Goal: Task Accomplishment & Management: Manage account settings

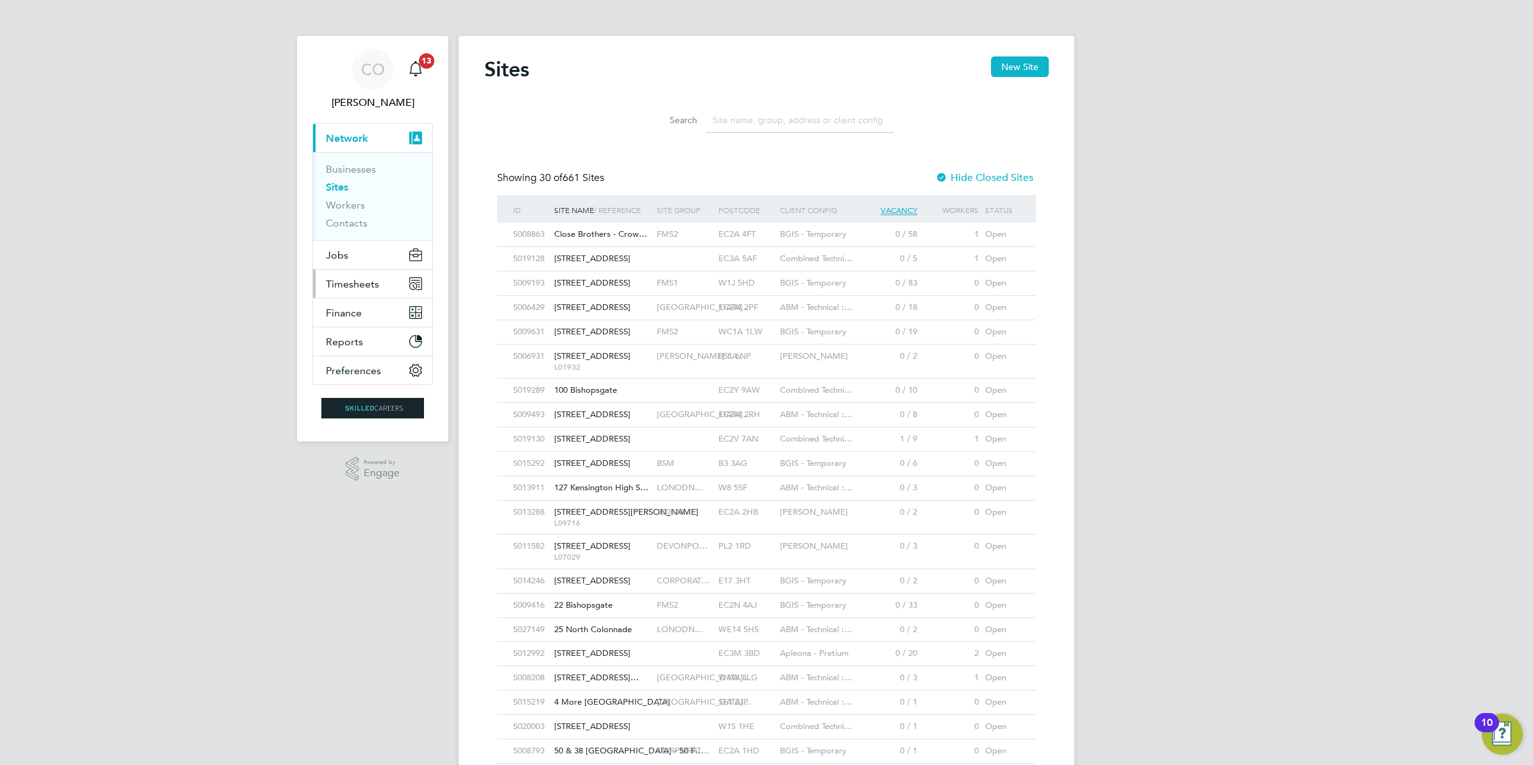
click at [345, 283] on span "Timesheets" at bounding box center [352, 284] width 53 height 12
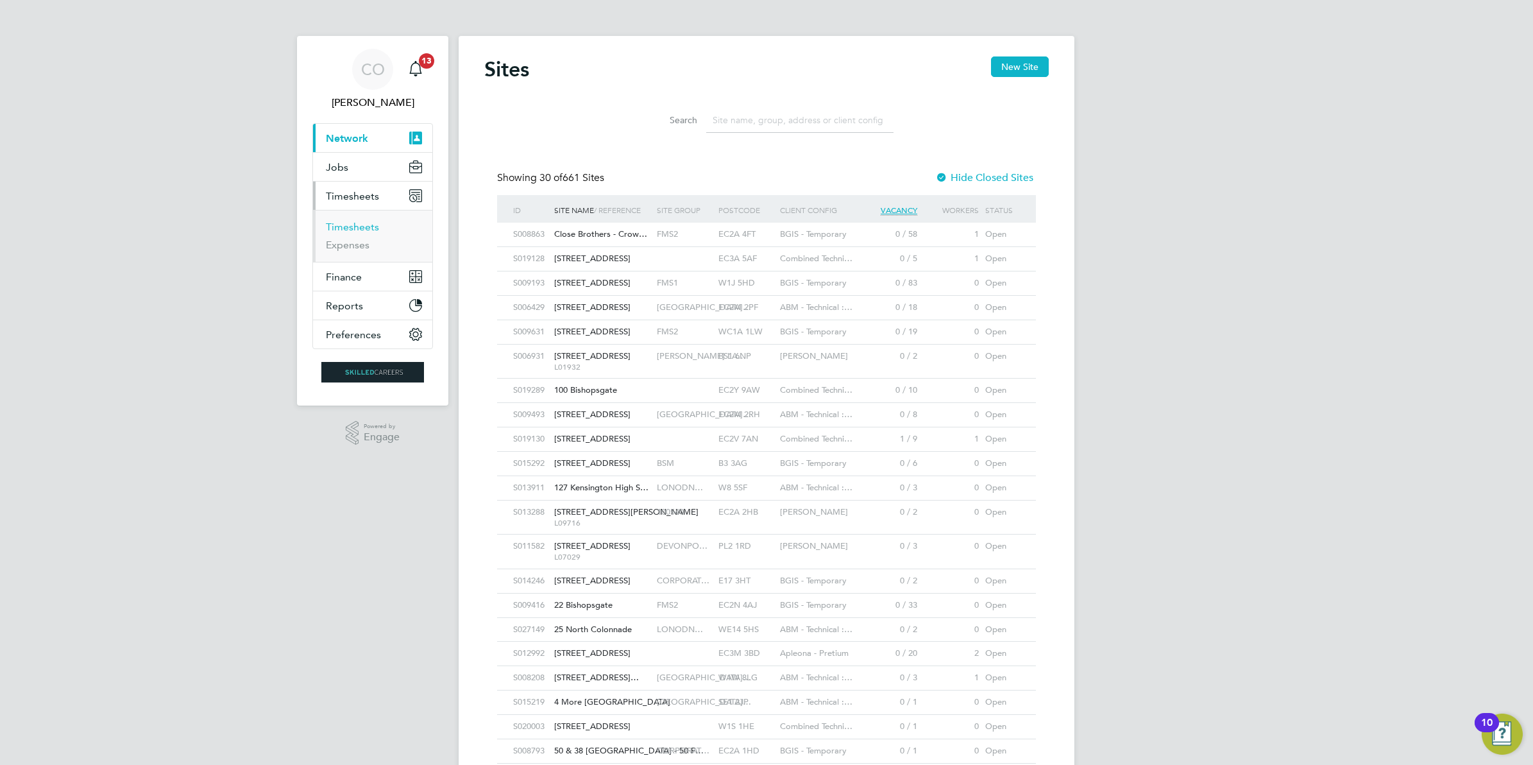
click at [361, 225] on link "Timesheets" at bounding box center [352, 227] width 53 height 12
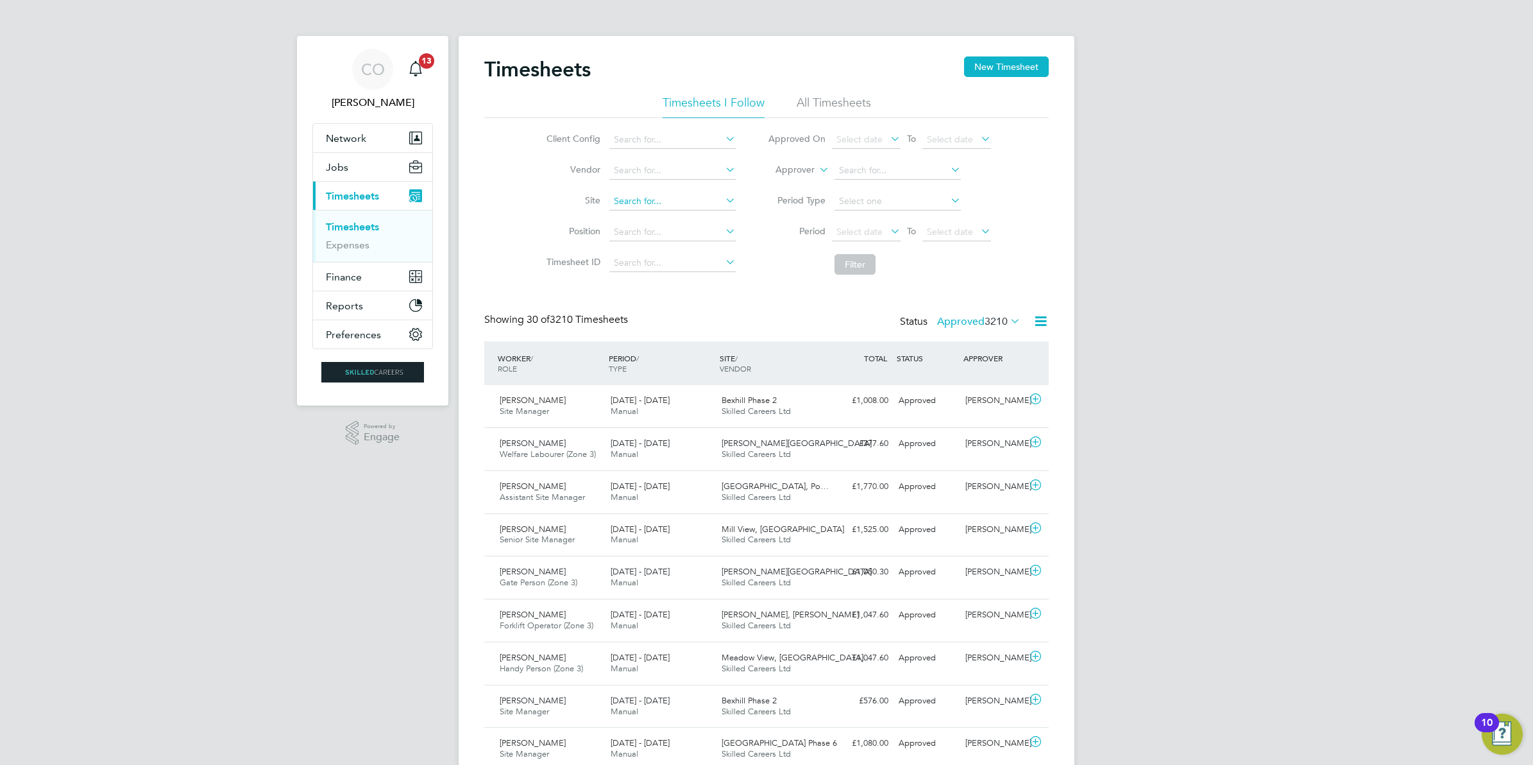
click at [630, 201] on input at bounding box center [673, 201] width 126 height 18
click at [635, 217] on b "Bexhil" at bounding box center [626, 218] width 26 height 11
type input "Bexhill Phase 2"
click at [855, 267] on button "Filter" at bounding box center [855, 264] width 41 height 21
click at [1036, 400] on icon at bounding box center [1036, 399] width 16 height 10
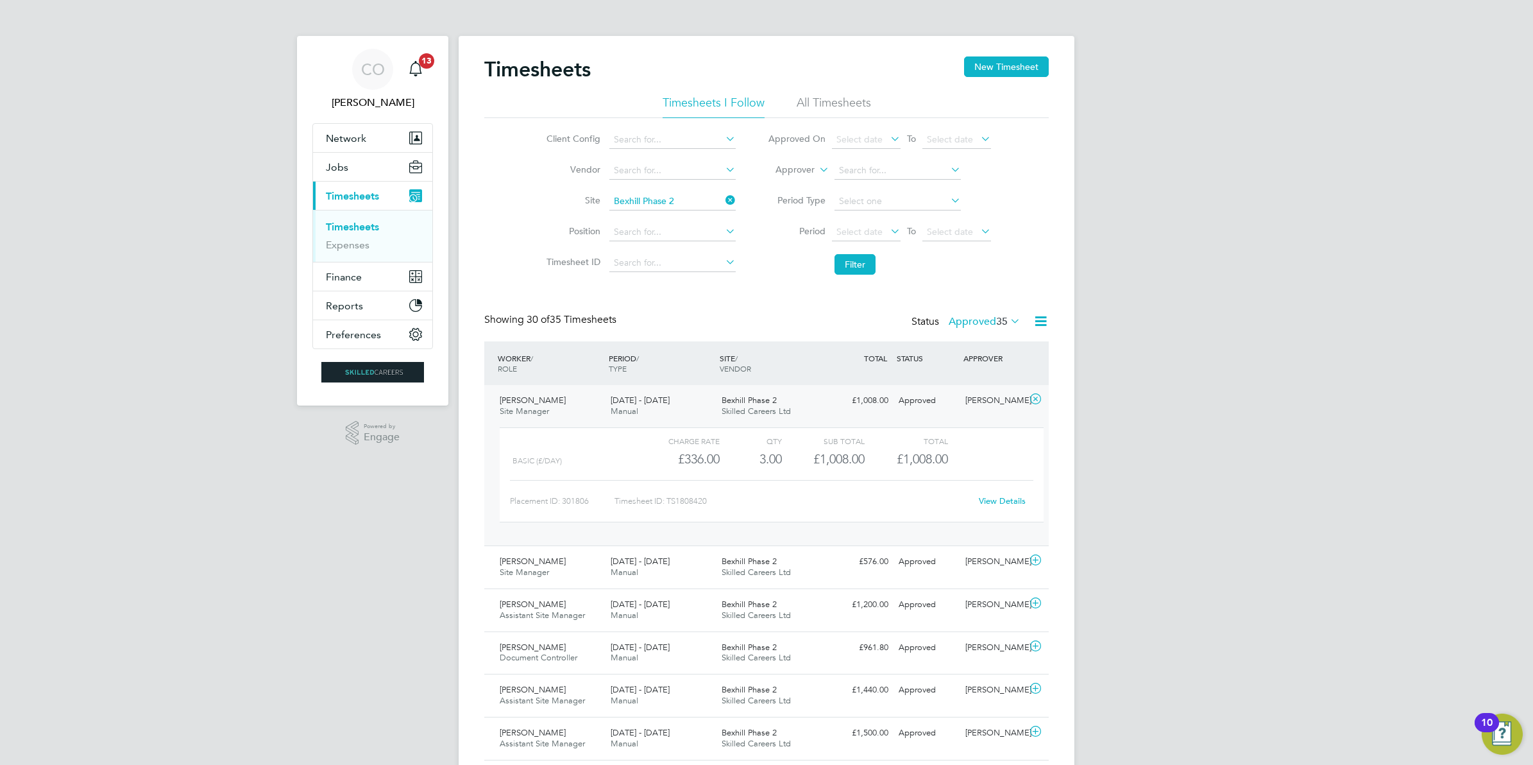
click at [1009, 499] on link "View Details" at bounding box center [1002, 500] width 47 height 11
click at [366, 226] on link "Timesheets" at bounding box center [352, 227] width 53 height 12
click at [980, 321] on label "Approved 35" at bounding box center [985, 321] width 72 height 13
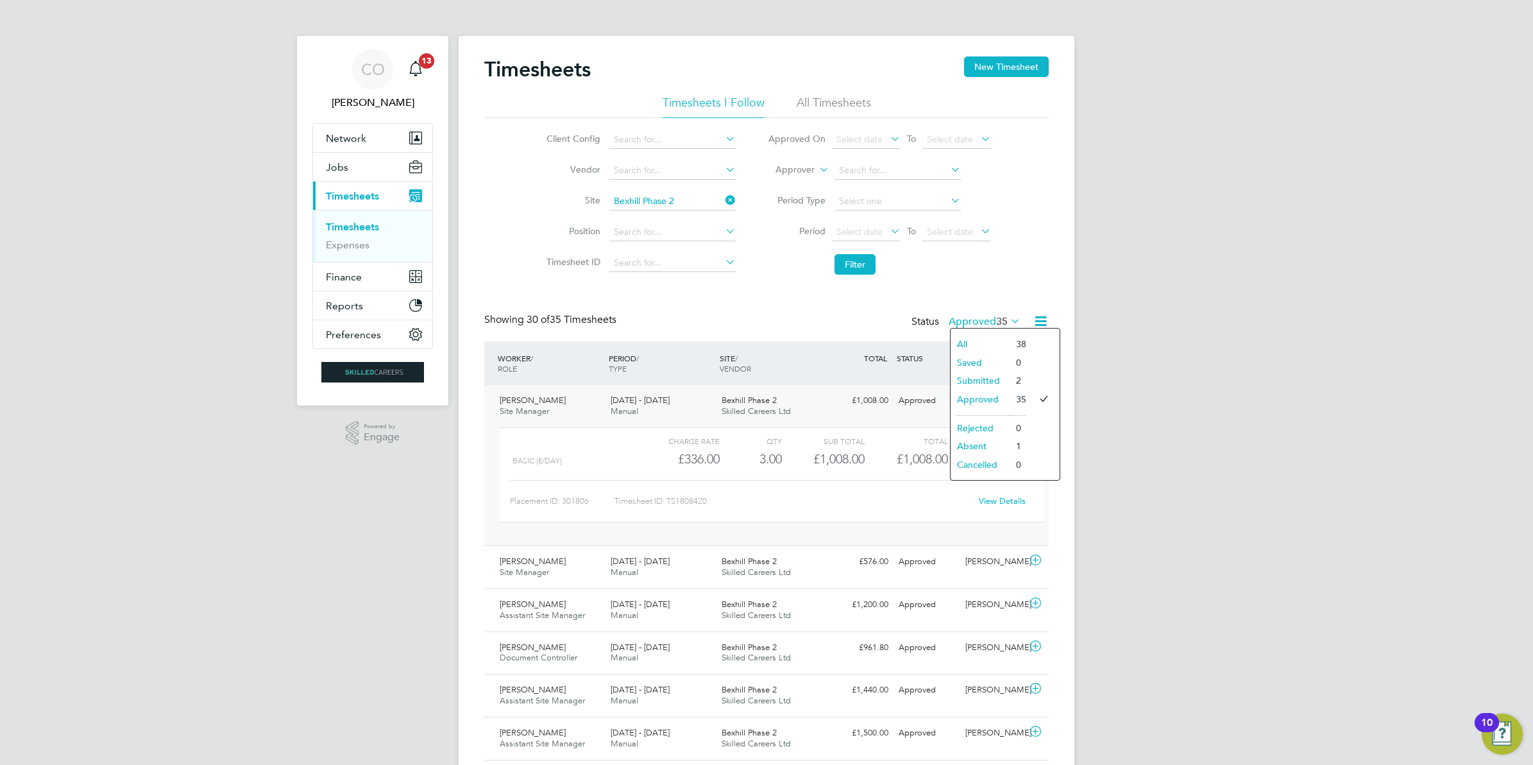
click at [974, 382] on li "Submitted" at bounding box center [980, 381] width 59 height 18
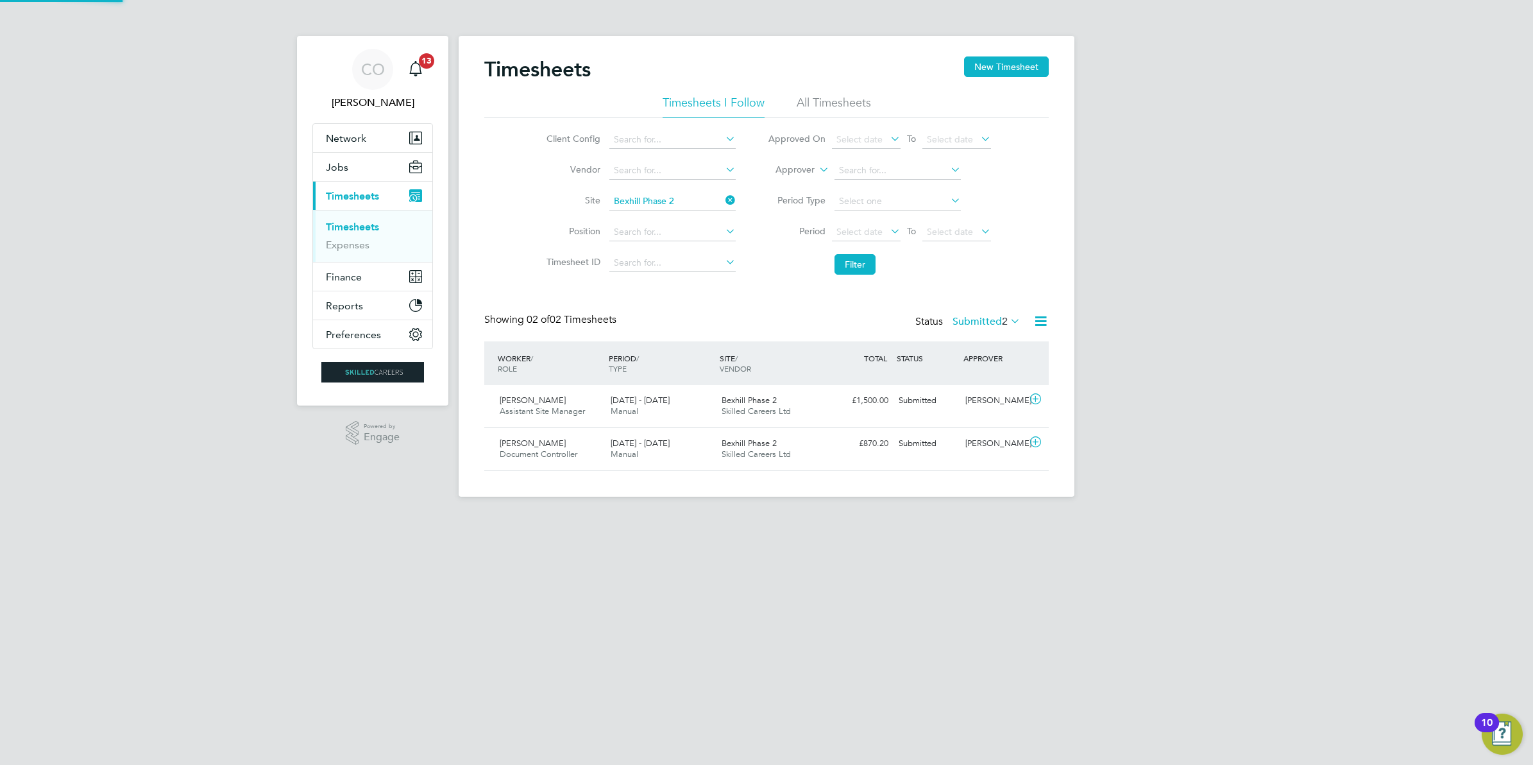
scroll to position [32, 111]
click at [1008, 320] on icon at bounding box center [1008, 321] width 0 height 18
click at [982, 398] on li "Approved" at bounding box center [982, 399] width 59 height 18
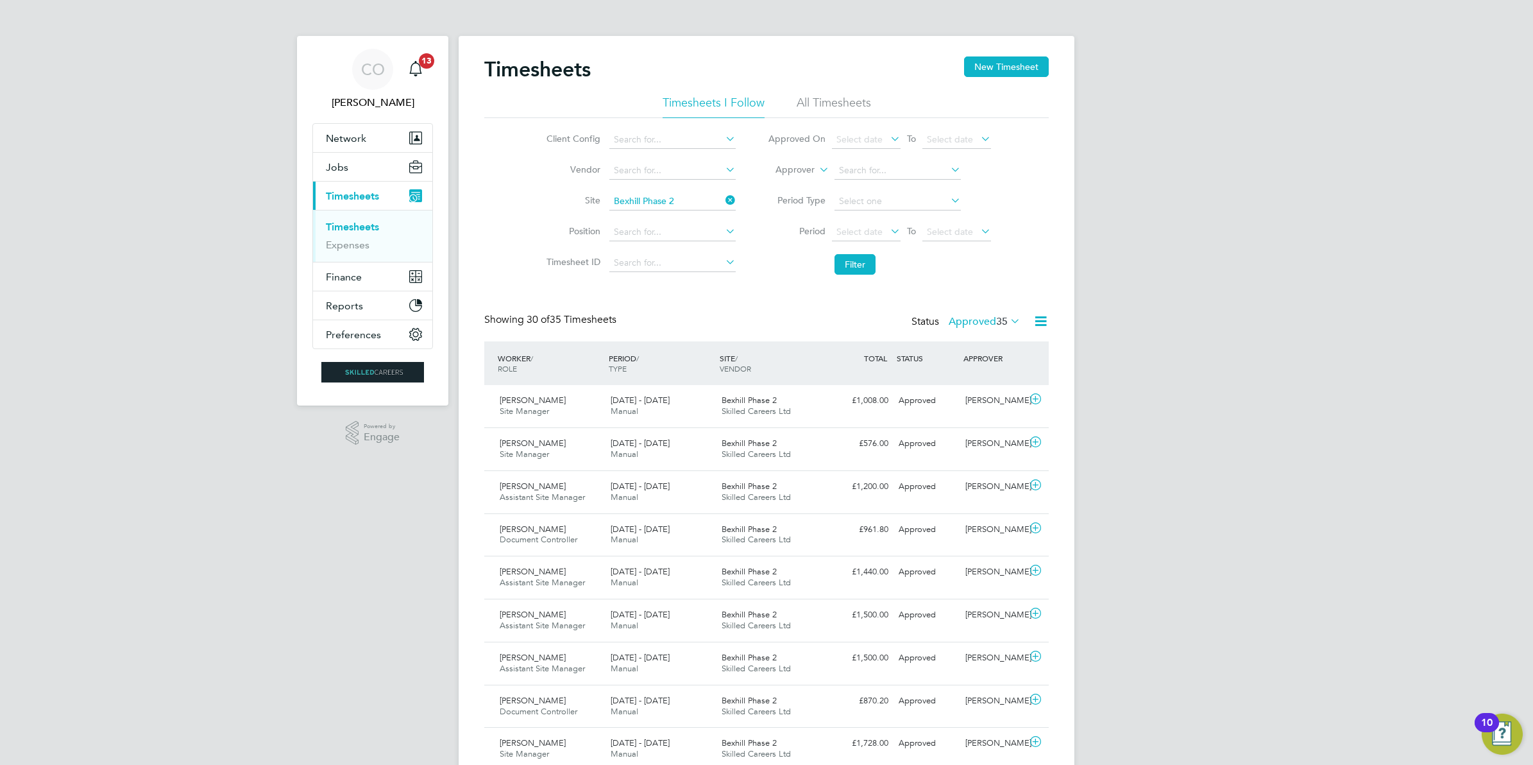
click at [1008, 324] on icon at bounding box center [1008, 321] width 0 height 18
click at [1007, 338] on li "All" at bounding box center [980, 344] width 59 height 18
click at [590, 461] on div "Joe O'Sullivan Assistant Site Manager 18 - 24 Aug 2025" at bounding box center [550, 449] width 111 height 32
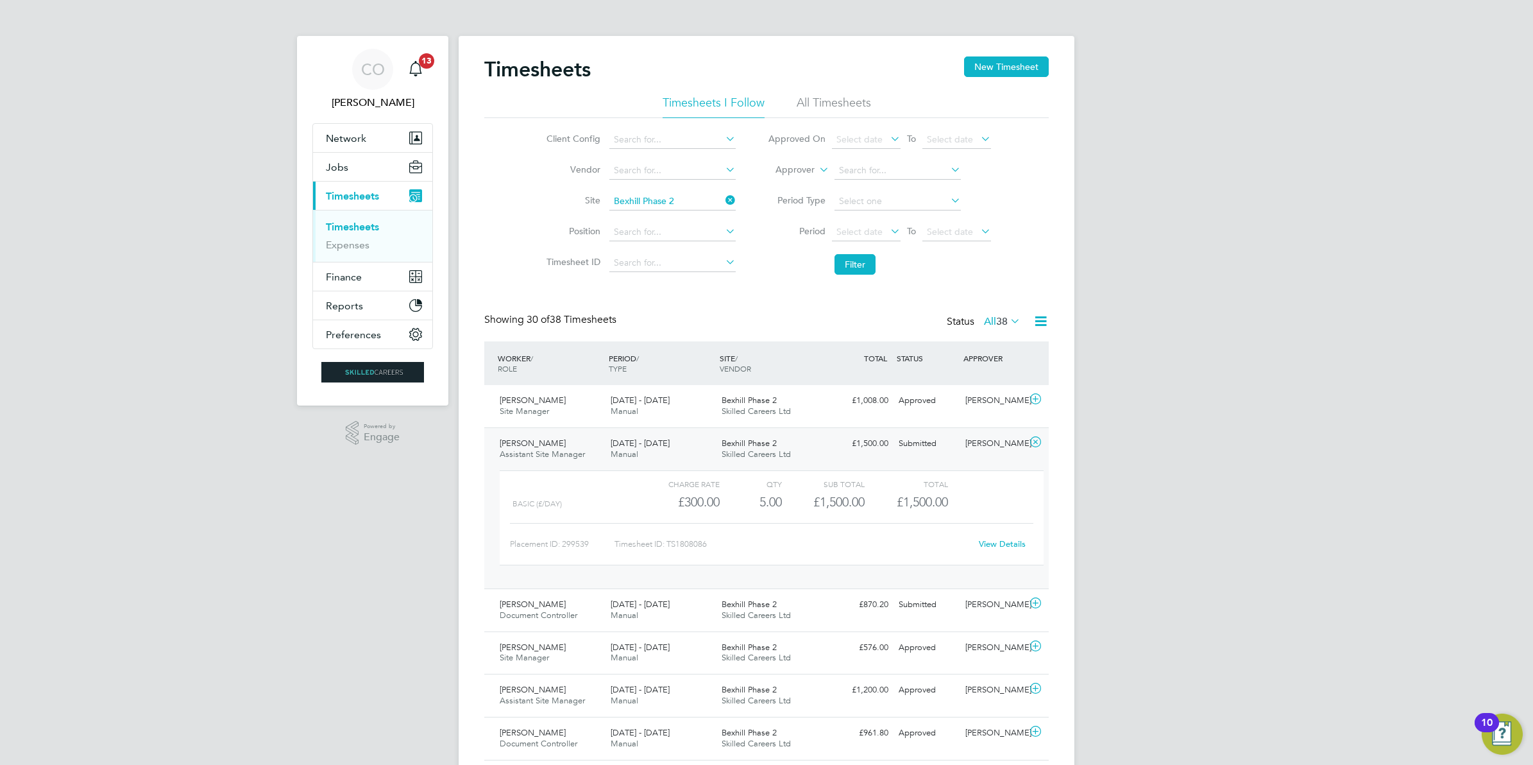
click at [638, 447] on span "[DATE] - [DATE]" at bounding box center [640, 443] width 59 height 11
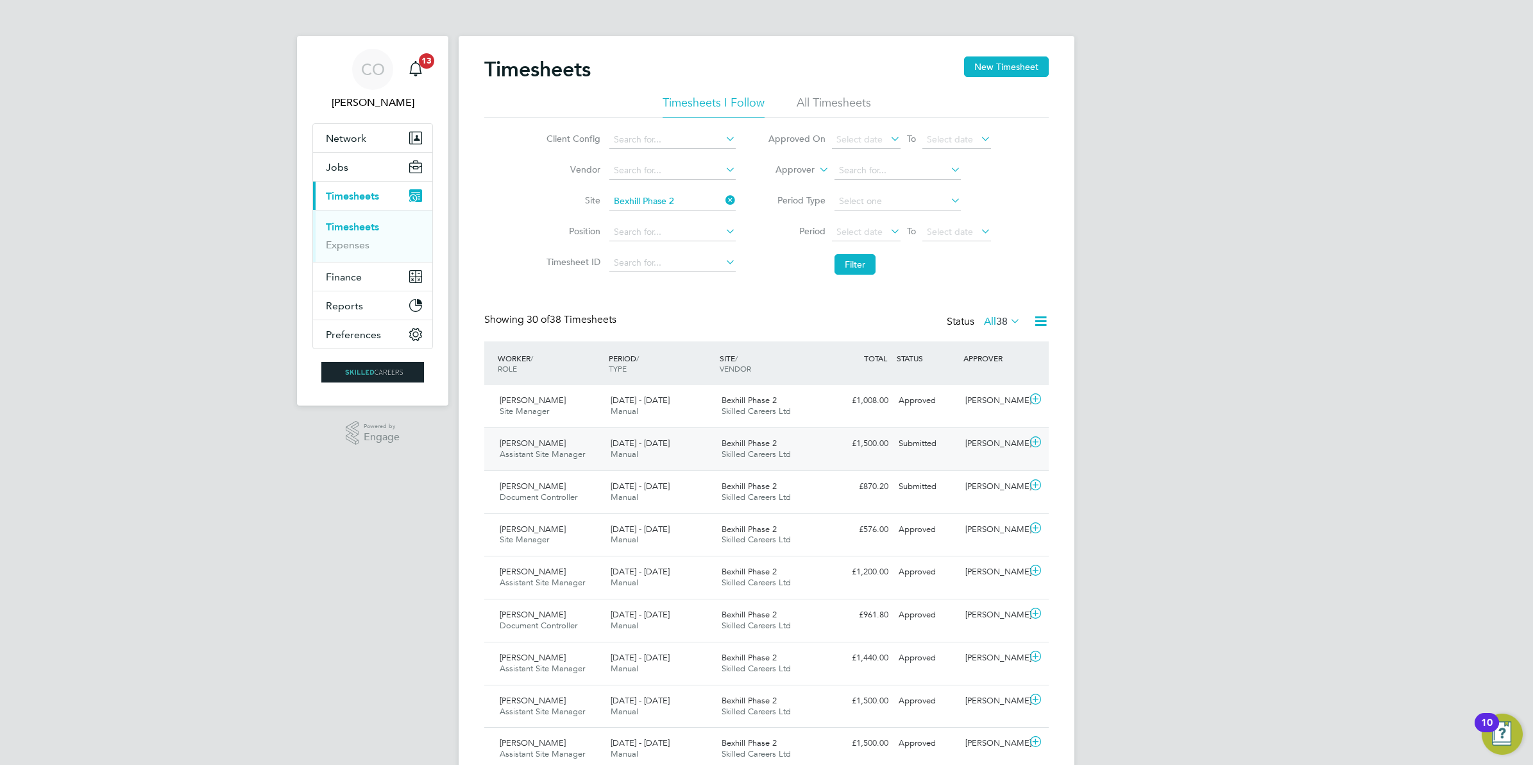
click at [769, 454] on span "Skilled Careers Ltd" at bounding box center [756, 453] width 69 height 11
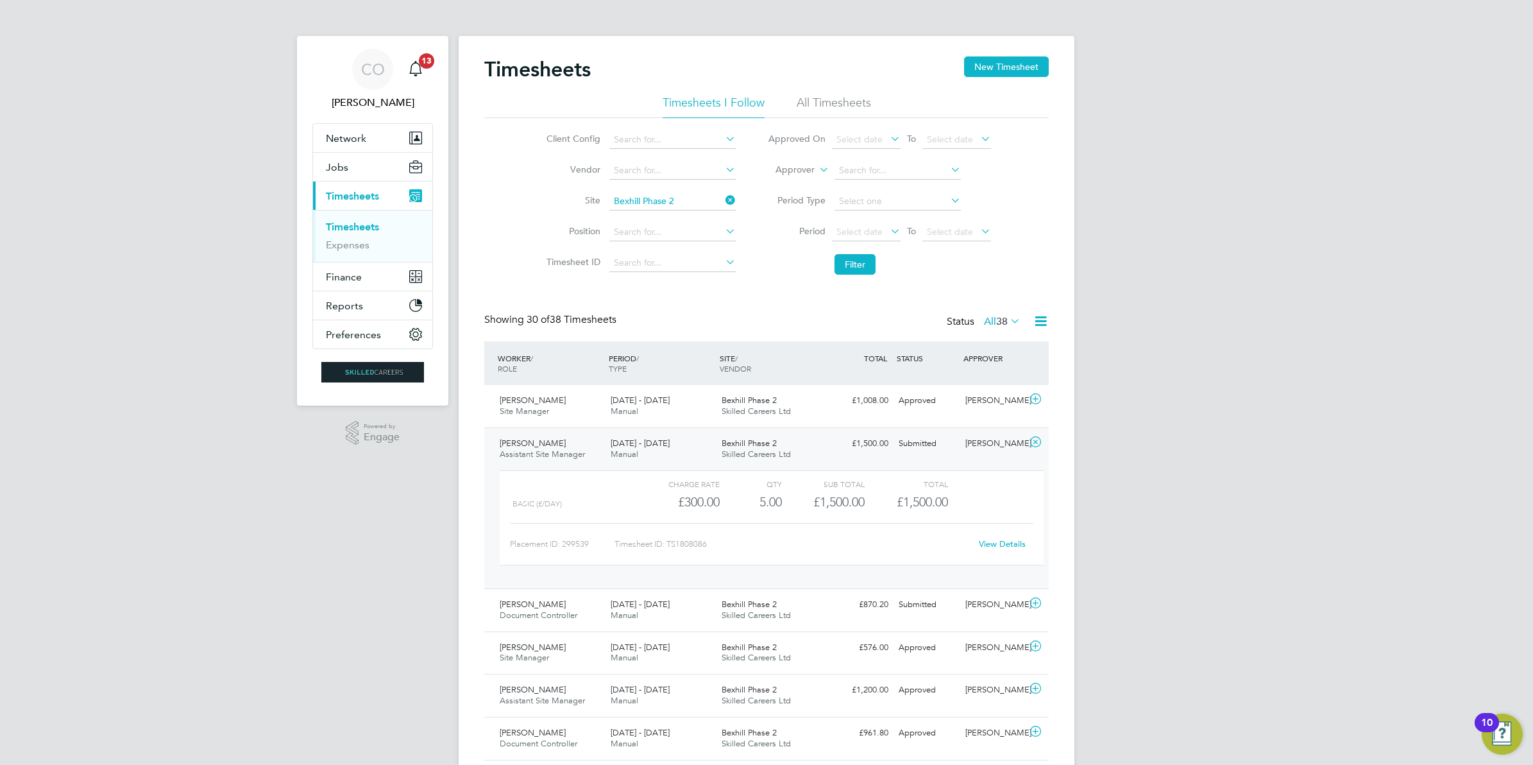
click at [989, 444] on div "[PERSON_NAME]" at bounding box center [994, 443] width 67 height 21
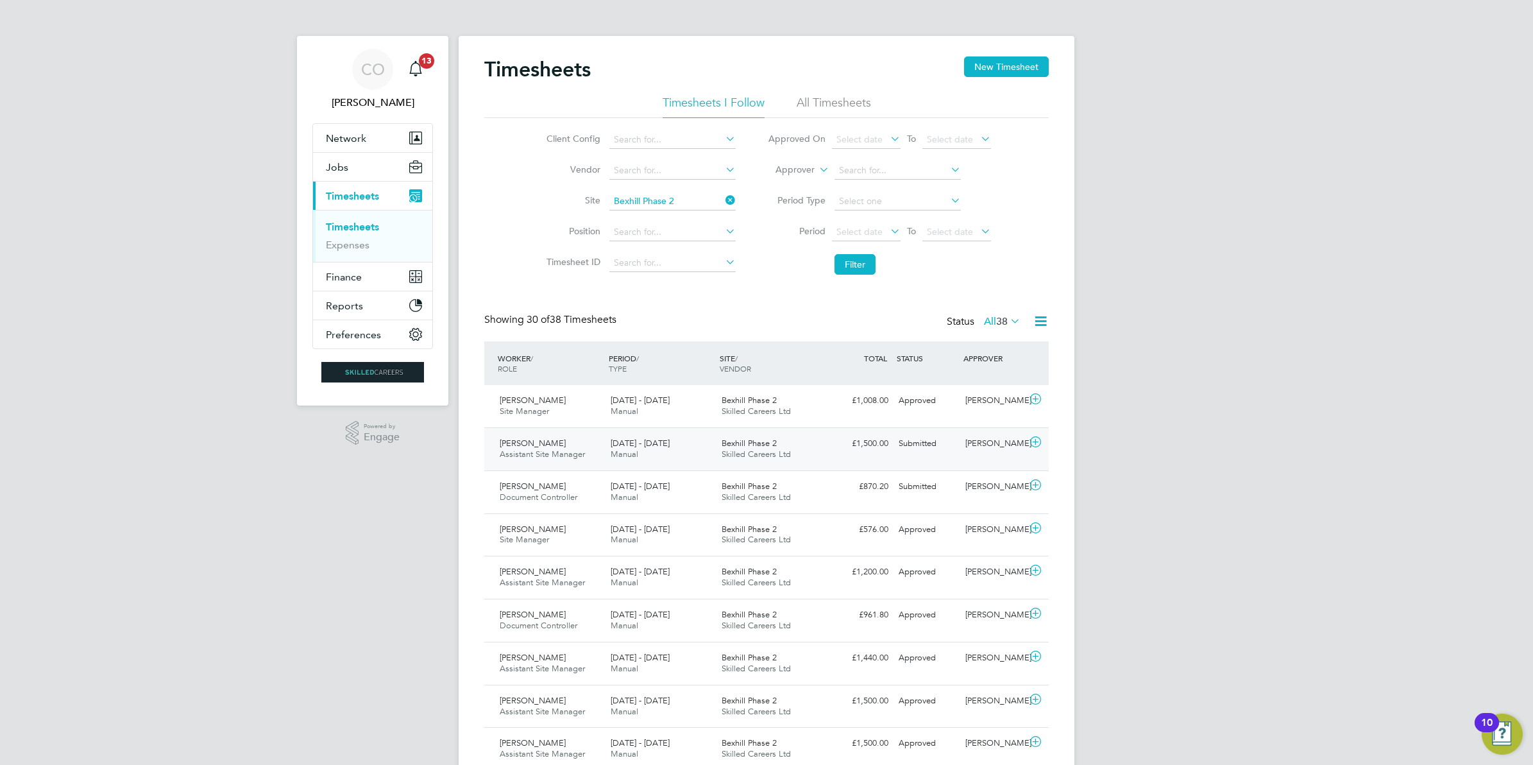
click at [978, 438] on div "[PERSON_NAME]" at bounding box center [994, 443] width 67 height 21
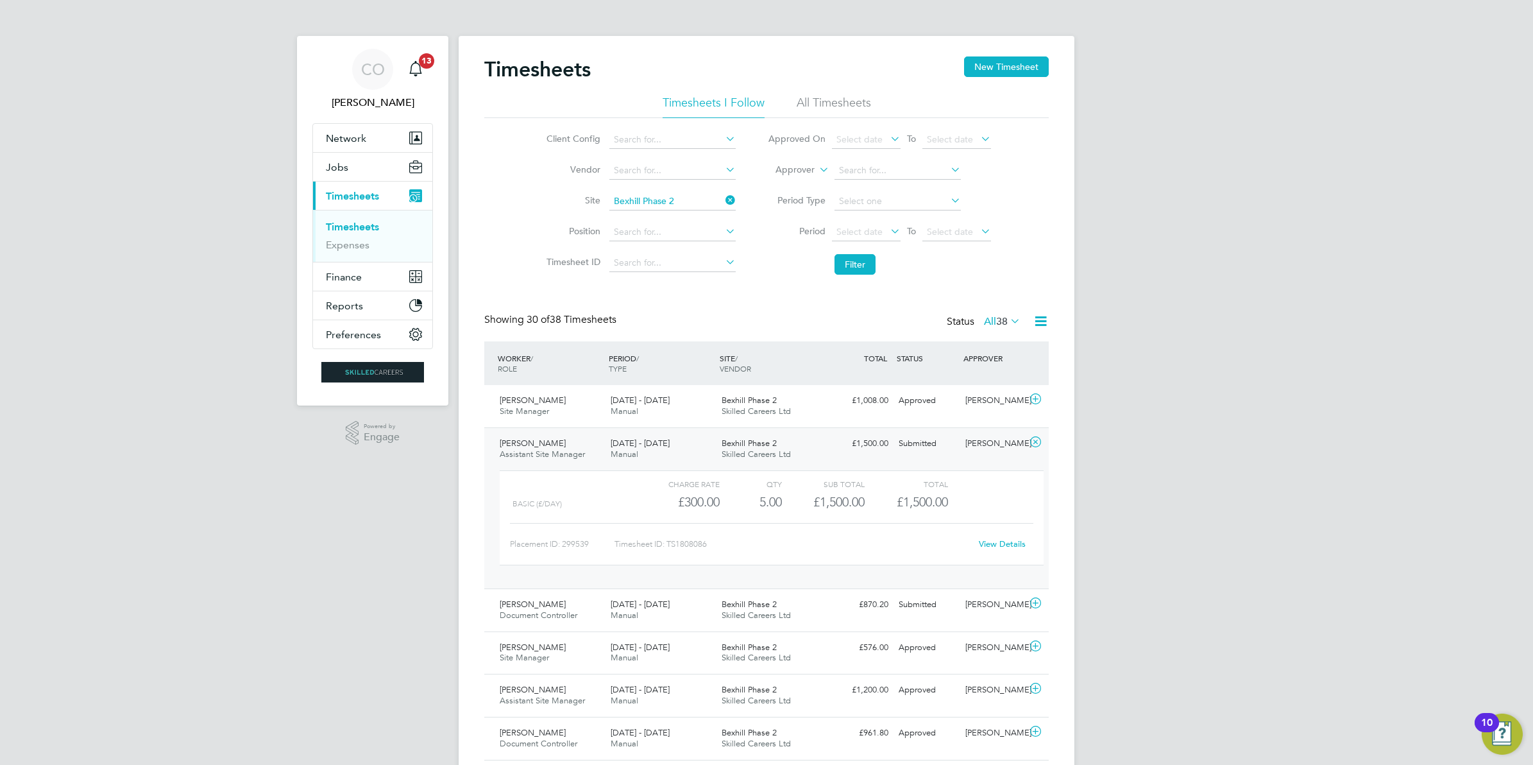
click at [995, 544] on link "View Details" at bounding box center [1002, 543] width 47 height 11
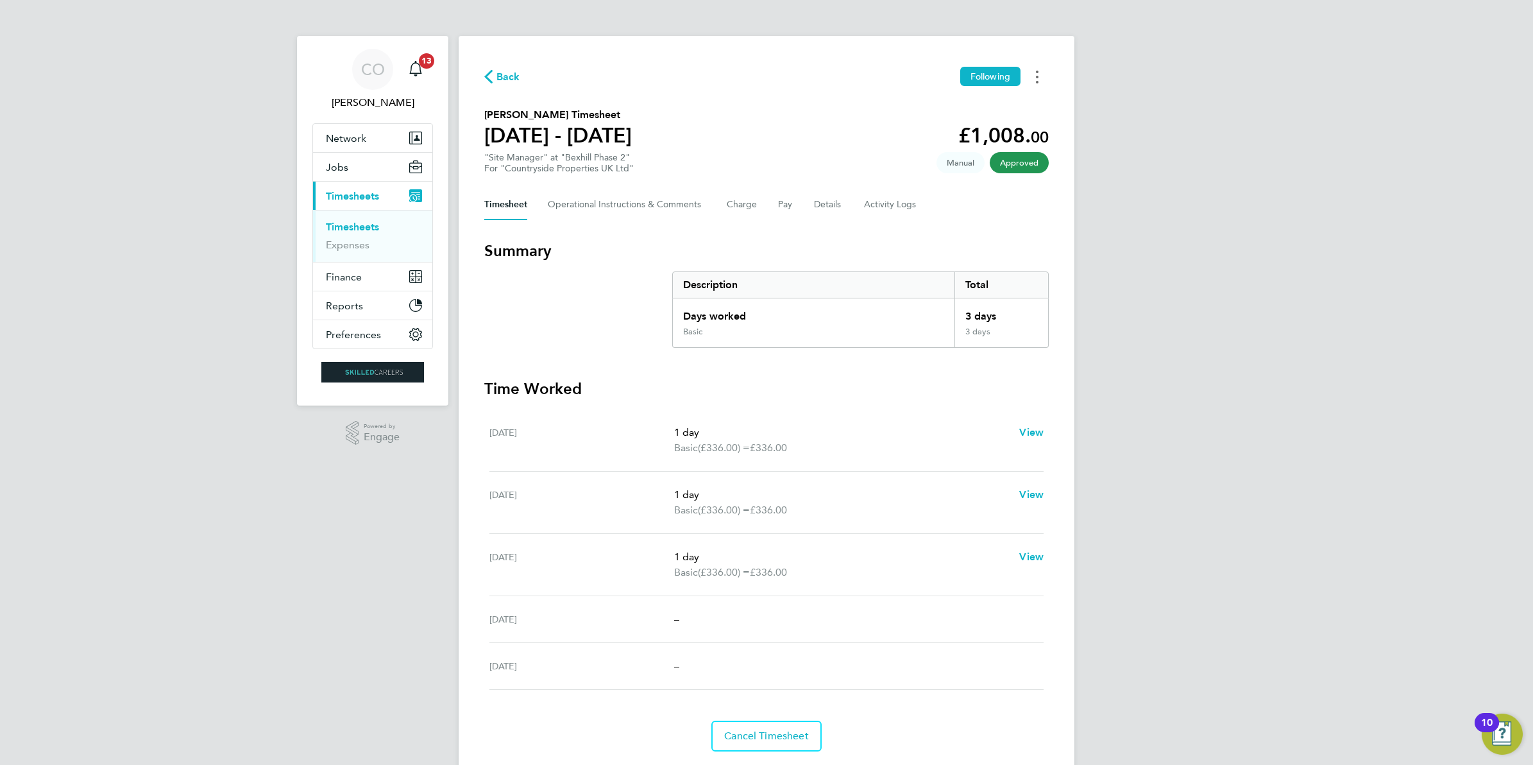
click at [1039, 80] on button "Timesheets Menu" at bounding box center [1037, 77] width 23 height 20
click at [996, 100] on link "Download timesheet" at bounding box center [972, 105] width 154 height 26
click at [1184, 38] on div "CO Craig O'Donovan Notifications 13 Applications: Network Businesses Sites Work…" at bounding box center [766, 401] width 1533 height 803
click at [369, 202] on span "Timesheets" at bounding box center [352, 196] width 53 height 12
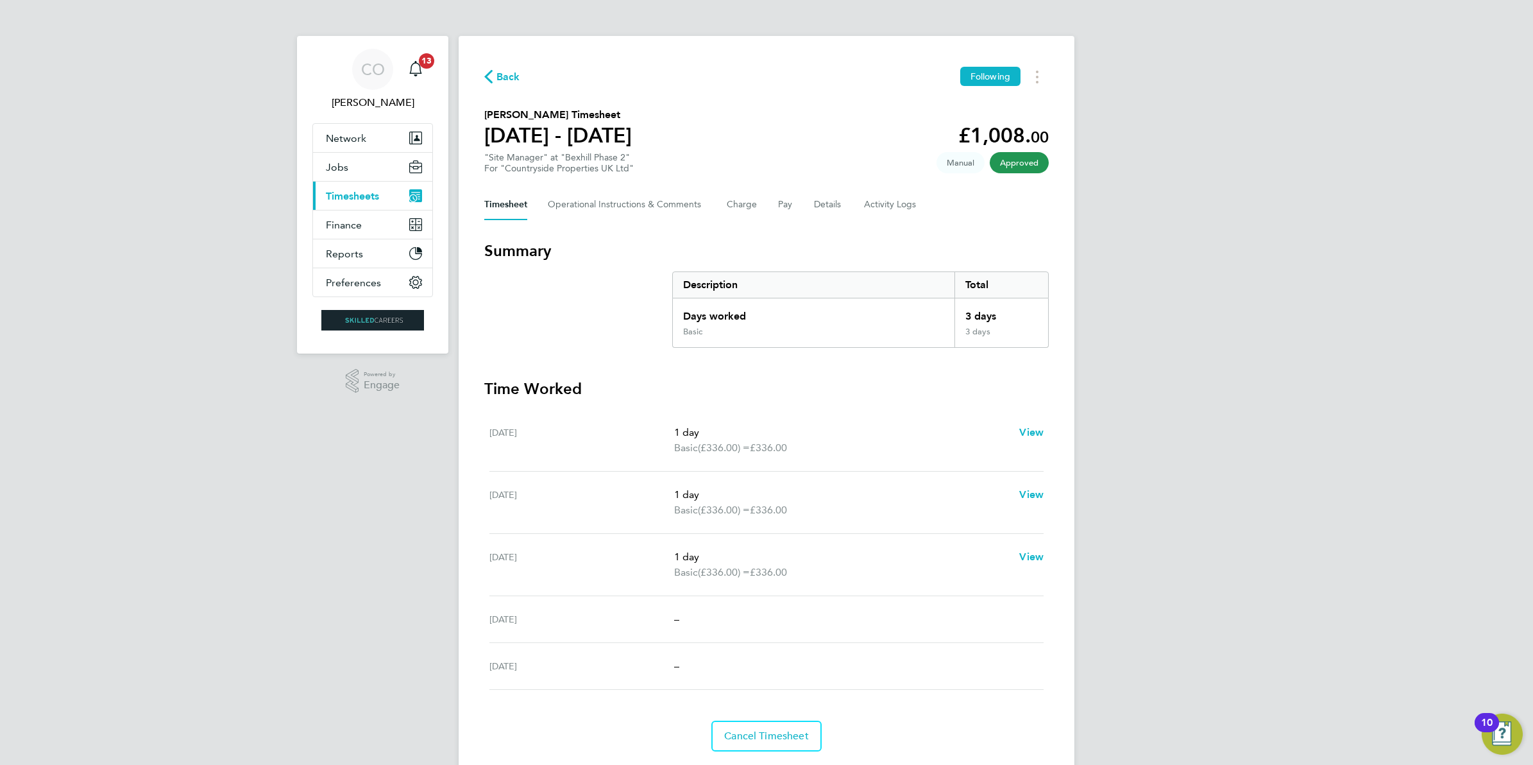
click at [369, 202] on span "Timesheets" at bounding box center [352, 196] width 53 height 12
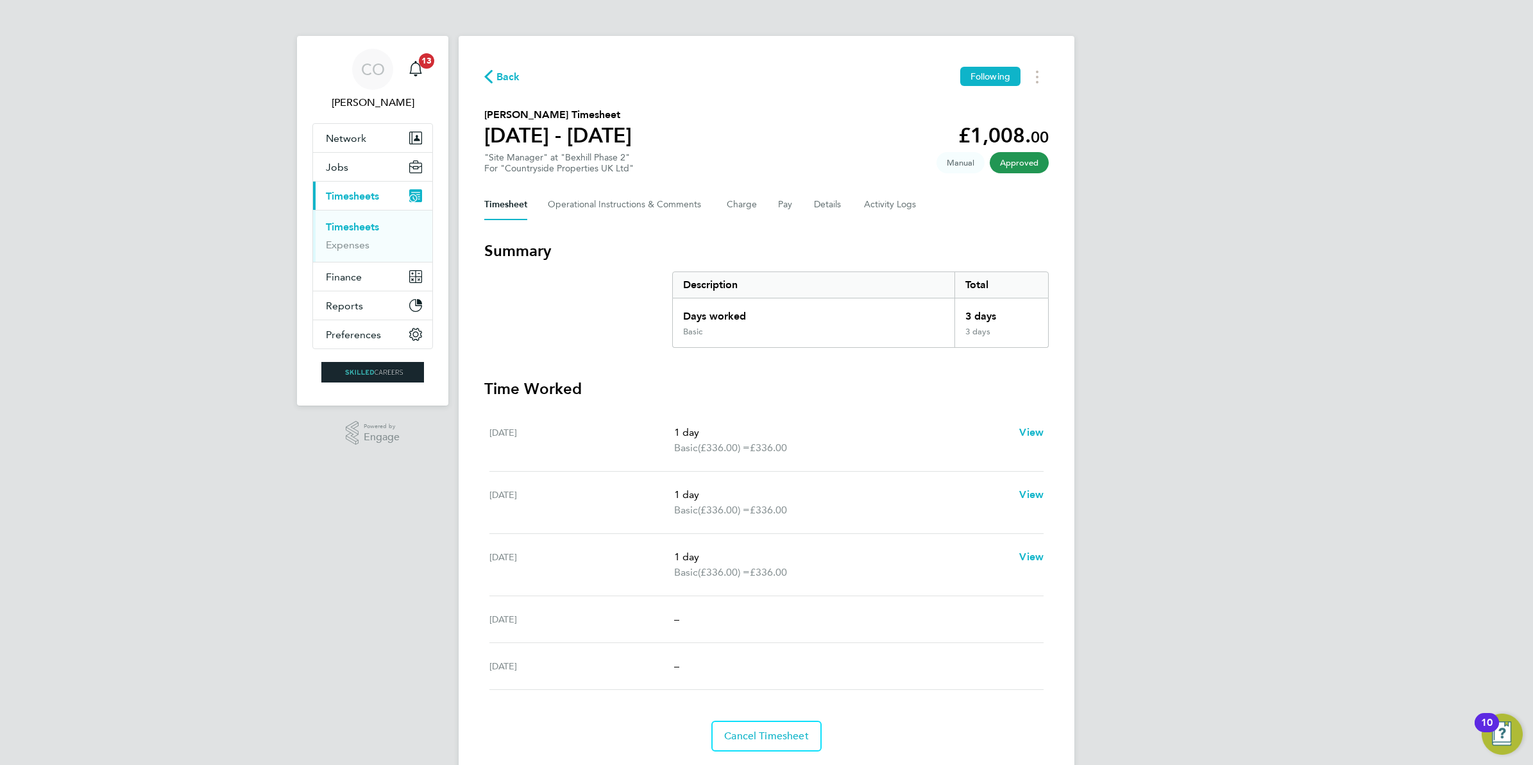
click at [361, 223] on link "Timesheets" at bounding box center [352, 227] width 53 height 12
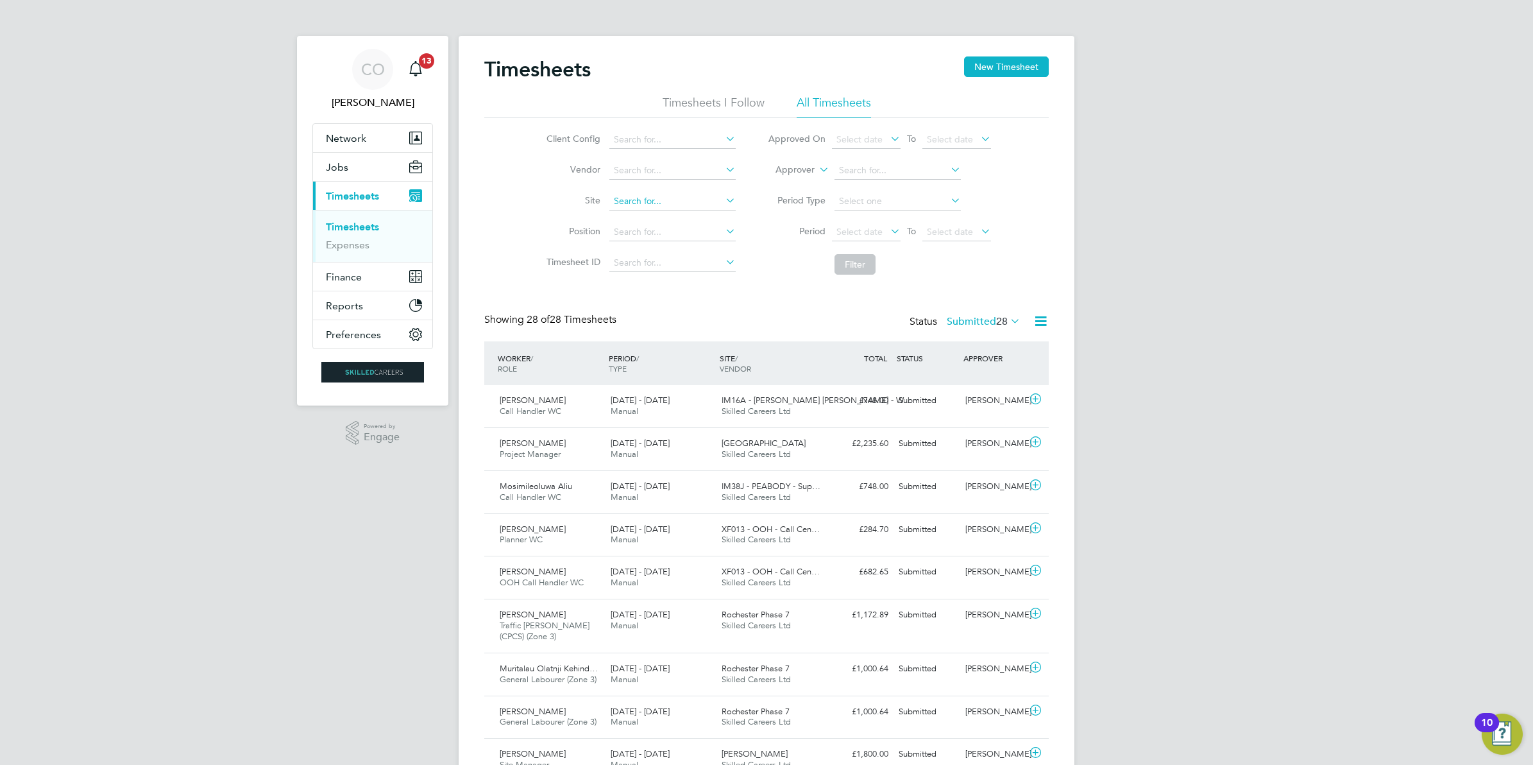
click at [629, 203] on input at bounding box center [673, 201] width 126 height 18
click at [620, 223] on b "exhil" at bounding box center [629, 218] width 21 height 11
type input "Bexhill Phase 2"
click at [839, 264] on button "Filter" at bounding box center [855, 264] width 41 height 21
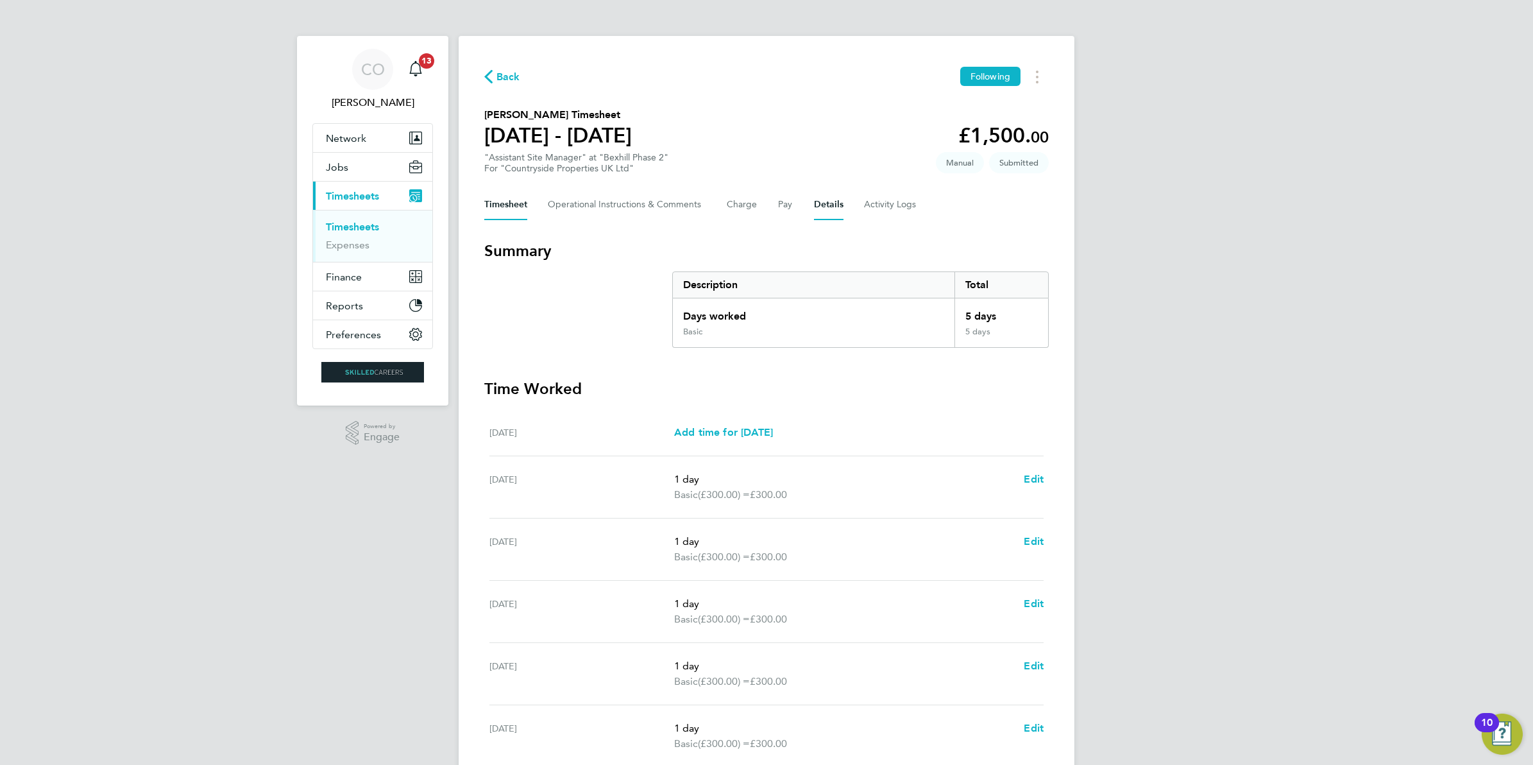
click at [838, 212] on button "Details" at bounding box center [829, 204] width 30 height 31
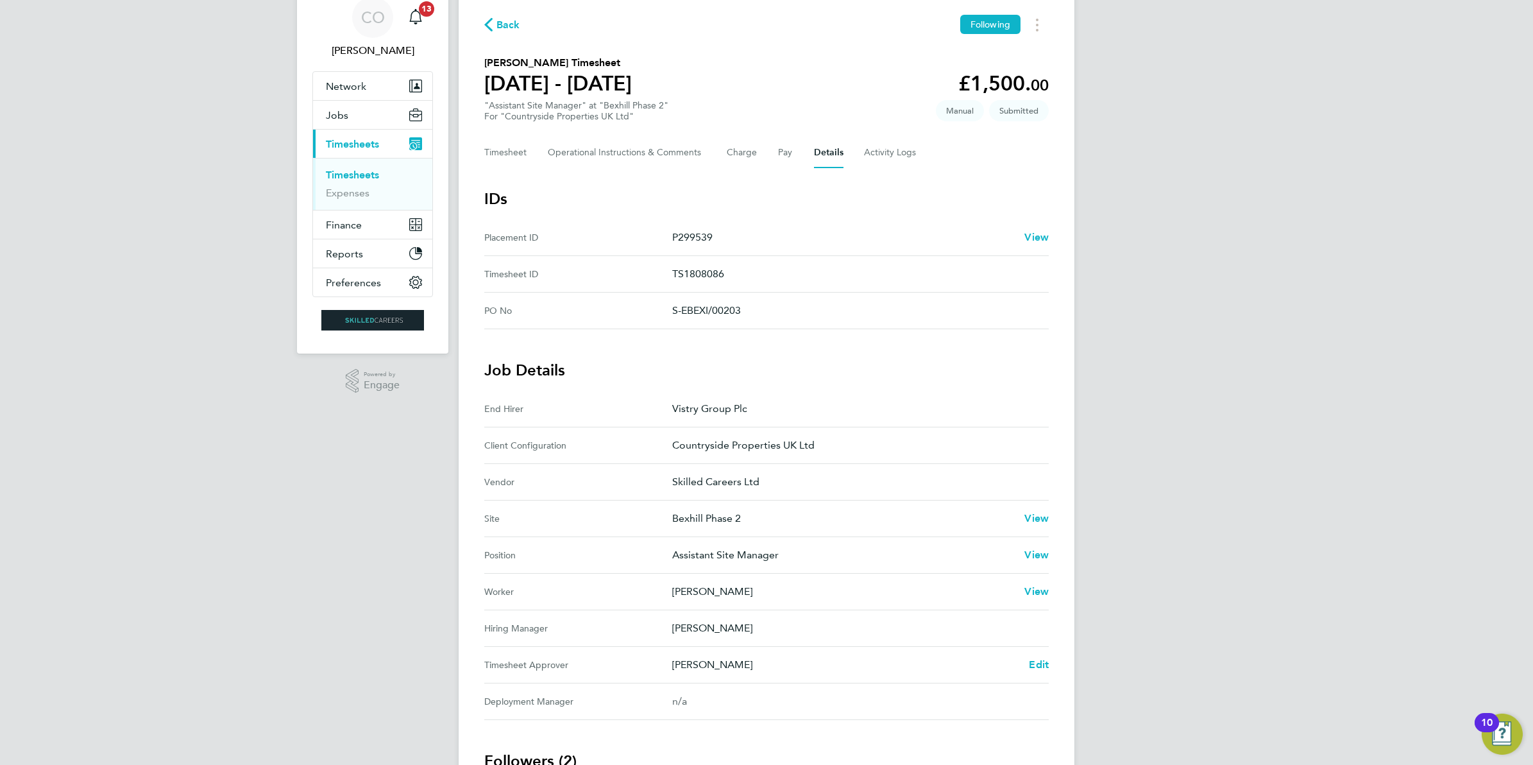
scroll to position [80, 0]
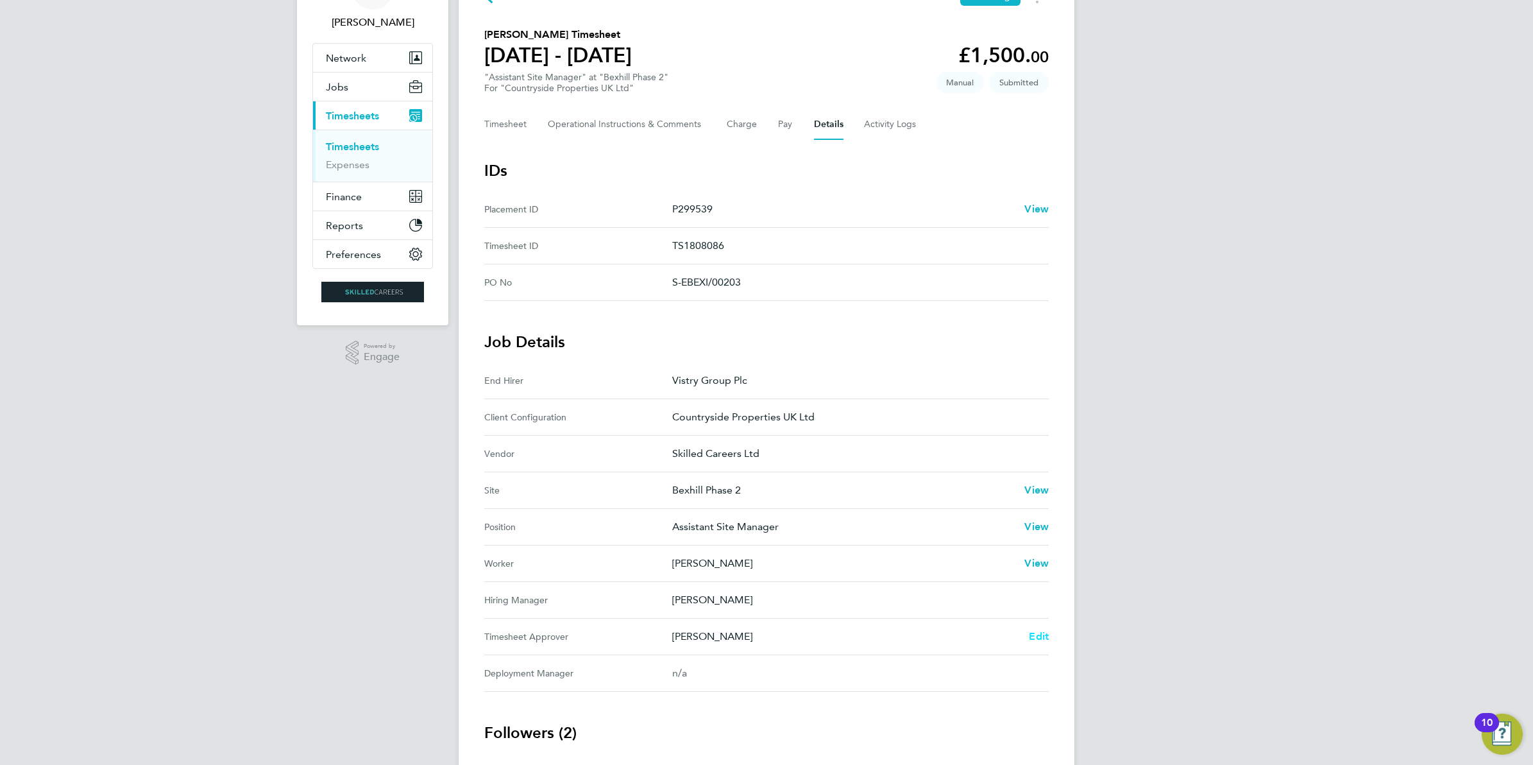
click at [1043, 636] on span "Edit" at bounding box center [1039, 636] width 20 height 12
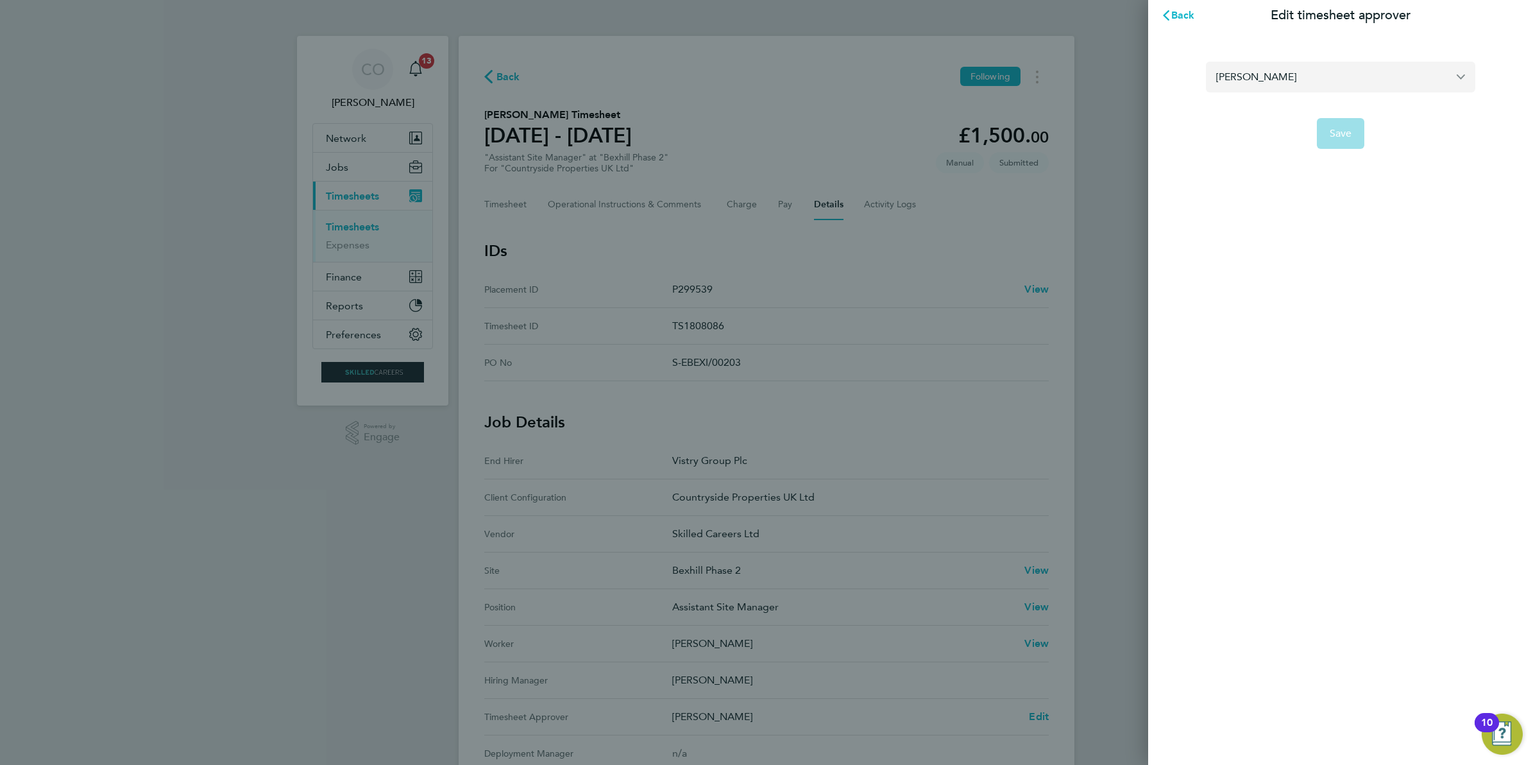
click at [1297, 81] on input "[PERSON_NAME]" at bounding box center [1340, 77] width 269 height 30
type input "j"
type input "[PERSON_NAME]"
click at [1354, 132] on button "Save" at bounding box center [1341, 133] width 48 height 31
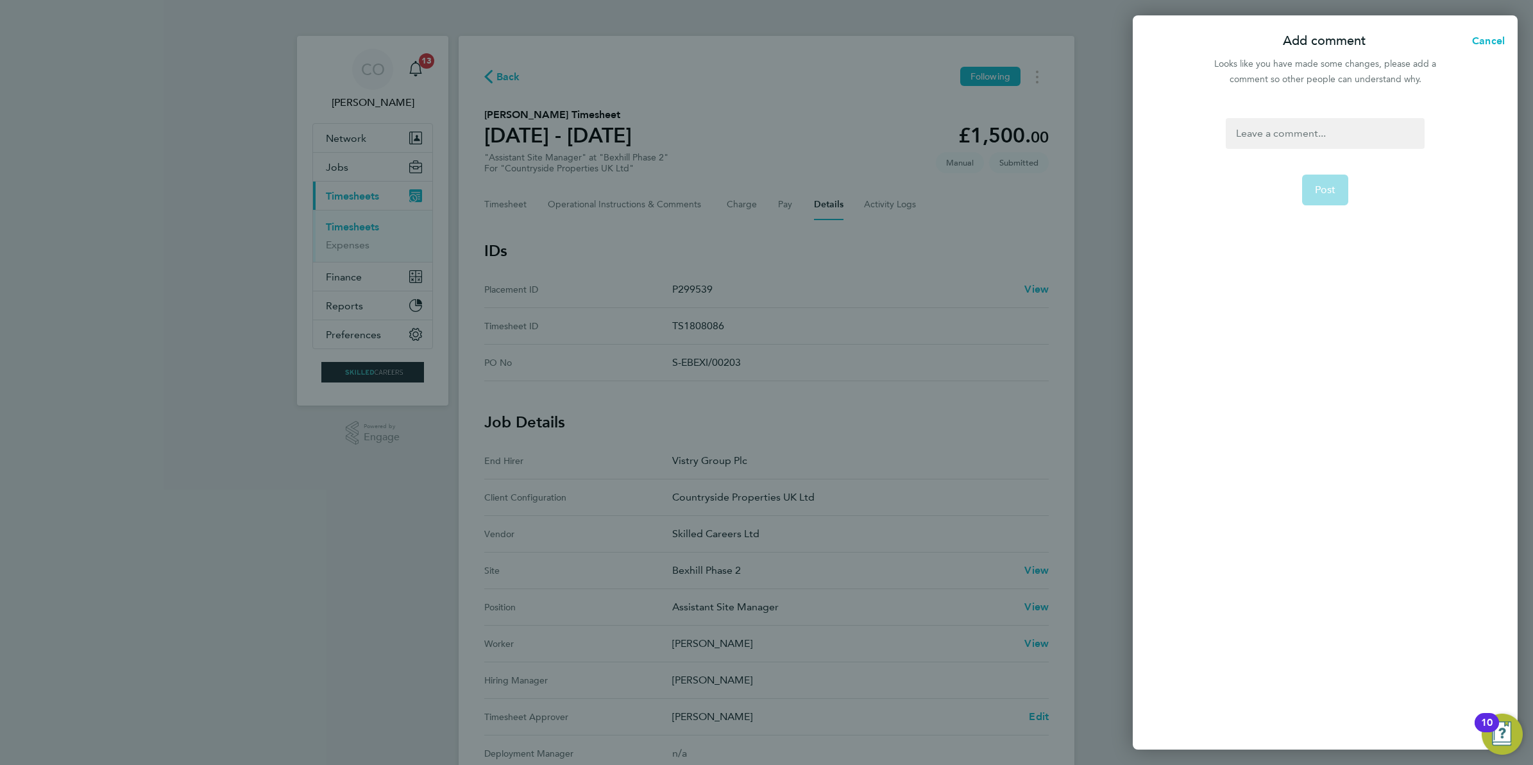
click at [1354, 132] on div at bounding box center [1325, 133] width 198 height 31
click at [1322, 194] on span "Post" at bounding box center [1325, 190] width 21 height 13
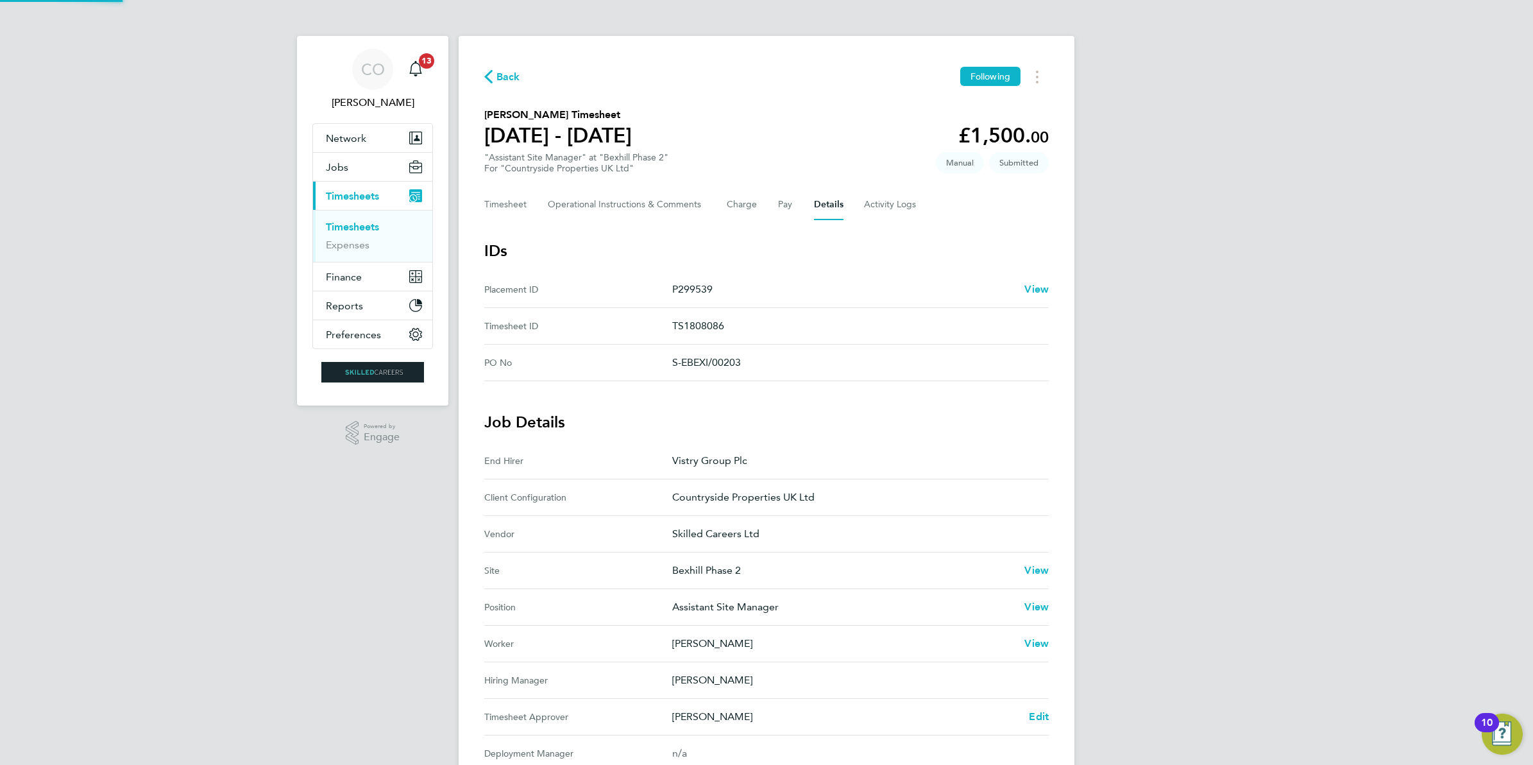
click at [1322, 194] on div "CO Craig O'Donovan Notifications 13 Applications: Network Businesses Sites Work…" at bounding box center [766, 509] width 1533 height 1018
click at [354, 226] on link "Timesheets" at bounding box center [352, 227] width 53 height 12
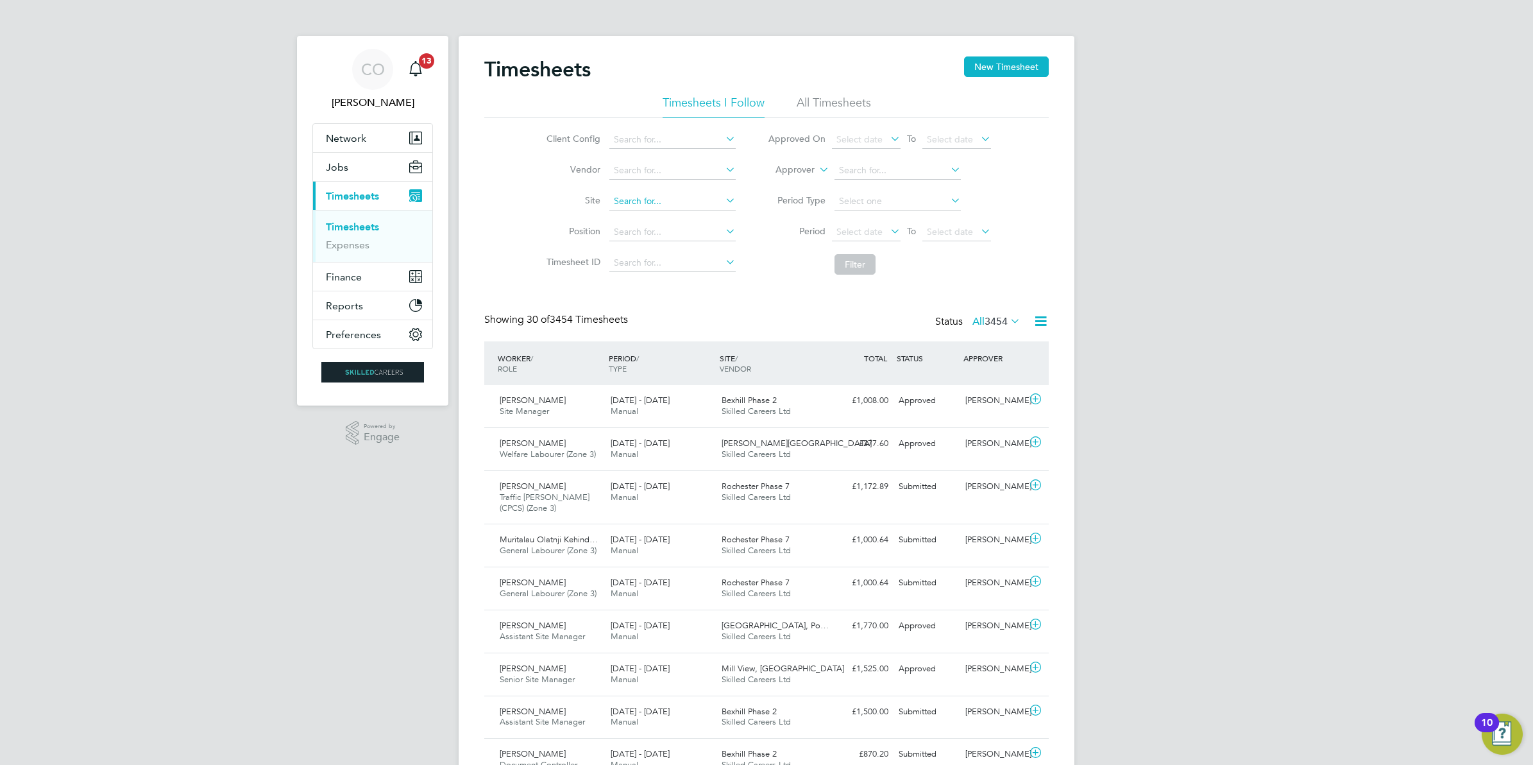
click at [622, 204] on input at bounding box center [673, 201] width 126 height 18
click at [837, 94] on div "Timesheets New Timesheet" at bounding box center [766, 75] width 565 height 38
click at [835, 99] on li "All Timesheets" at bounding box center [834, 106] width 74 height 23
click at [626, 205] on input at bounding box center [673, 201] width 126 height 18
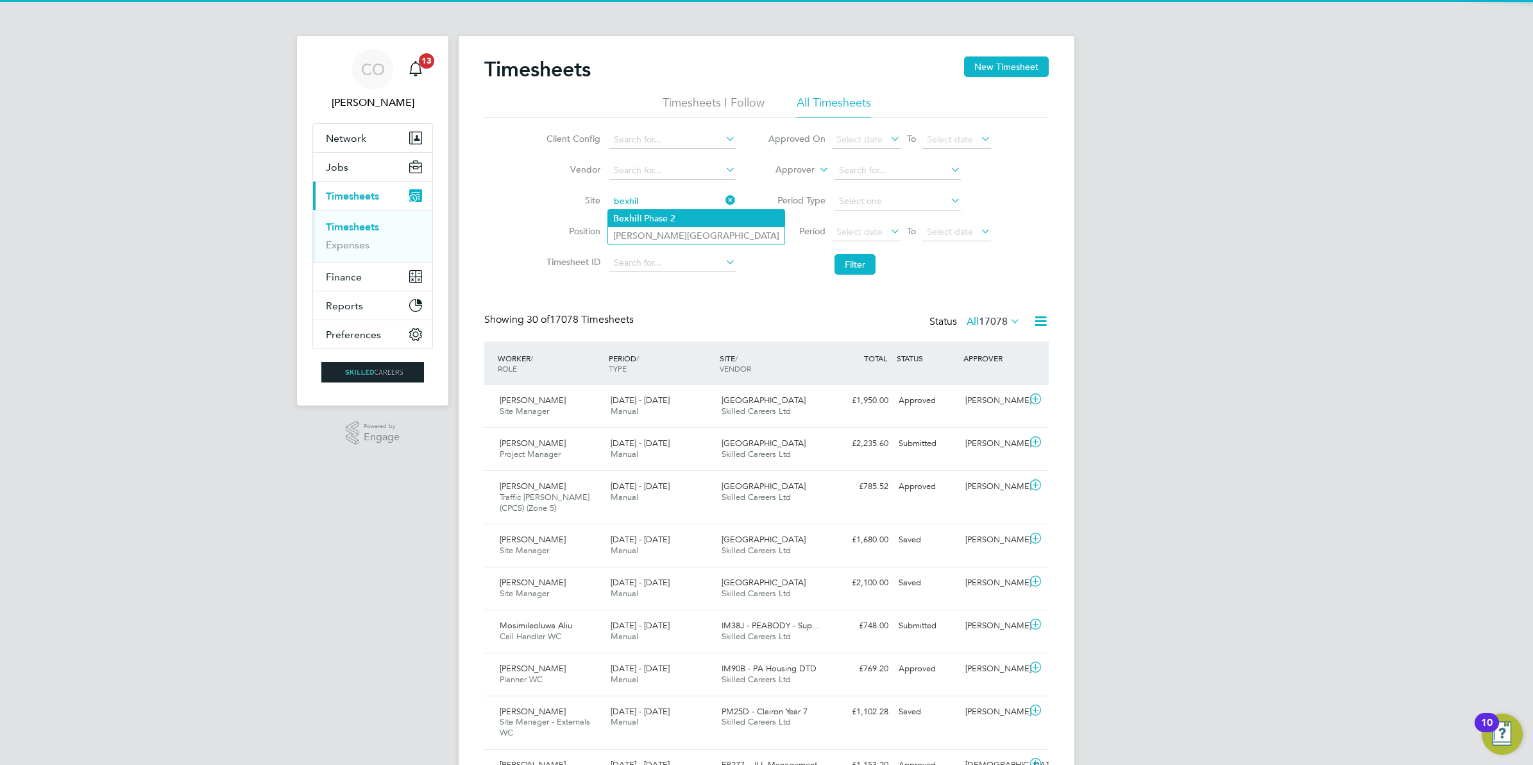
click at [629, 210] on li "Bexhil l Phase 2" at bounding box center [696, 218] width 176 height 17
type input "Bexhill Phase 2"
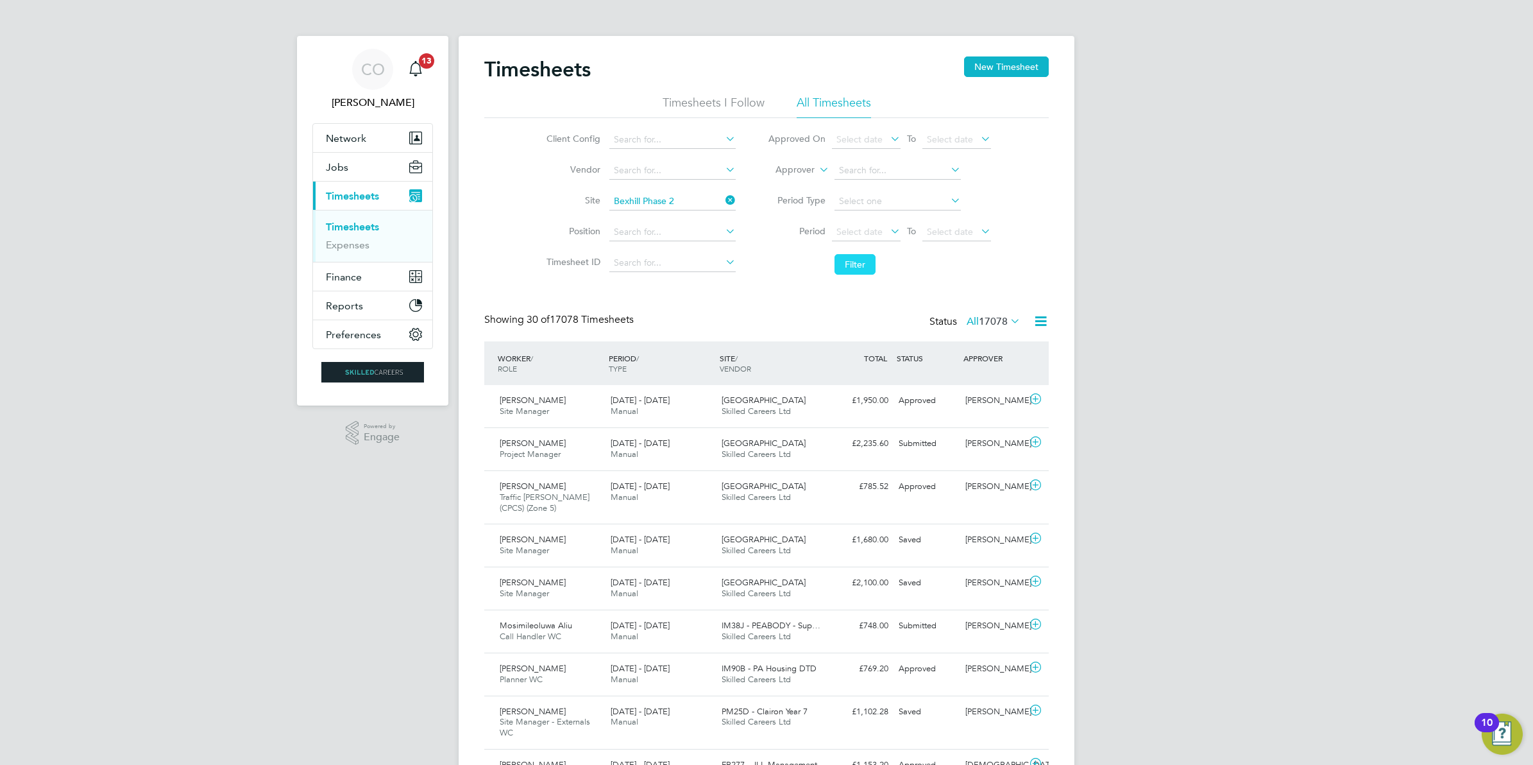
click at [847, 265] on button "Filter" at bounding box center [855, 264] width 41 height 21
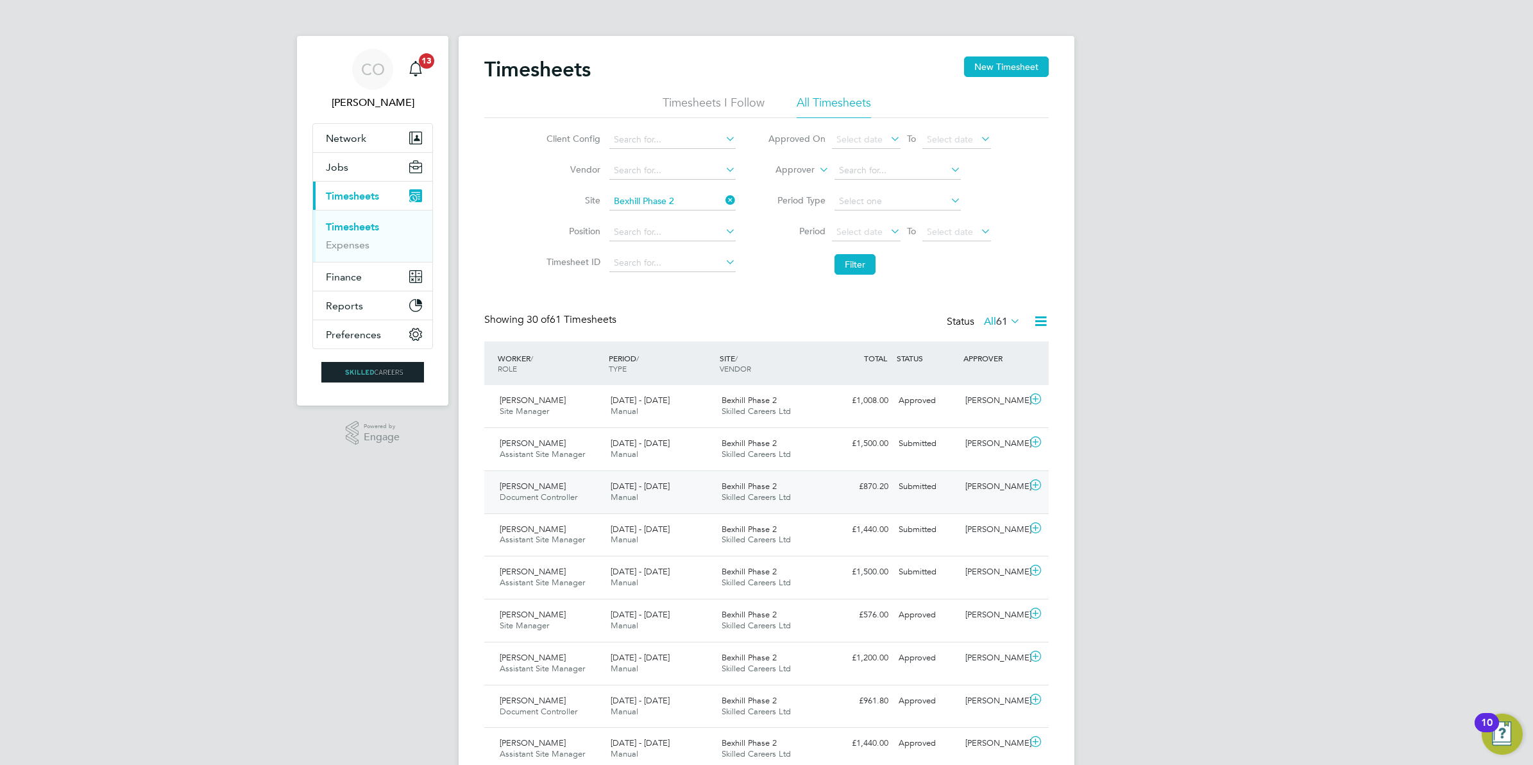
drag, startPoint x: 1034, startPoint y: 486, endPoint x: 829, endPoint y: 493, distance: 205.4
click at [829, 493] on div "Joe Dufaur Document Controller 18 - 24 Aug 2025 18 - 24 Aug 2025 Manual Bexhill…" at bounding box center [766, 491] width 565 height 43
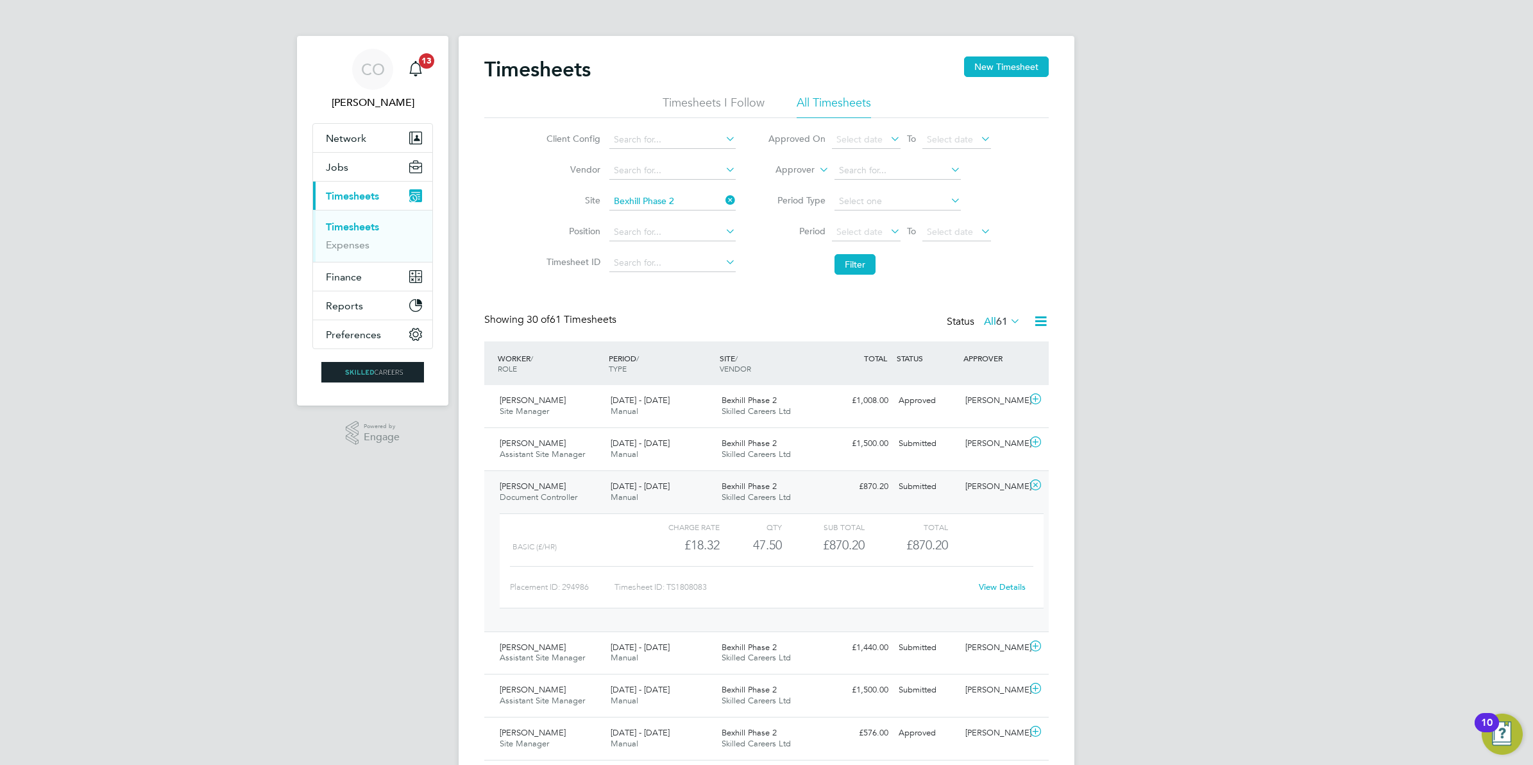
click at [1011, 588] on link "View Details" at bounding box center [1002, 586] width 47 height 11
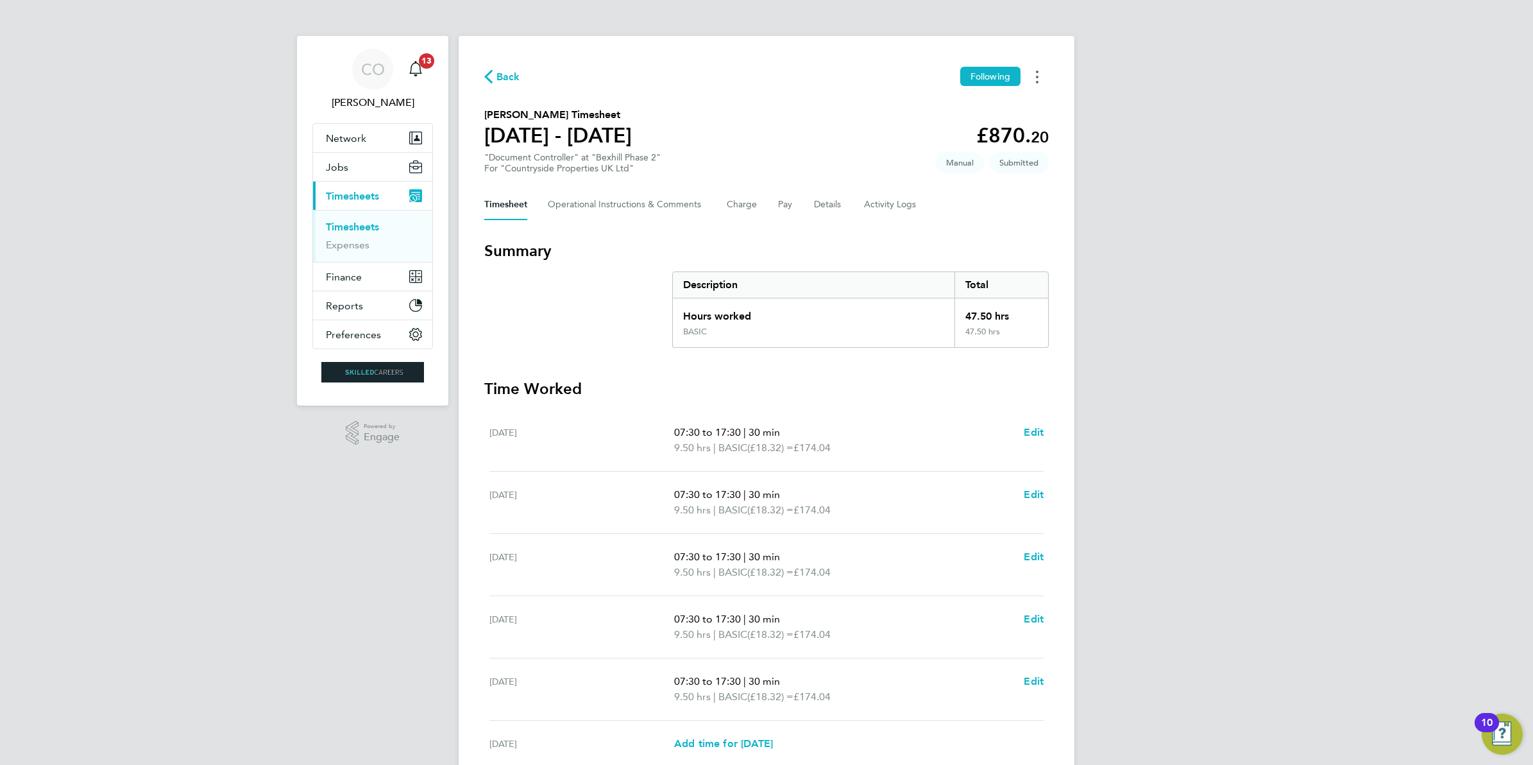
click at [1038, 67] on button "Timesheets Menu" at bounding box center [1037, 77] width 23 height 20
click at [1120, 133] on div "CO Craig O'Donovan Notifications 13 Applications: Network Businesses Sites Work…" at bounding box center [766, 463] width 1533 height 927
click at [617, 212] on Comments-tab "Operational Instructions & Comments" at bounding box center [627, 204] width 158 height 31
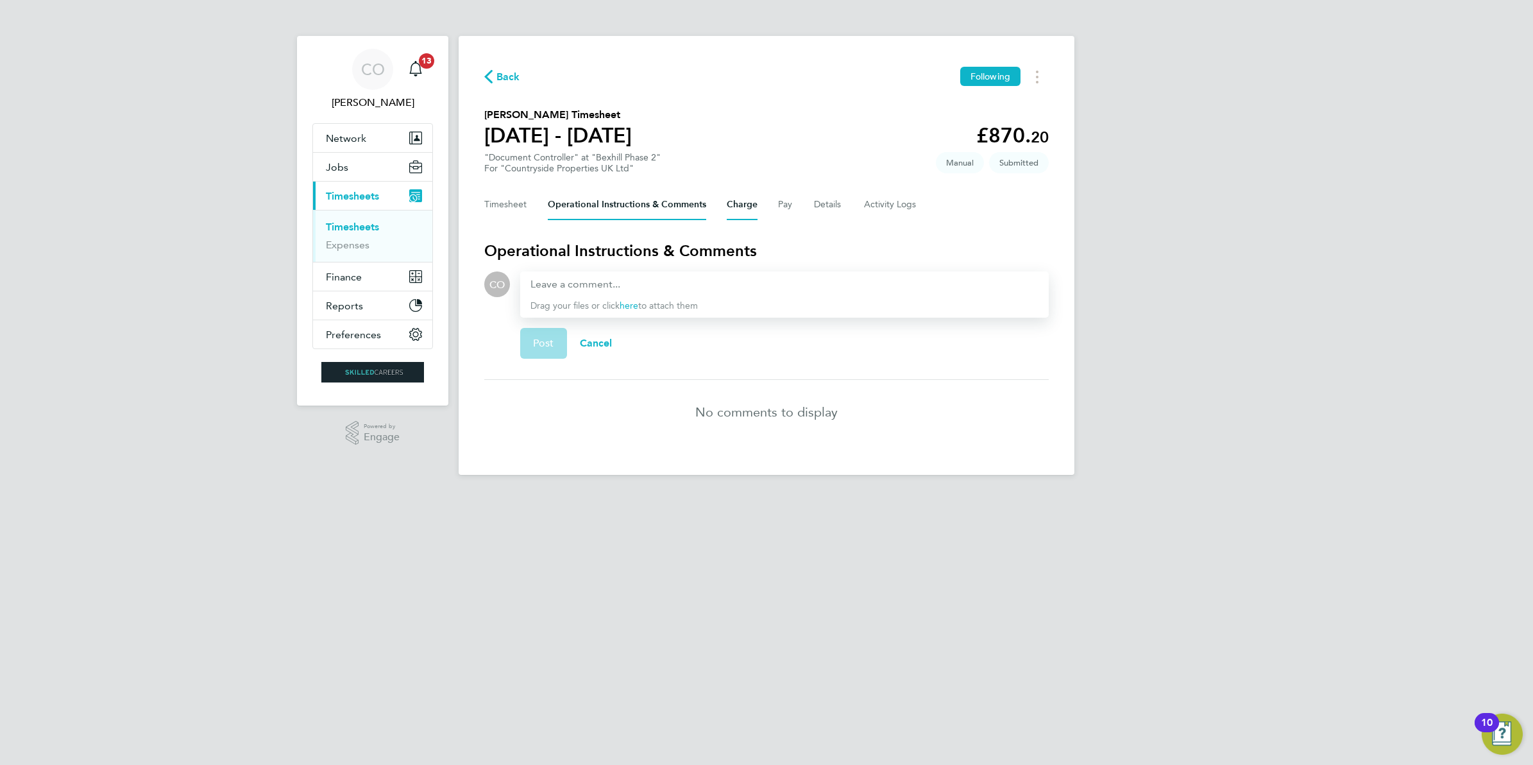
click at [732, 203] on button "Charge" at bounding box center [742, 204] width 31 height 31
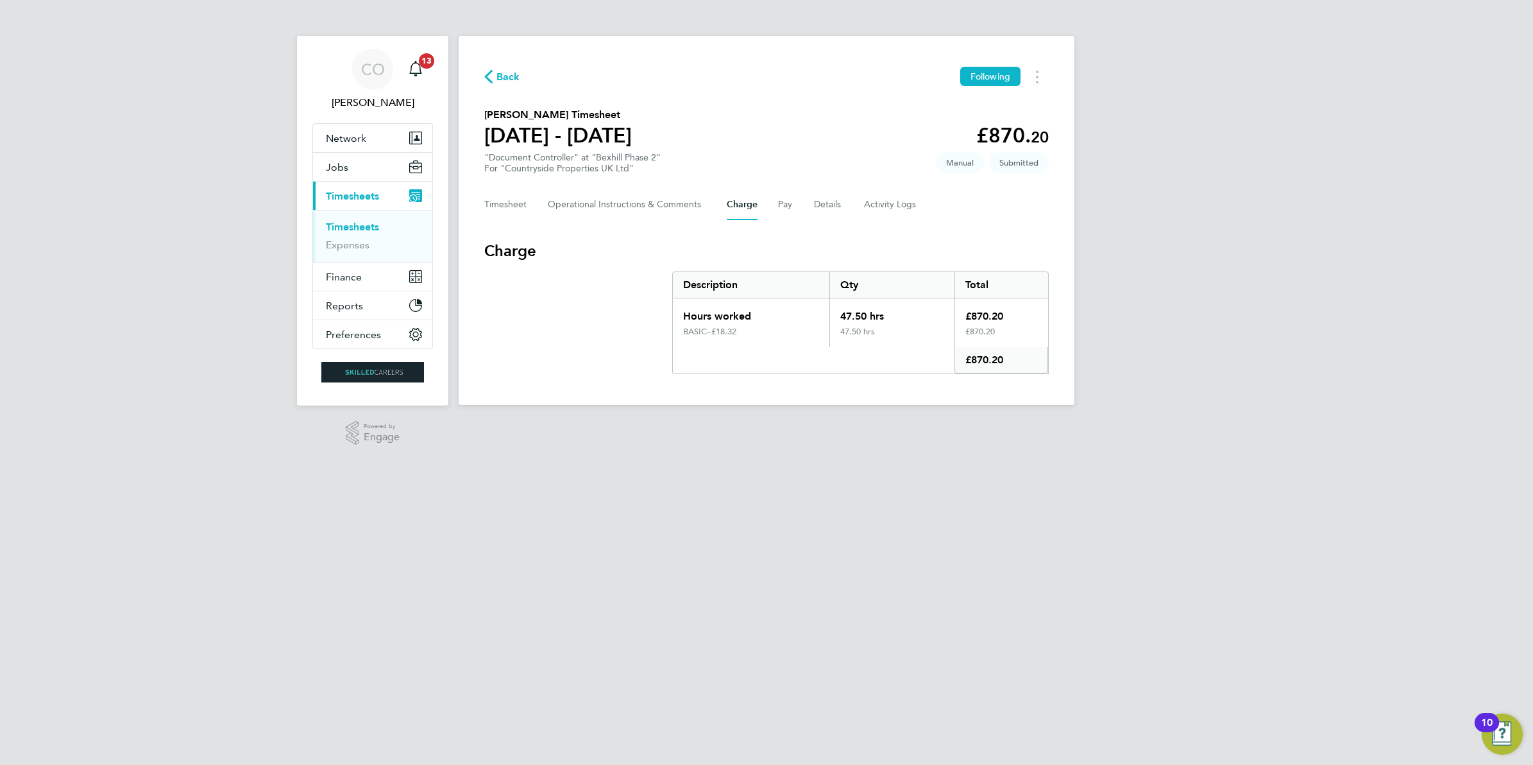
click at [771, 203] on div "Timesheet Operational Instructions & Comments Charge Pay Details Activity Logs" at bounding box center [766, 204] width 565 height 31
click at [778, 203] on button "Pay" at bounding box center [785, 204] width 15 height 31
click at [812, 203] on div "Timesheet Operational Instructions & Comments Charge Pay Details Activity Logs" at bounding box center [766, 204] width 565 height 31
click at [821, 205] on button "Details" at bounding box center [829, 204] width 30 height 31
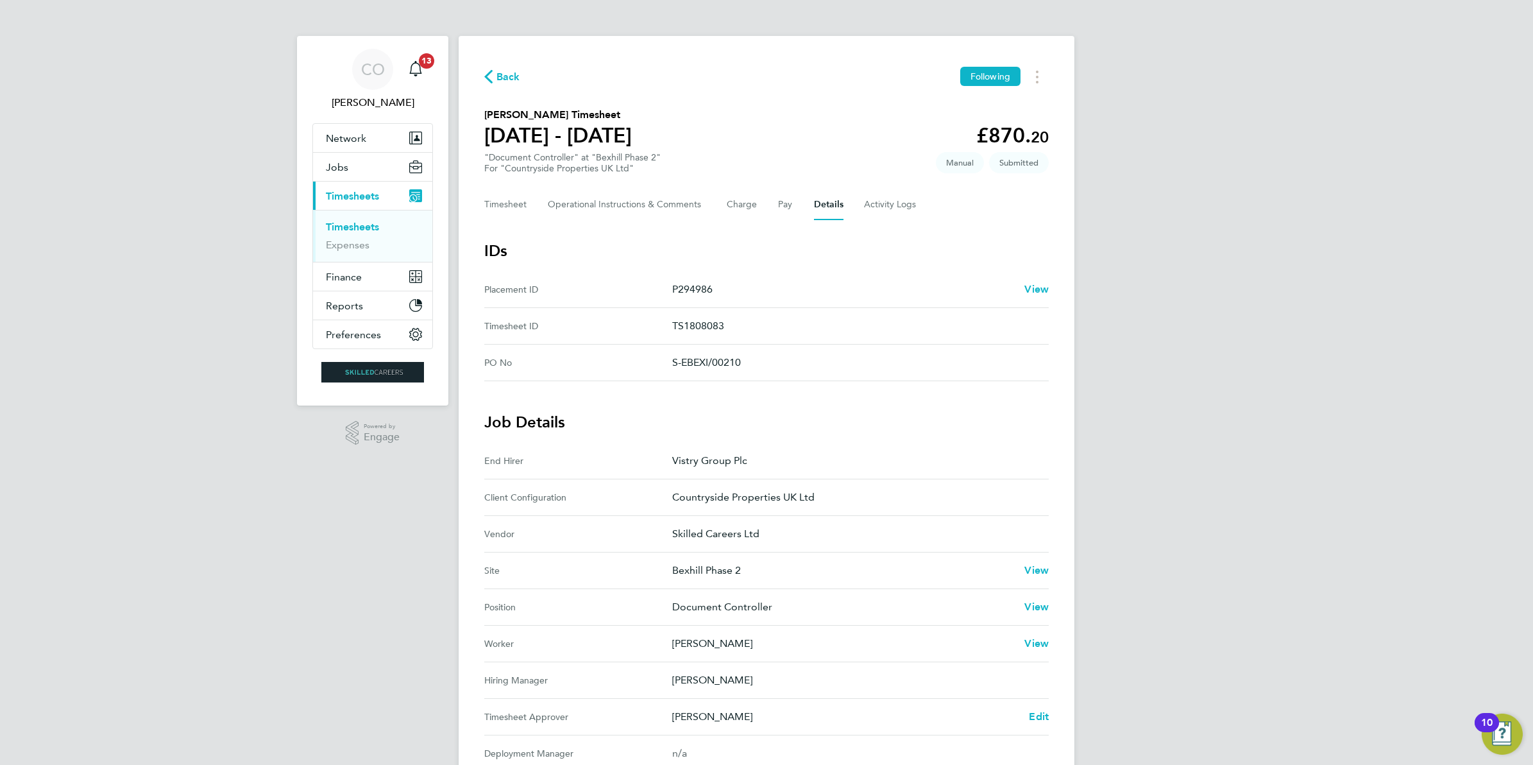
scroll to position [241, 0]
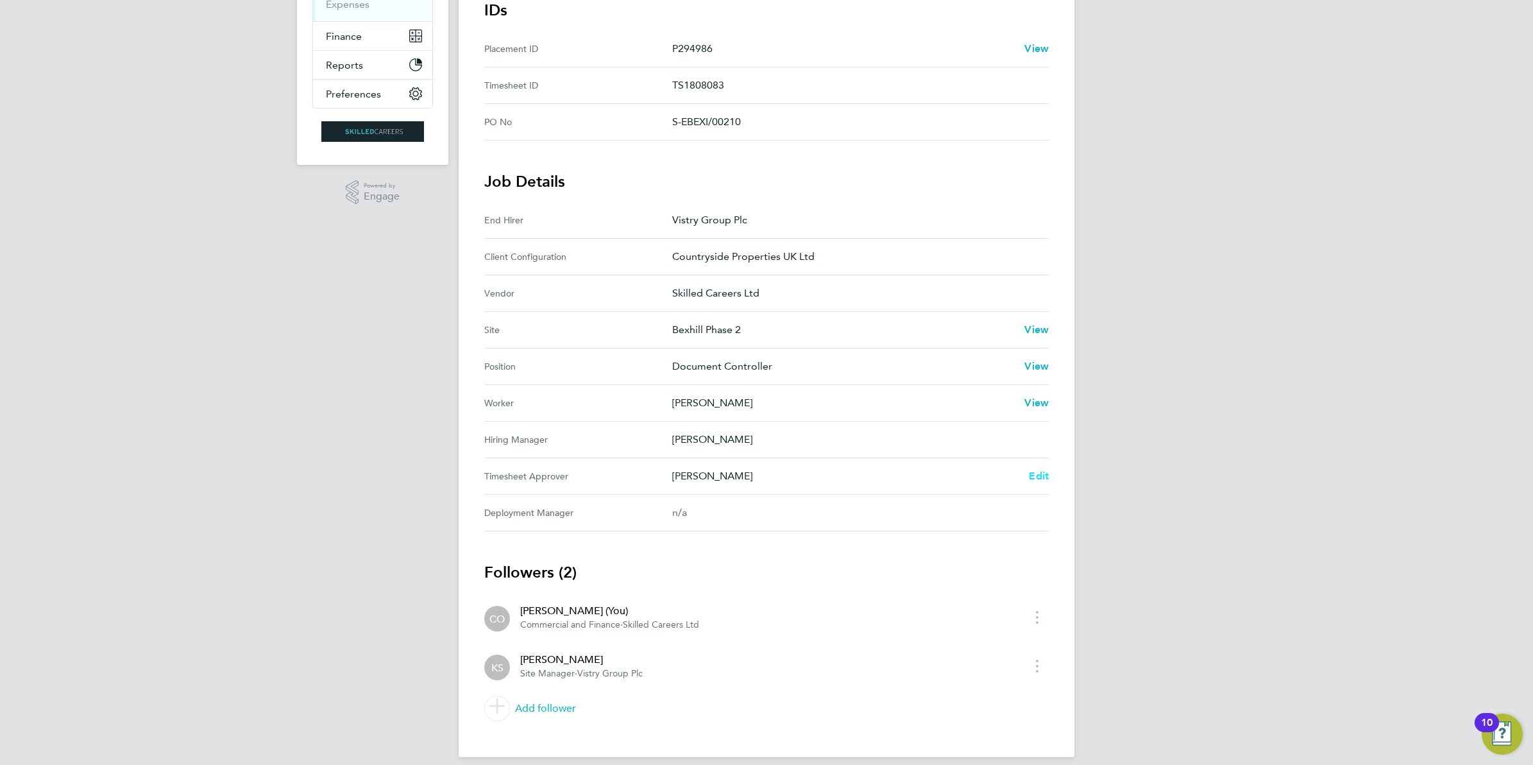
click at [1038, 482] on span "Edit" at bounding box center [1039, 476] width 20 height 12
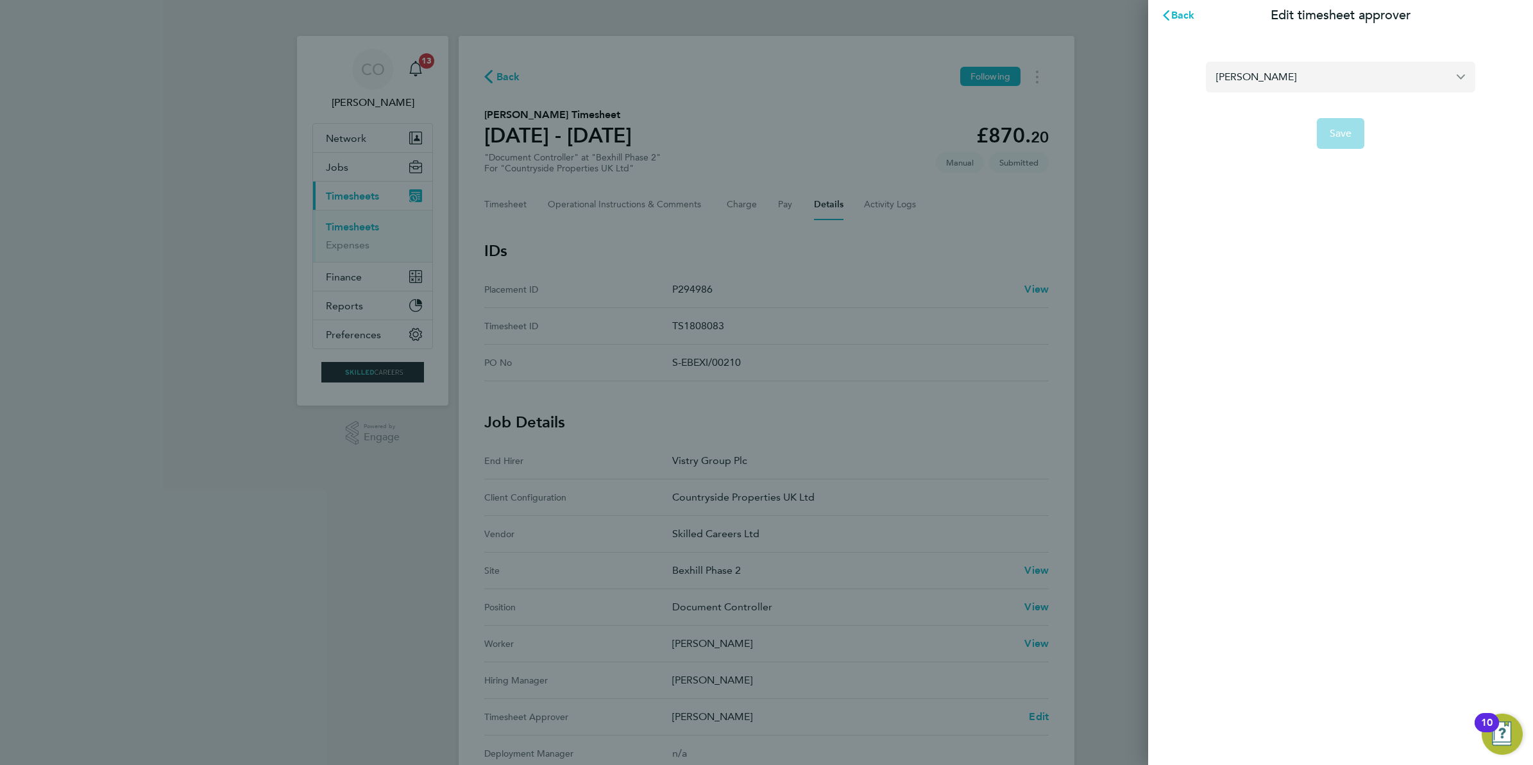
click at [1274, 90] on input "[PERSON_NAME]" at bounding box center [1340, 77] width 269 height 30
click at [1243, 116] on li "[PERSON_NAME]" at bounding box center [1340, 107] width 269 height 31
type input "[PERSON_NAME]"
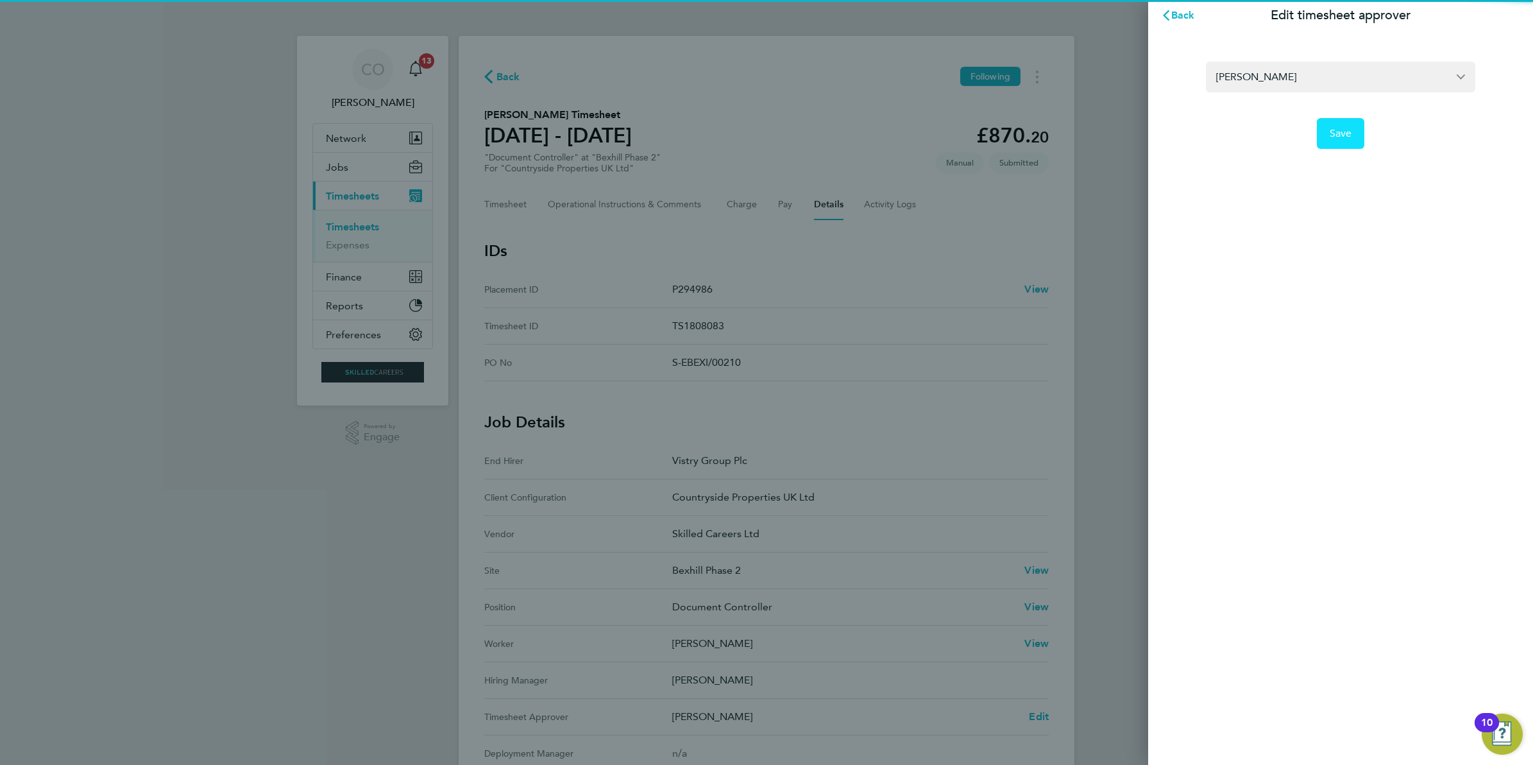
click at [1333, 137] on span "Save" at bounding box center [1341, 133] width 22 height 13
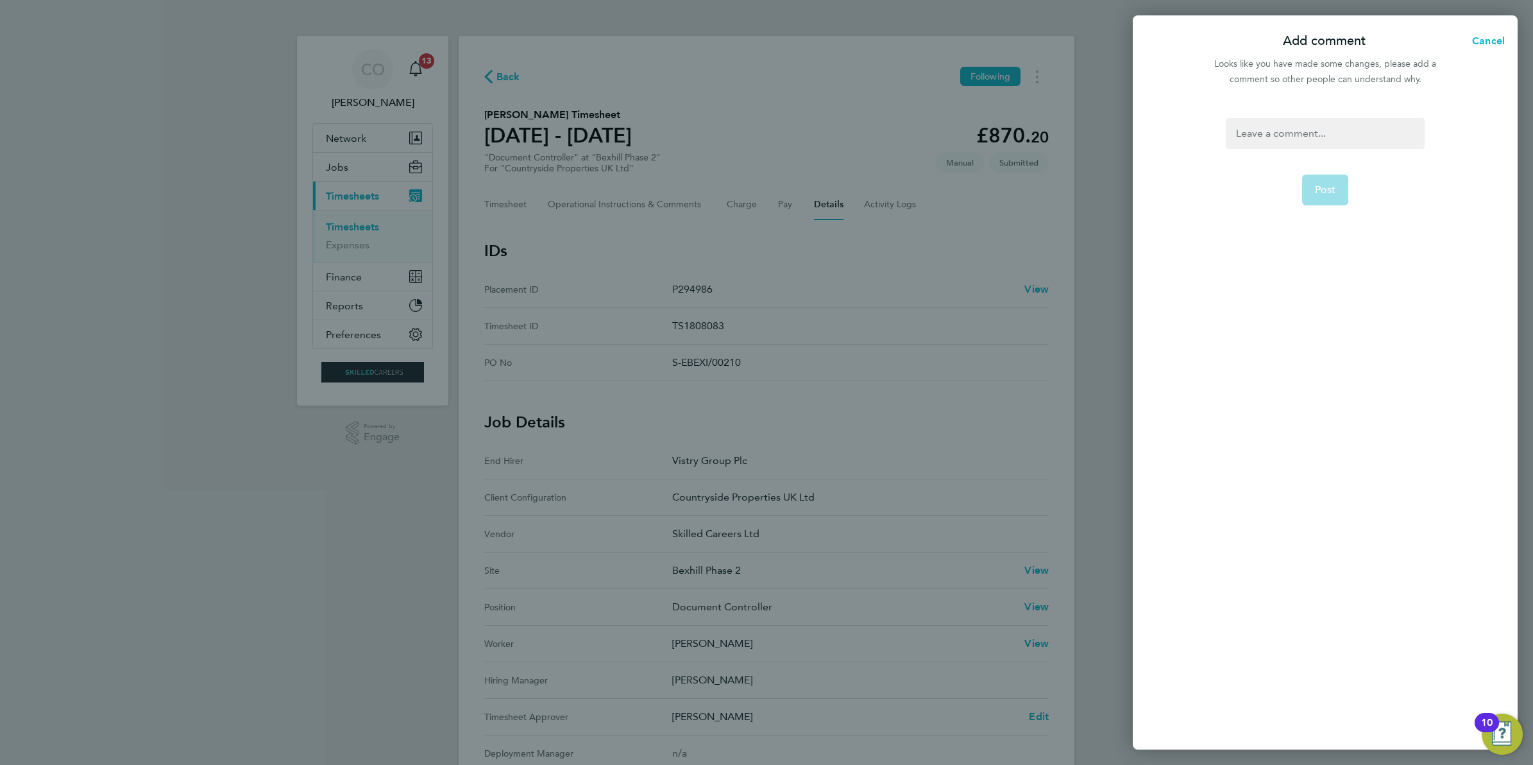
click at [1333, 137] on div at bounding box center [1325, 133] width 198 height 31
drag, startPoint x: 1333, startPoint y: 137, endPoint x: 1336, endPoint y: 146, distance: 9.3
click at [1336, 146] on div at bounding box center [1325, 133] width 198 height 31
click at [1319, 184] on span "Post" at bounding box center [1325, 190] width 21 height 13
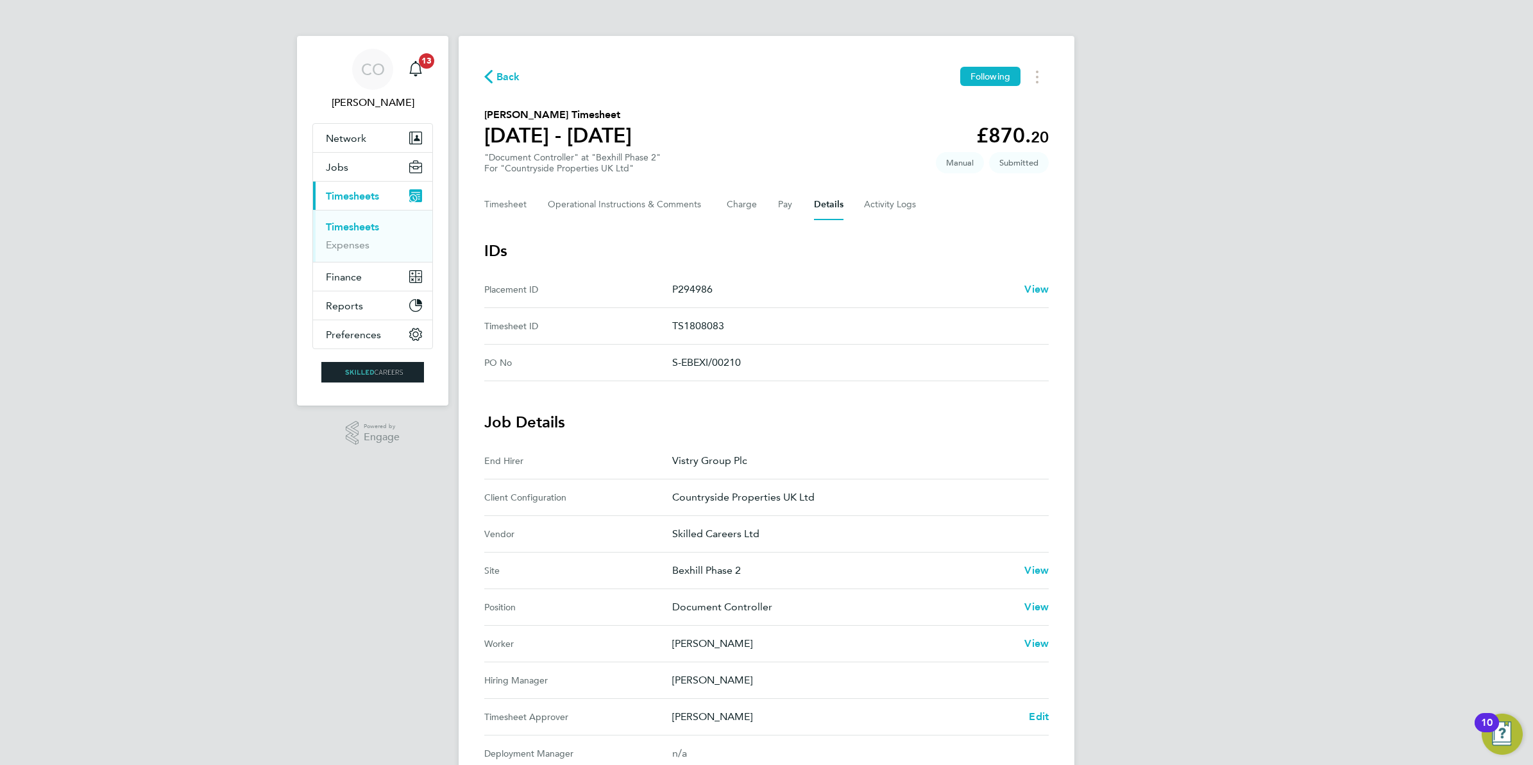
click at [366, 228] on link "Timesheets" at bounding box center [352, 227] width 53 height 12
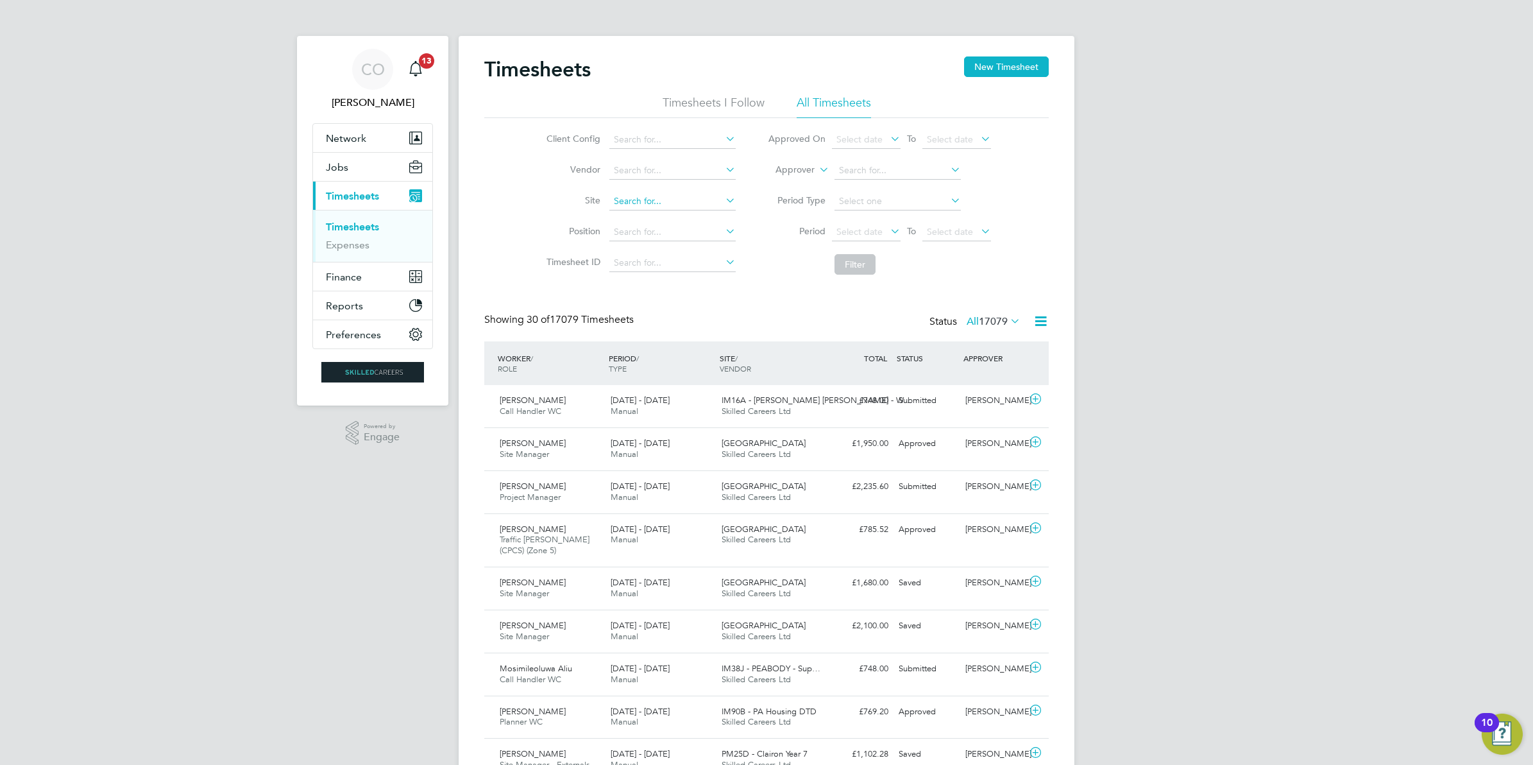
click at [637, 197] on input at bounding box center [673, 201] width 126 height 18
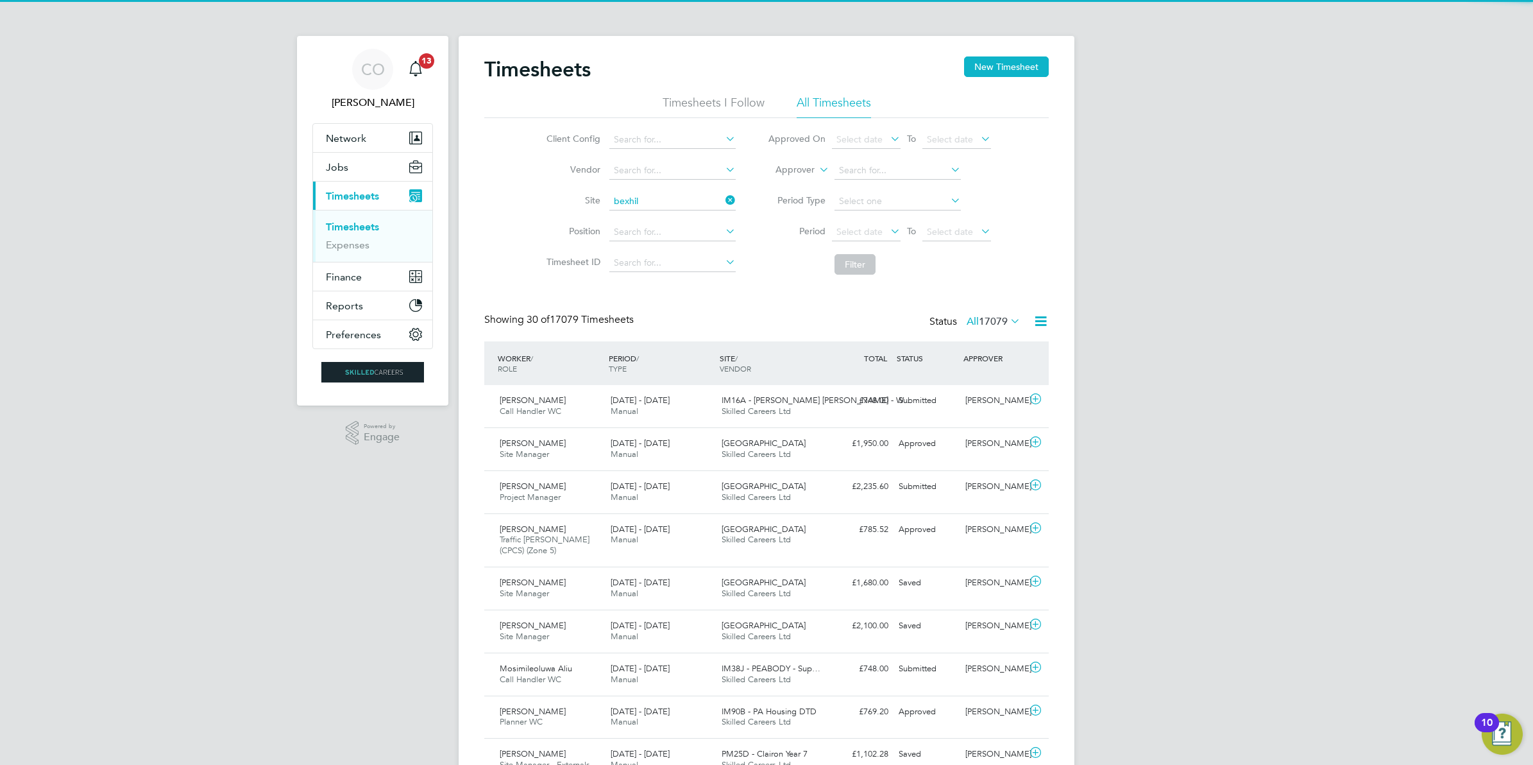
click at [638, 213] on b "Bexhil" at bounding box center [626, 218] width 26 height 11
type input "Bexhill Phase 2"
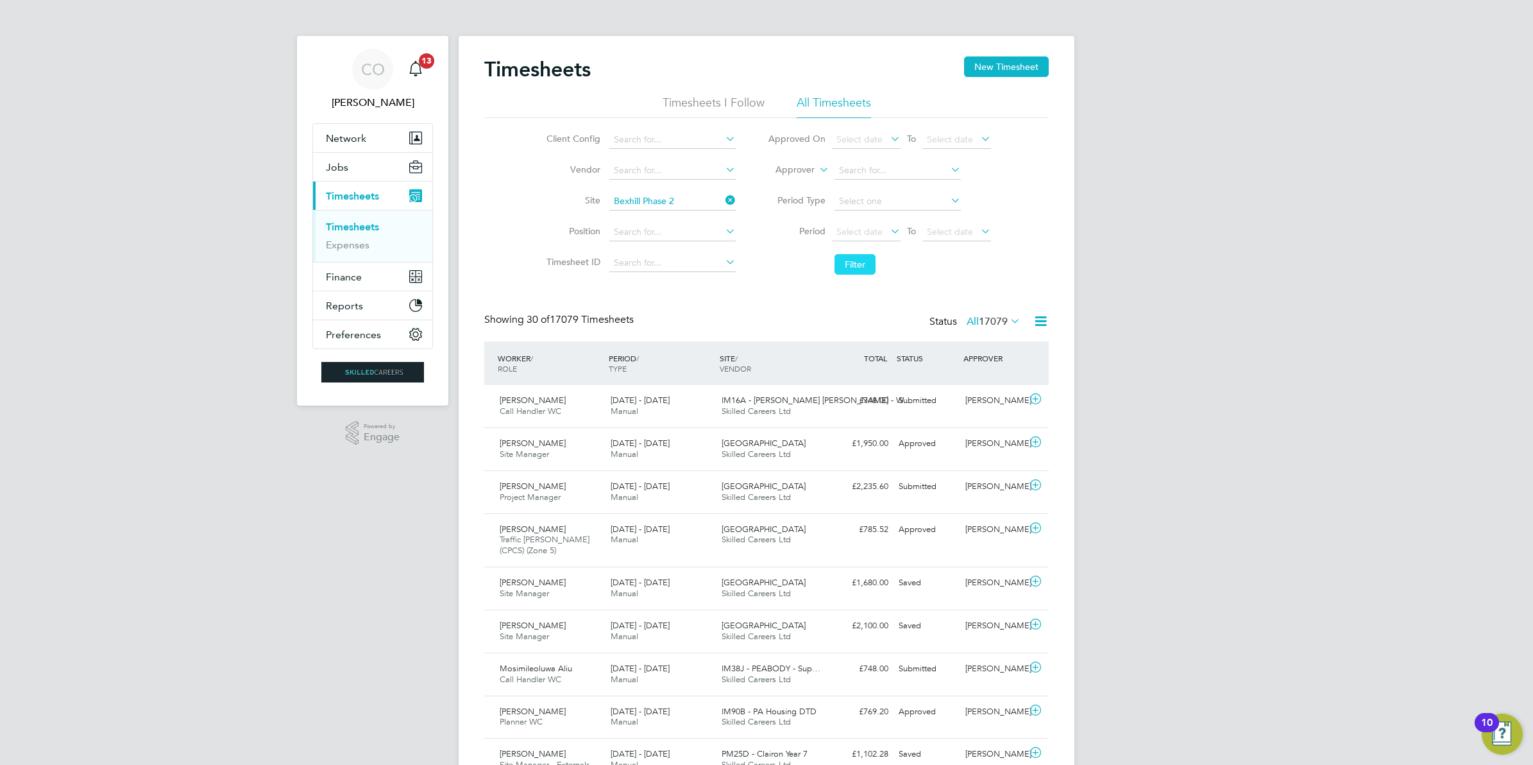
click at [871, 260] on button "Filter" at bounding box center [855, 264] width 41 height 21
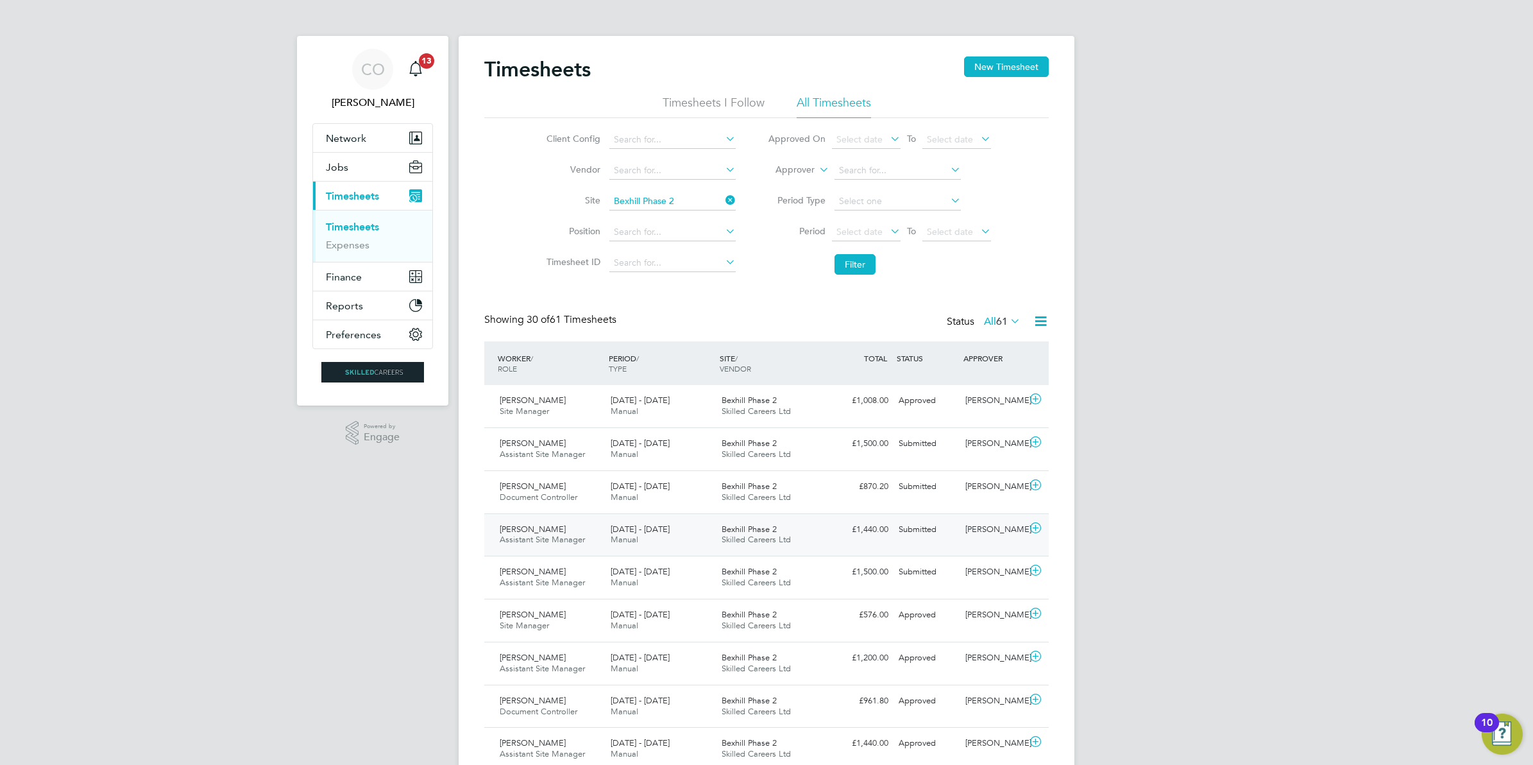
click at [557, 536] on span "Assistant Site Manager" at bounding box center [542, 539] width 85 height 11
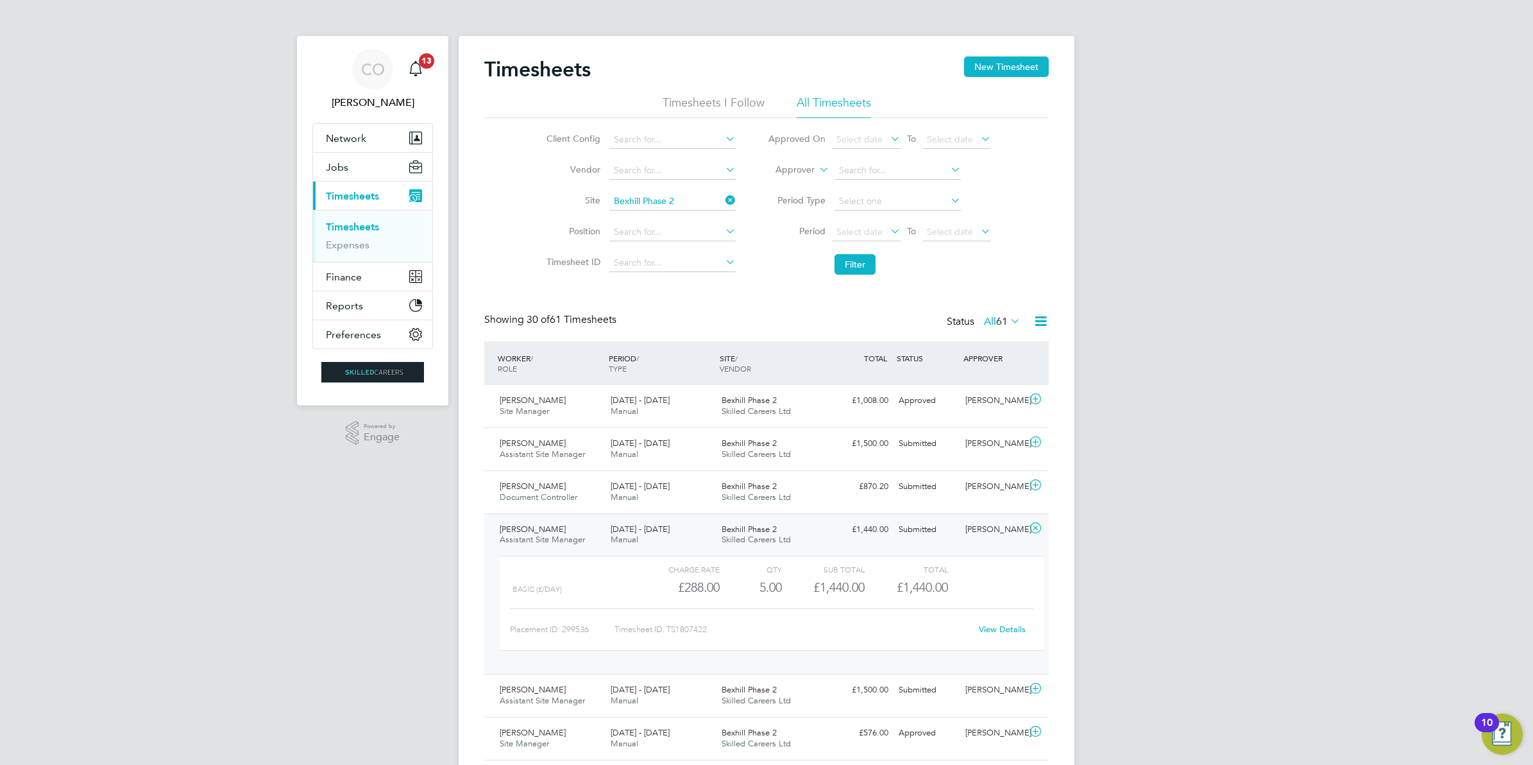
click at [1012, 631] on link "View Details" at bounding box center [1002, 629] width 47 height 11
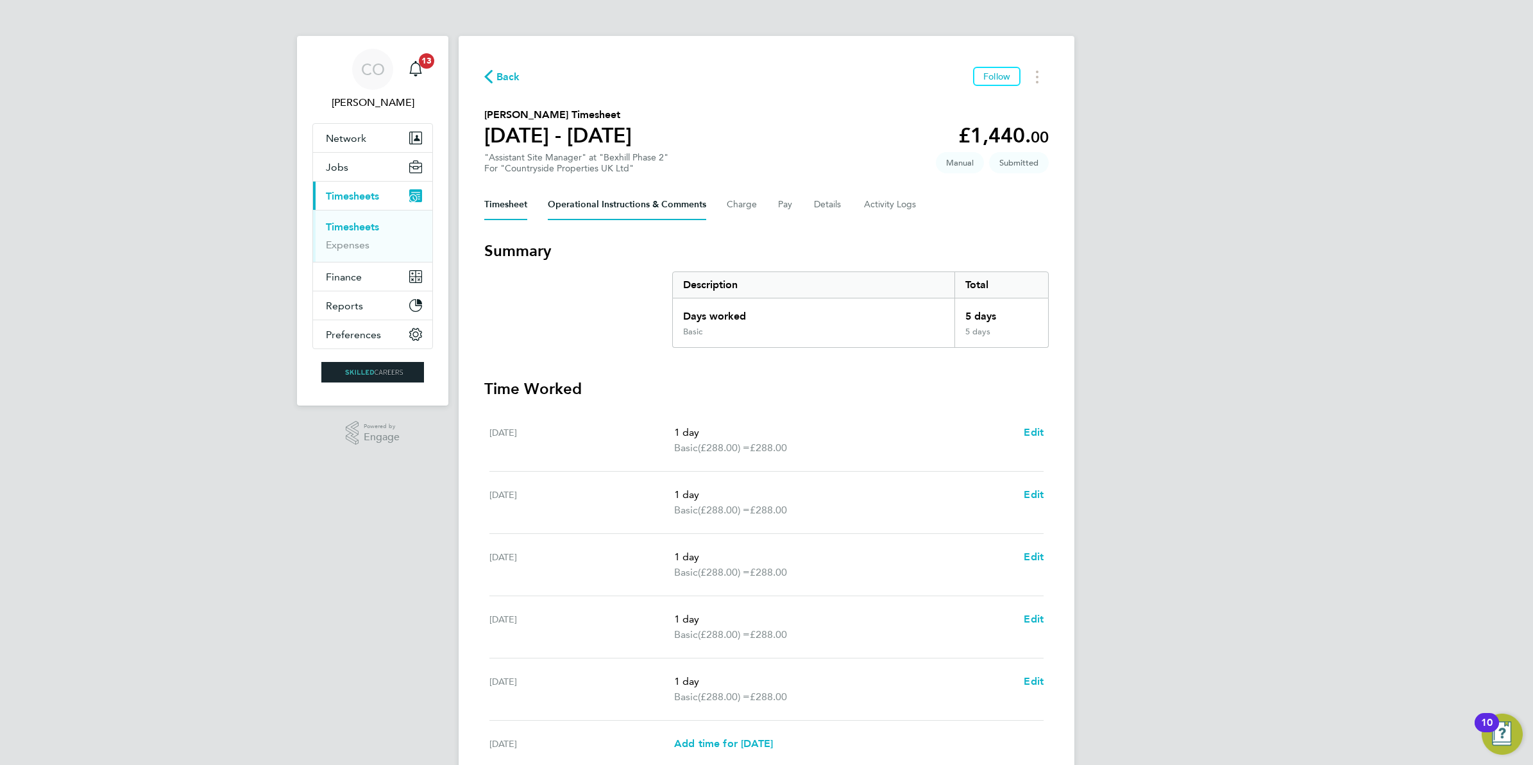
click at [676, 204] on Comments-tab "Operational Instructions & Comments" at bounding box center [627, 204] width 158 height 31
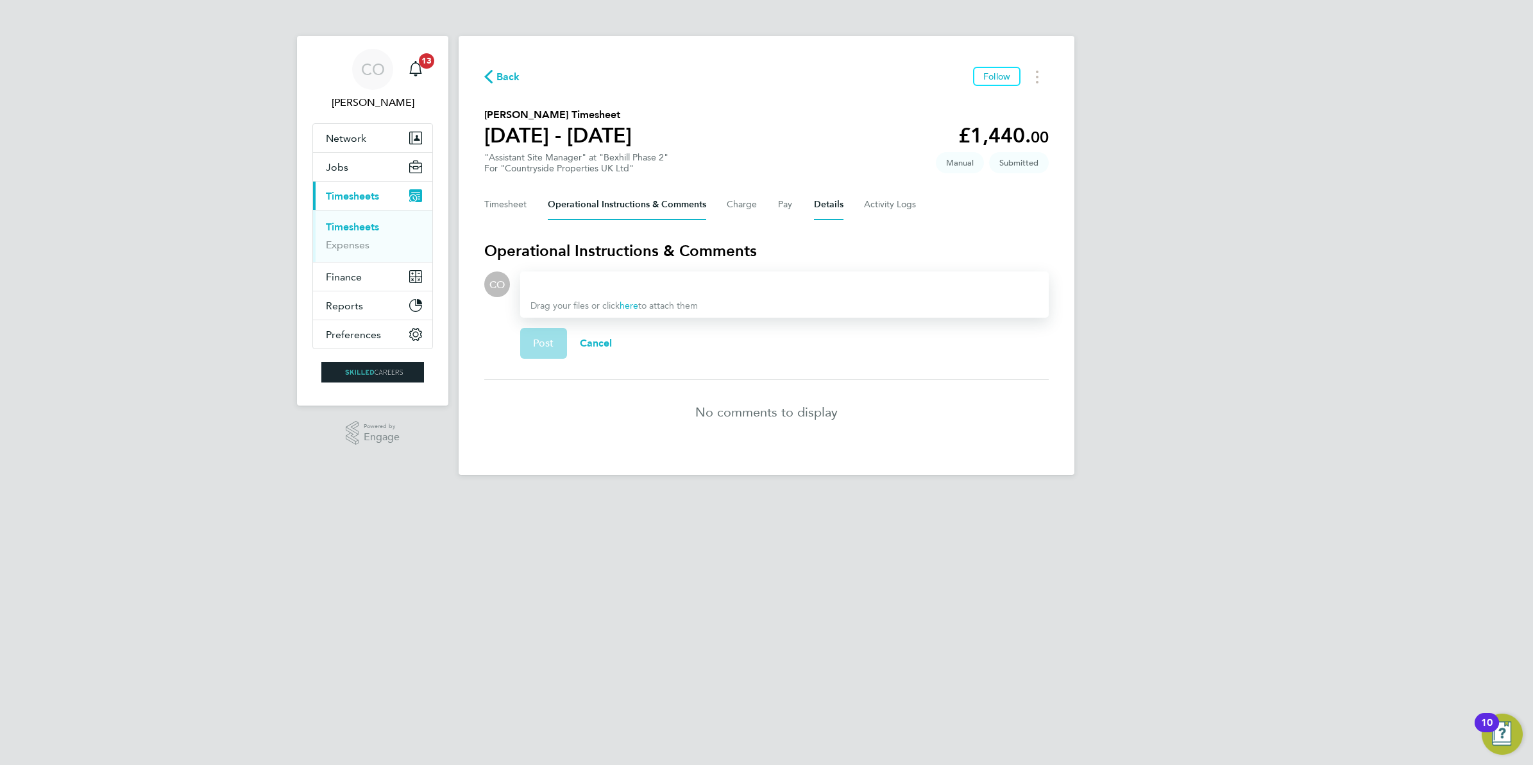
click at [816, 196] on button "Details" at bounding box center [829, 204] width 30 height 31
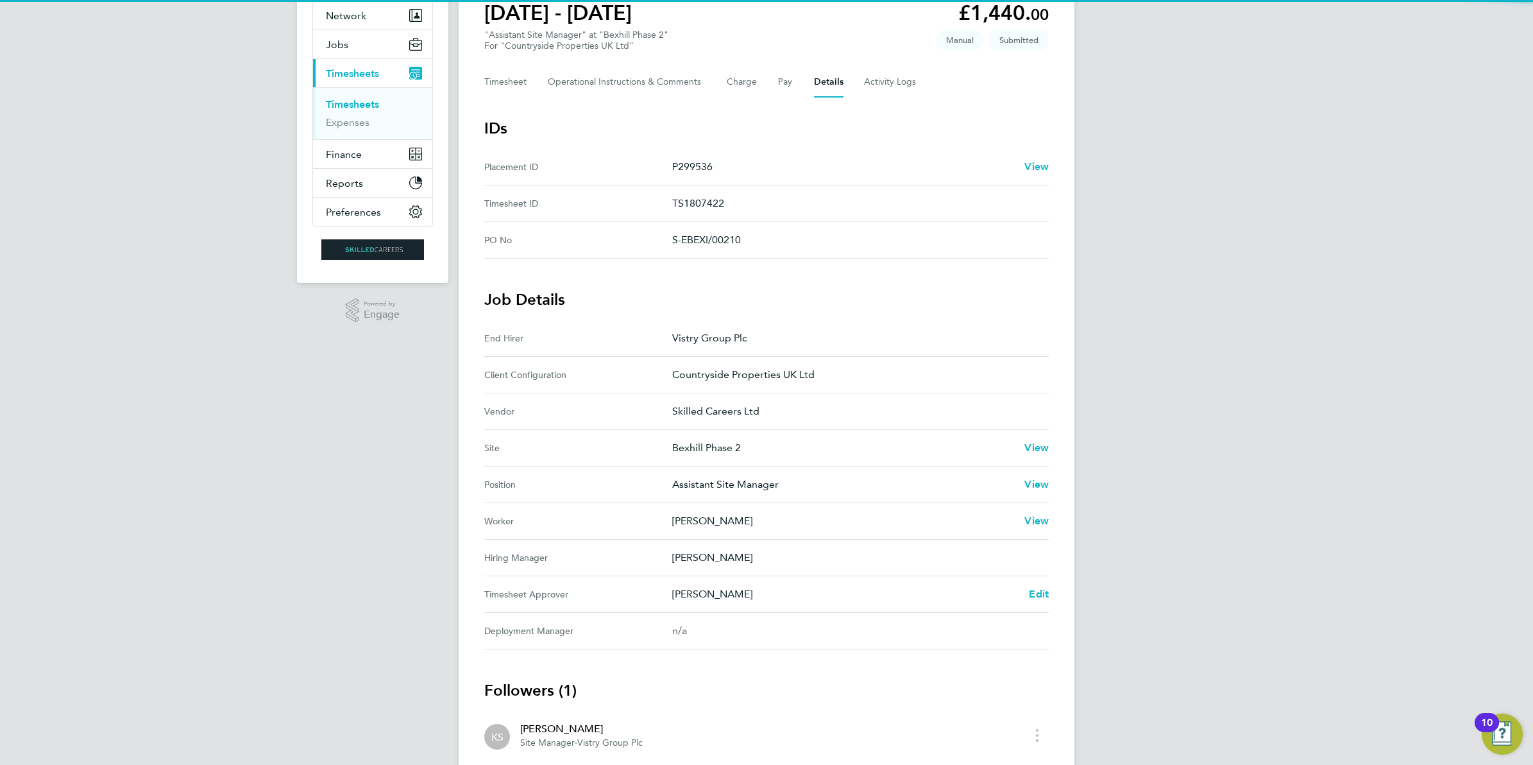
scroll to position [206, 0]
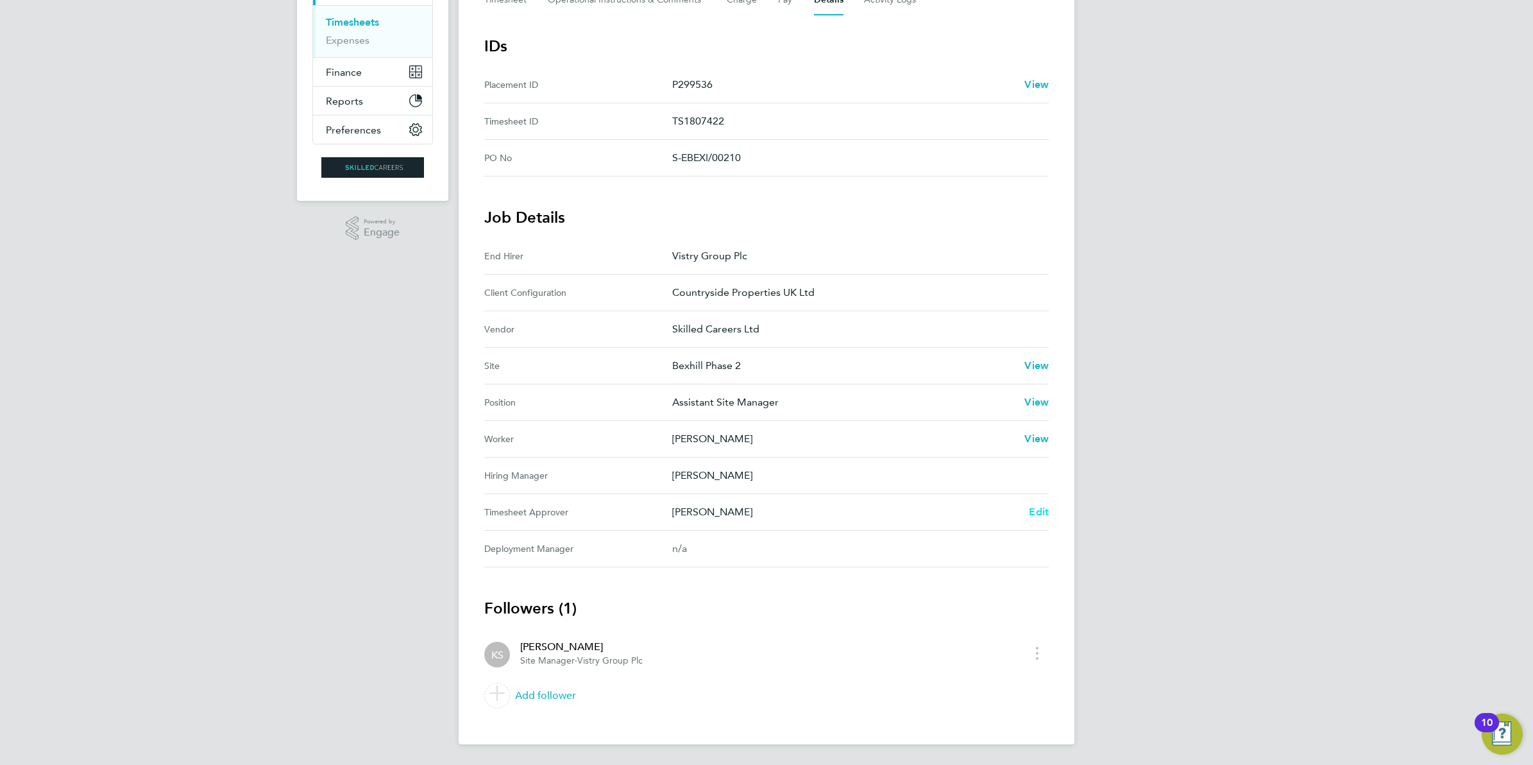
click at [1045, 515] on span "Edit" at bounding box center [1039, 512] width 20 height 12
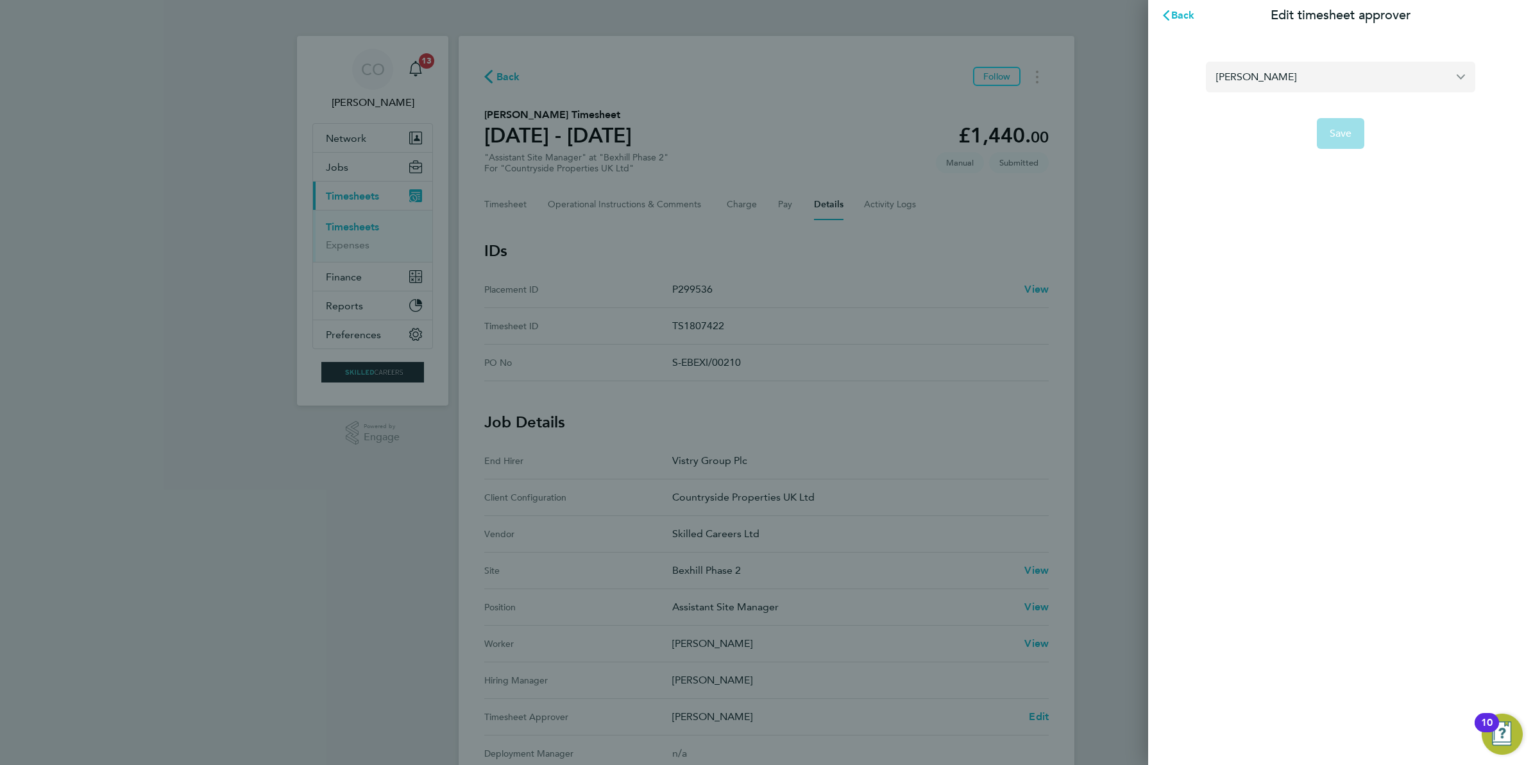
click at [1258, 84] on input "[PERSON_NAME]" at bounding box center [1340, 77] width 269 height 30
type input "J"
type input "o"
type input "[PERSON_NAME]"
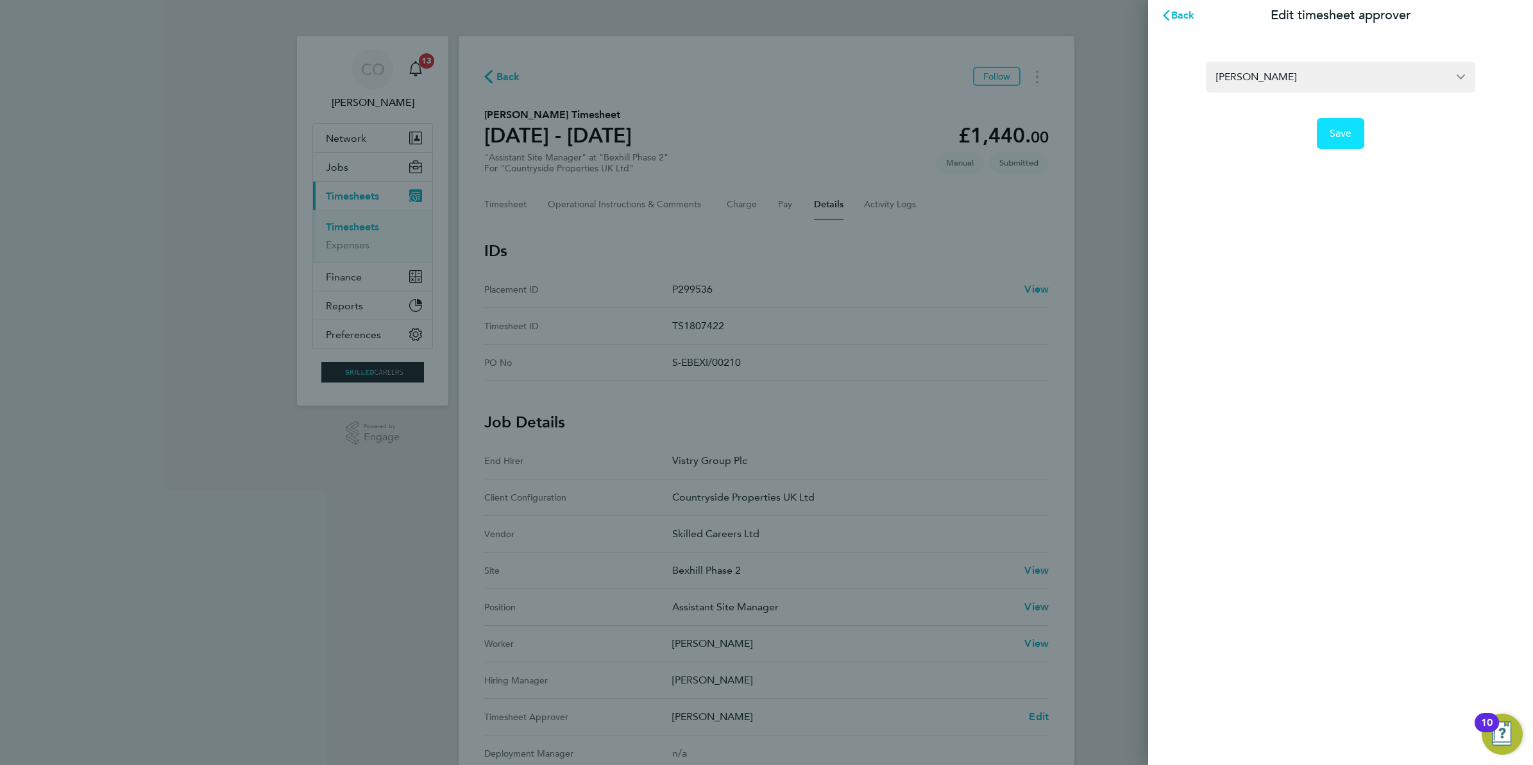
click at [1331, 133] on span "Save" at bounding box center [1341, 133] width 22 height 13
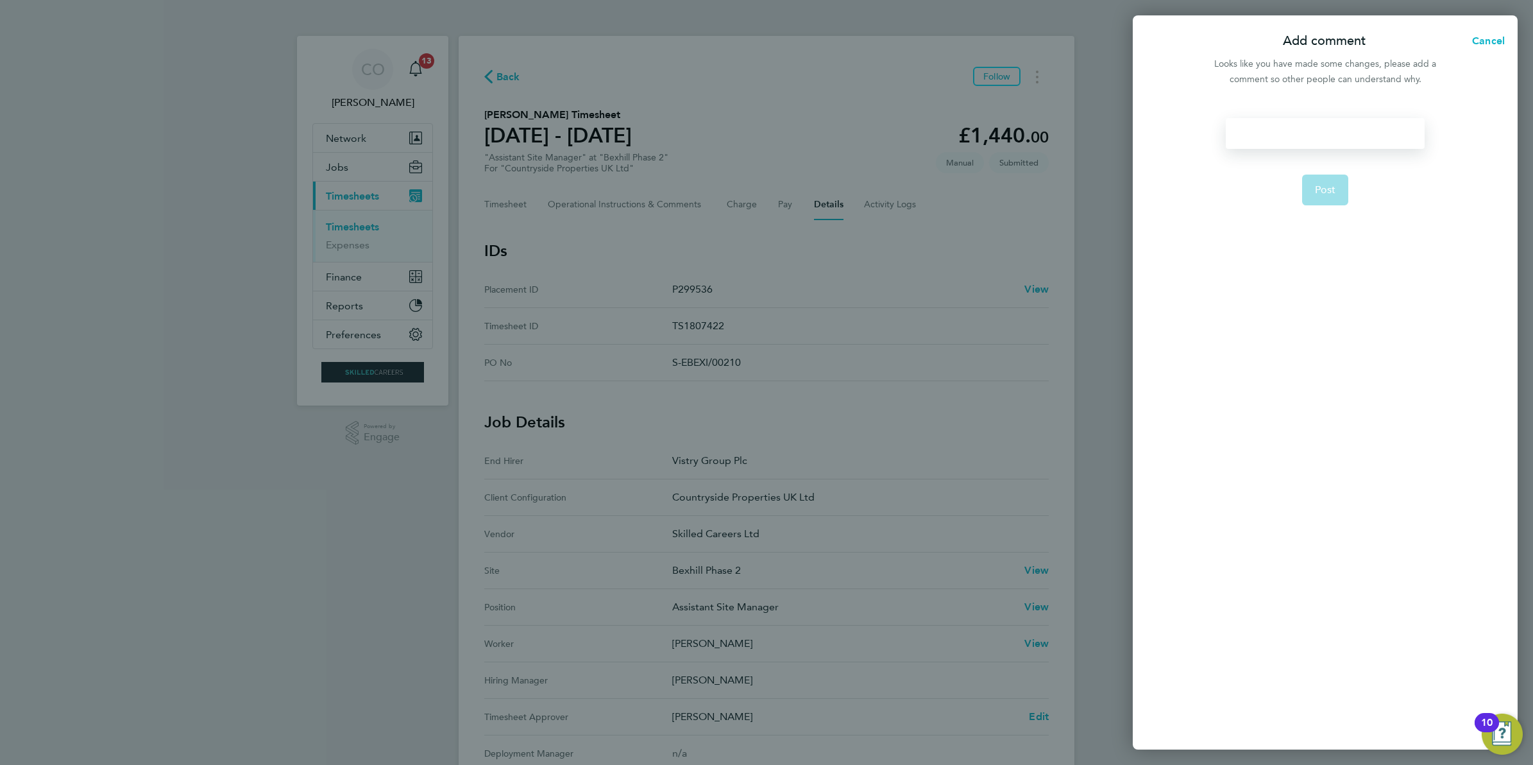
click at [1266, 130] on div at bounding box center [1325, 133] width 198 height 31
click at [1310, 180] on button "Post" at bounding box center [1325, 190] width 47 height 31
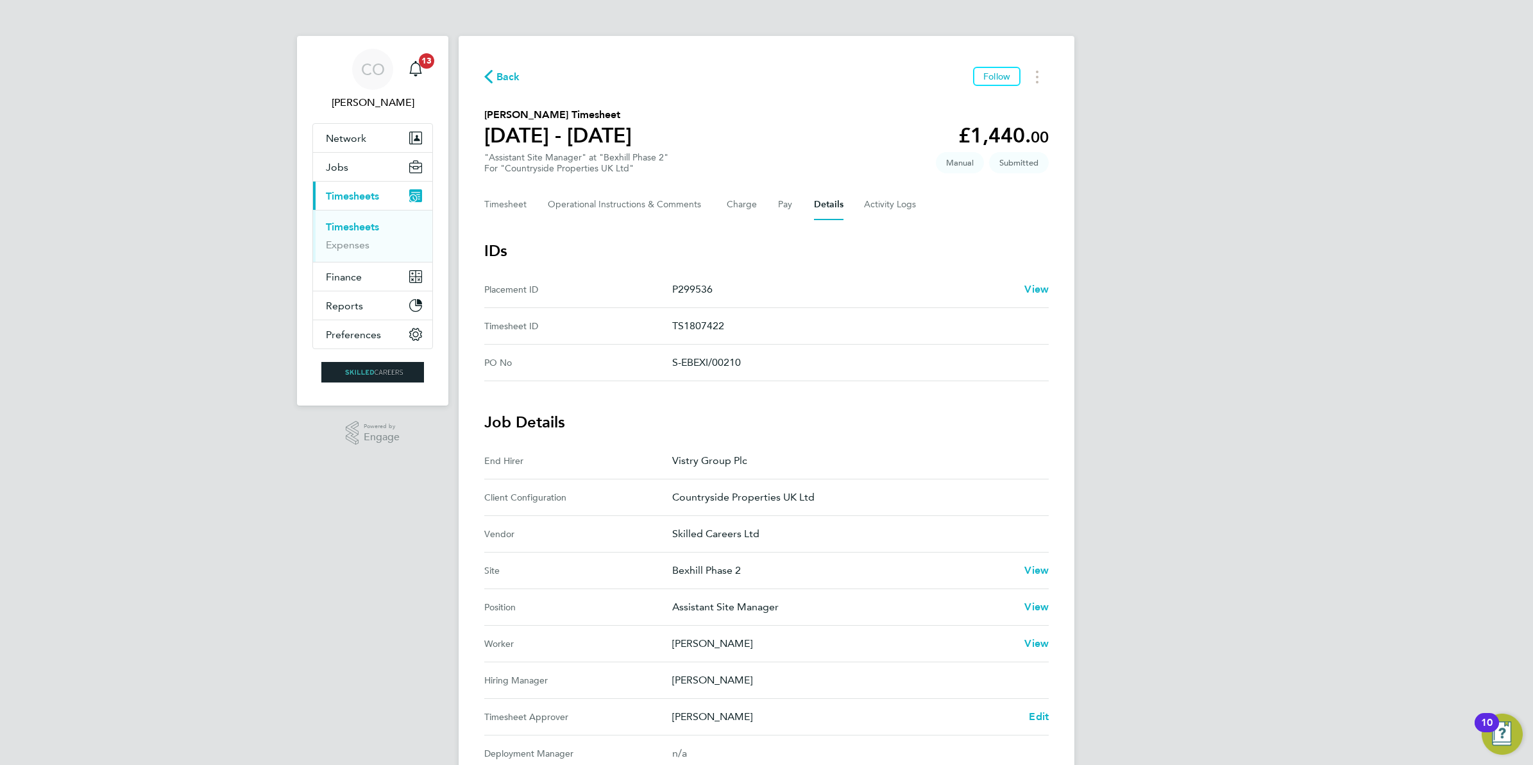
click at [364, 228] on link "Timesheets" at bounding box center [352, 227] width 53 height 12
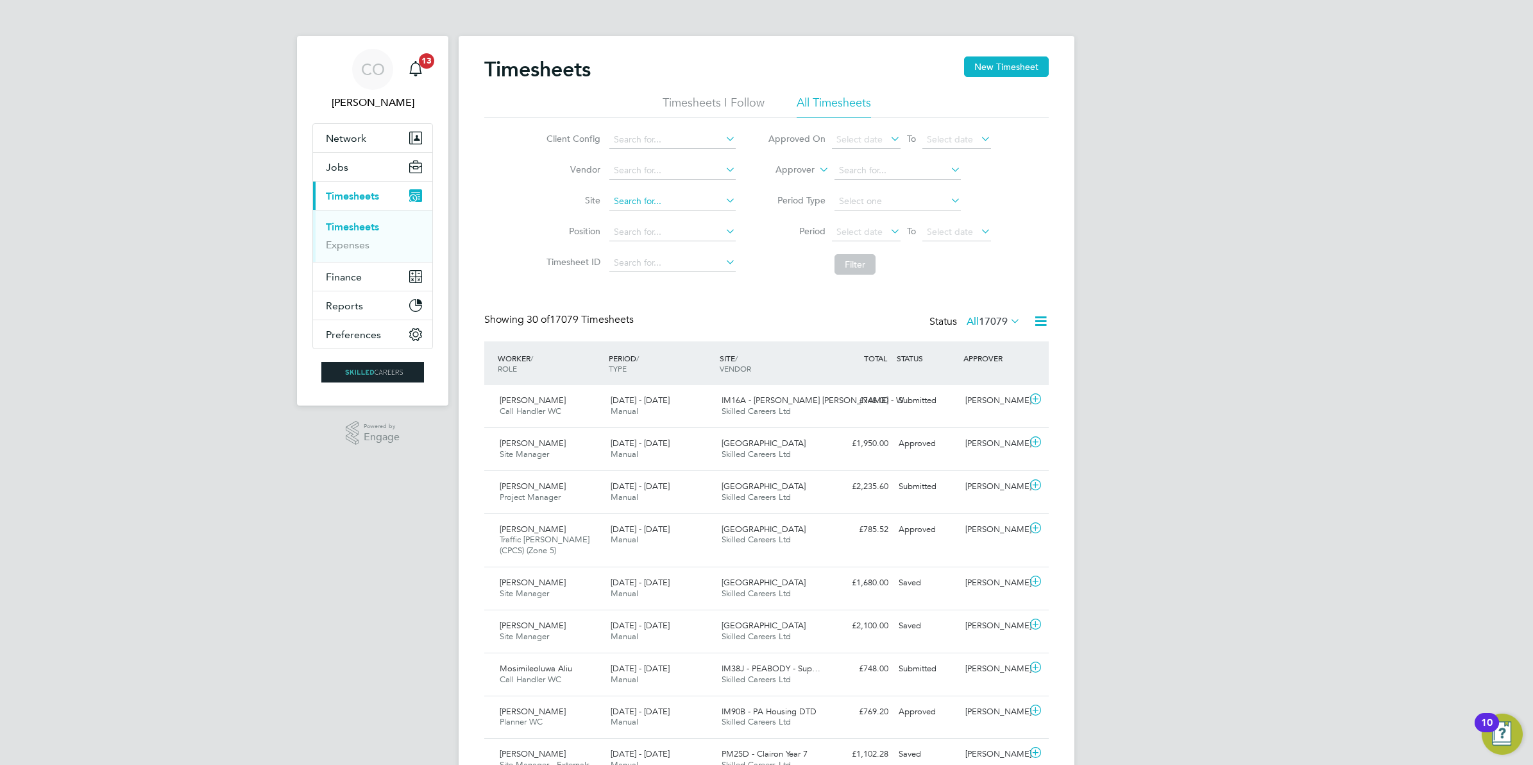
click at [646, 198] on input at bounding box center [673, 201] width 126 height 18
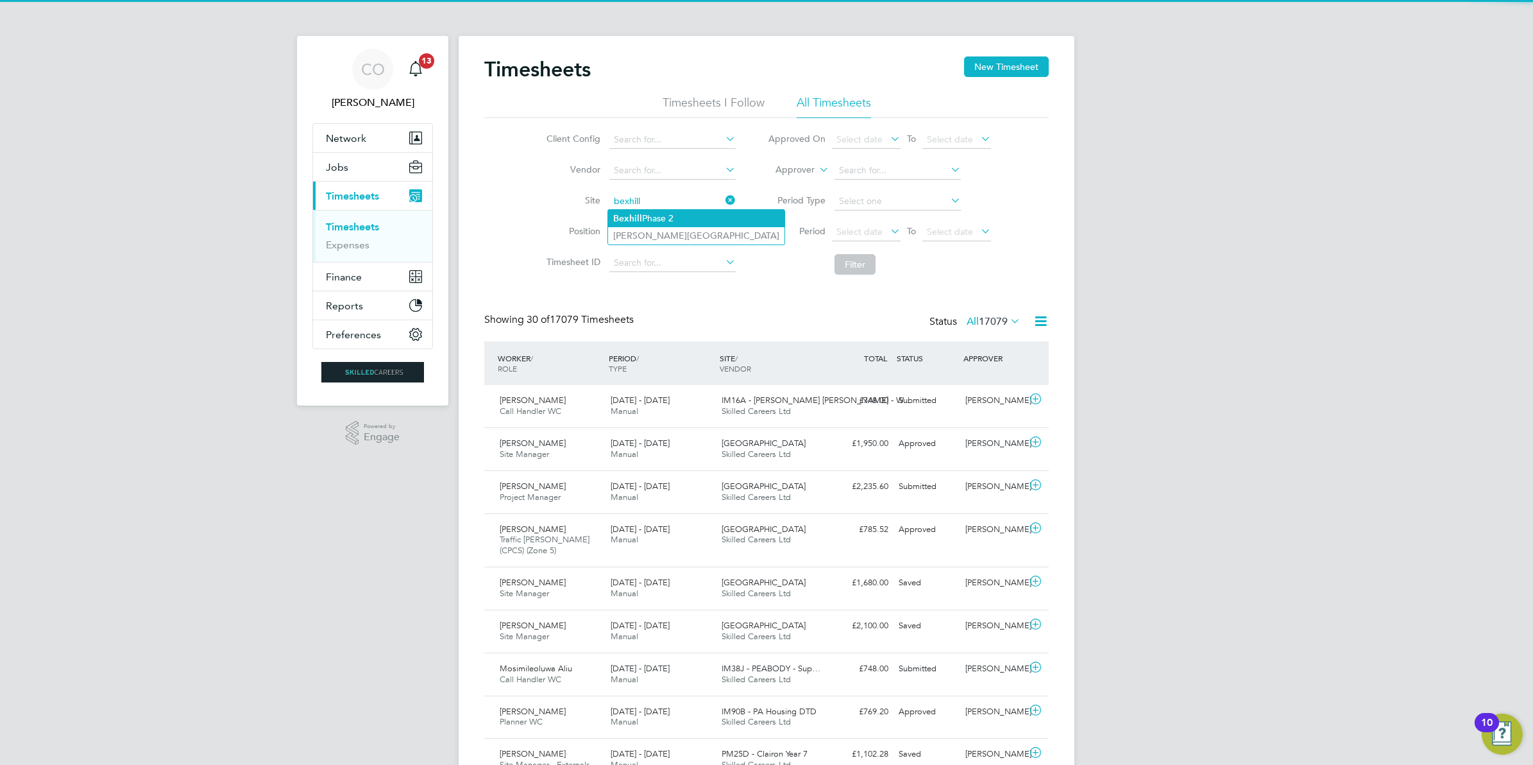
click at [640, 217] on b "Bexhill" at bounding box center [627, 218] width 29 height 11
type input "Bexhill Phase 2"
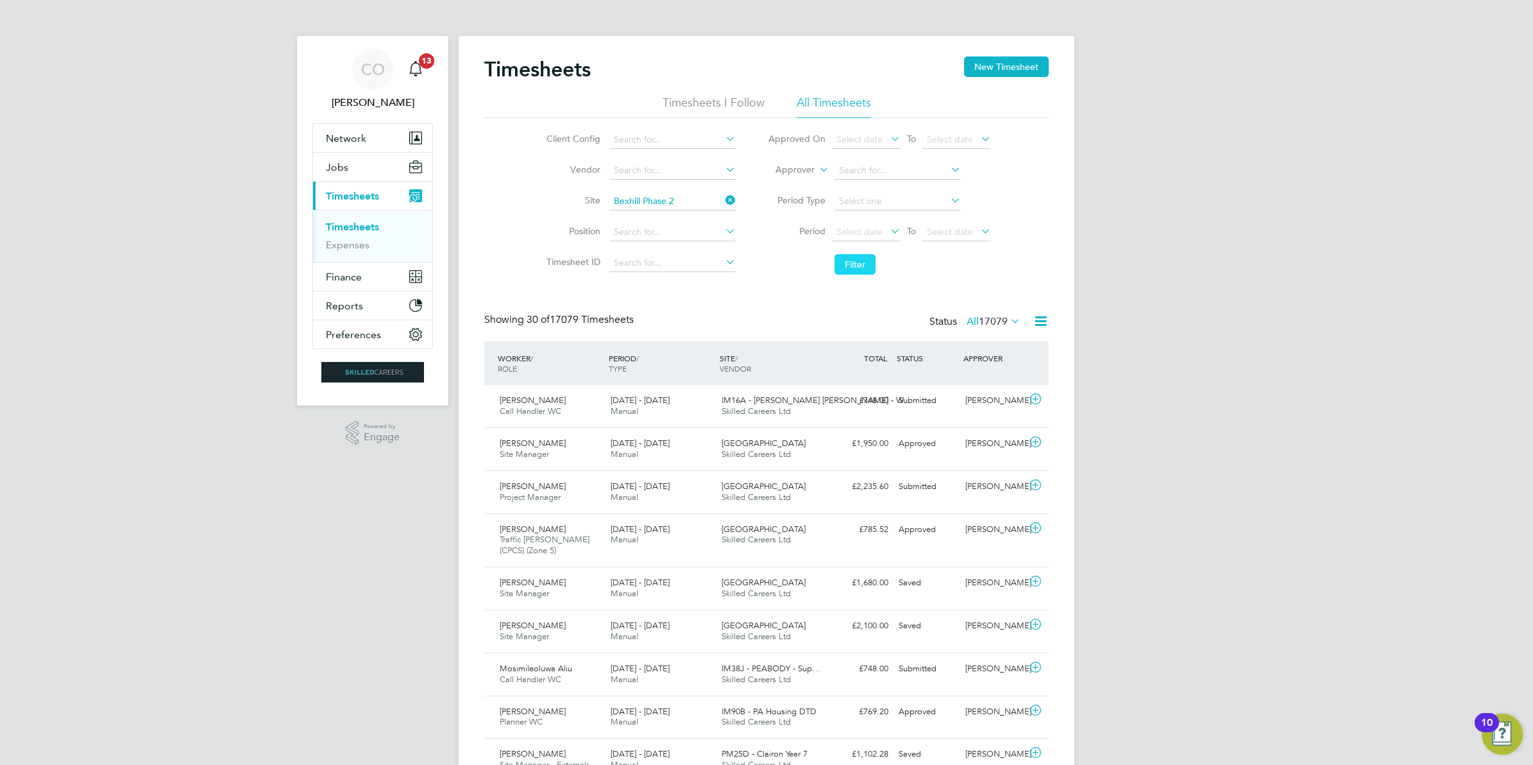
click at [855, 263] on button "Filter" at bounding box center [855, 264] width 41 height 21
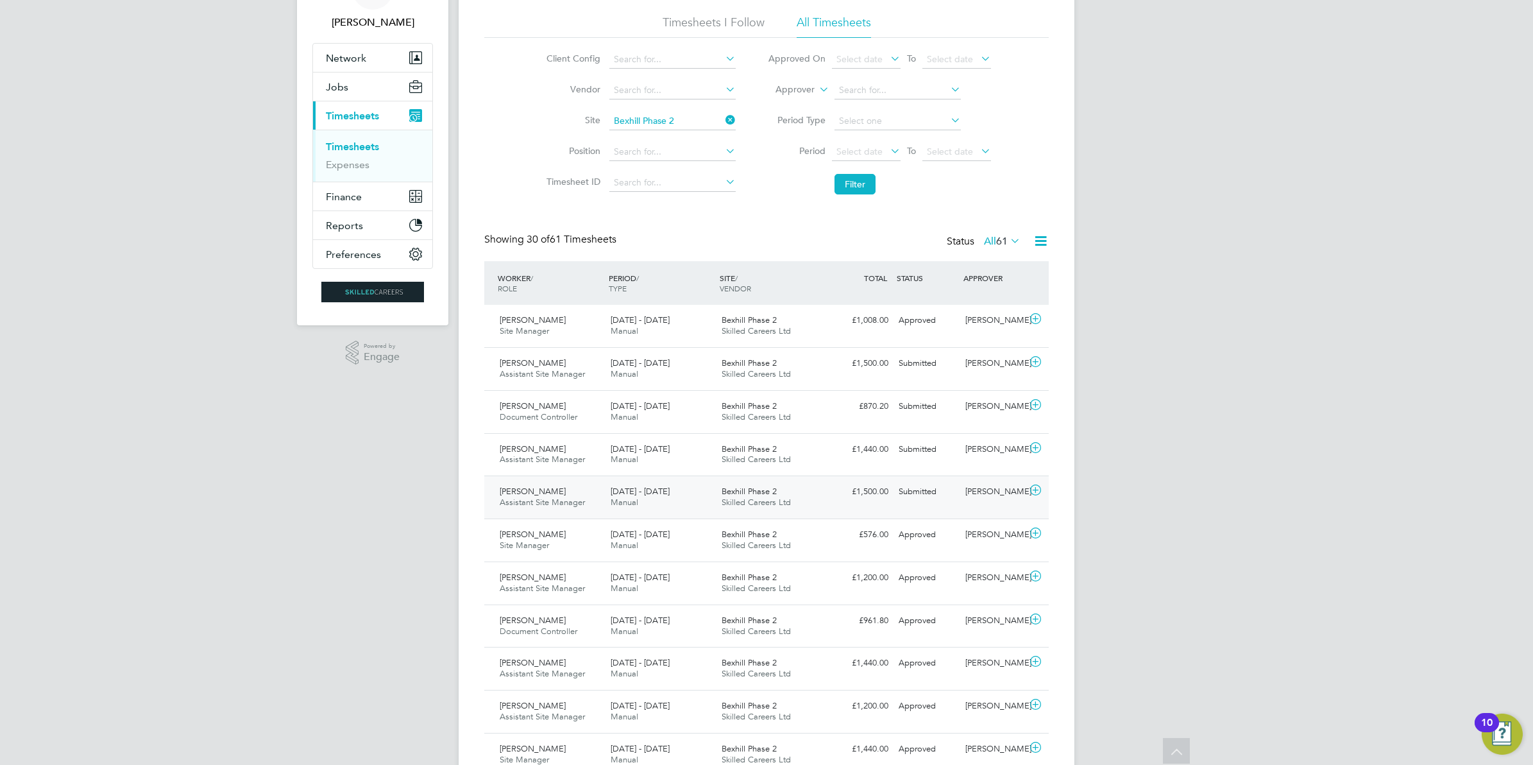
click at [524, 492] on span "[PERSON_NAME]" at bounding box center [533, 491] width 66 height 11
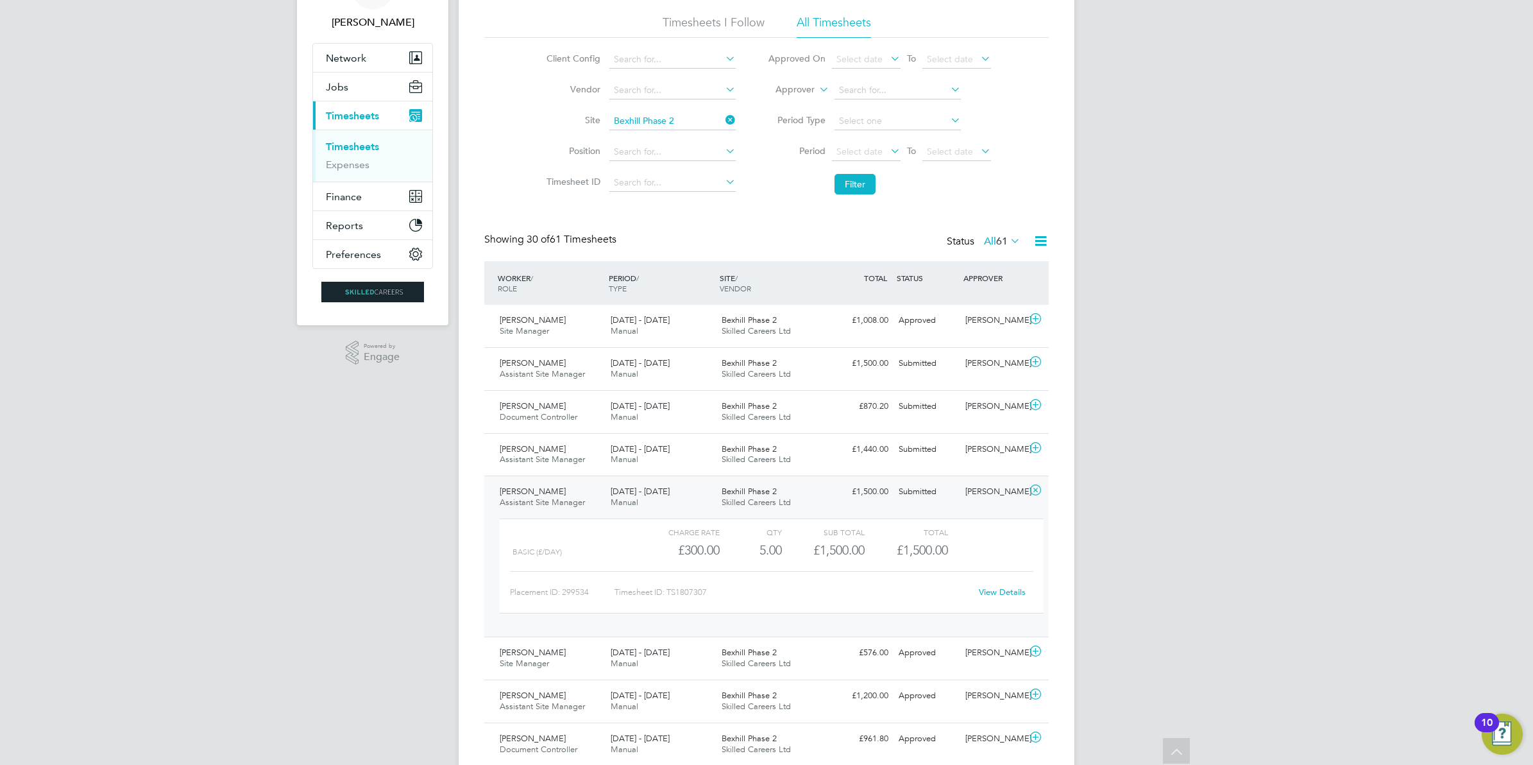
click at [910, 584] on div "Timesheet ID: TS1807307" at bounding box center [793, 592] width 356 height 21
click at [980, 591] on link "View Details" at bounding box center [1002, 591] width 47 height 11
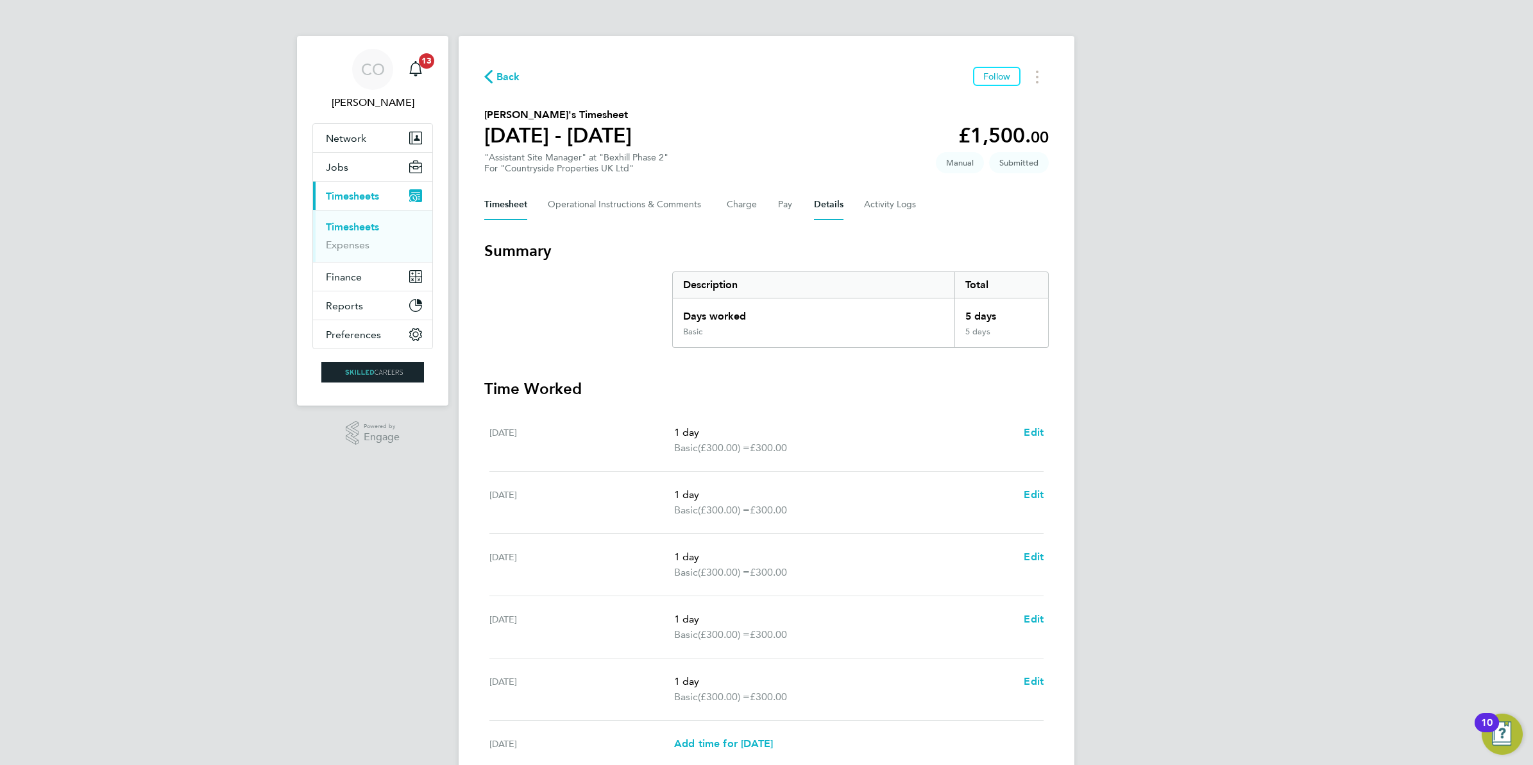
click at [822, 204] on button "Details" at bounding box center [829, 204] width 30 height 31
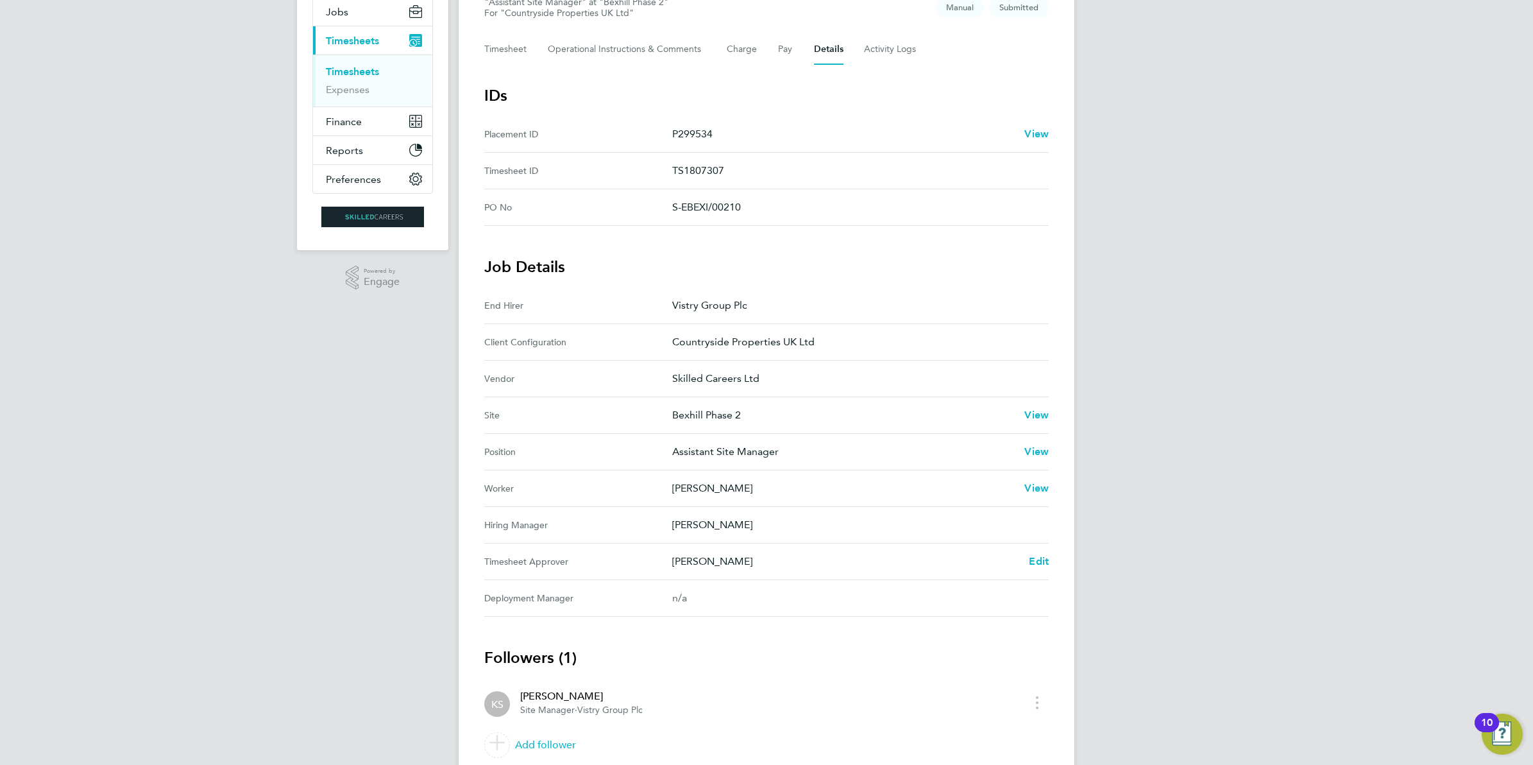
scroll to position [160, 0]
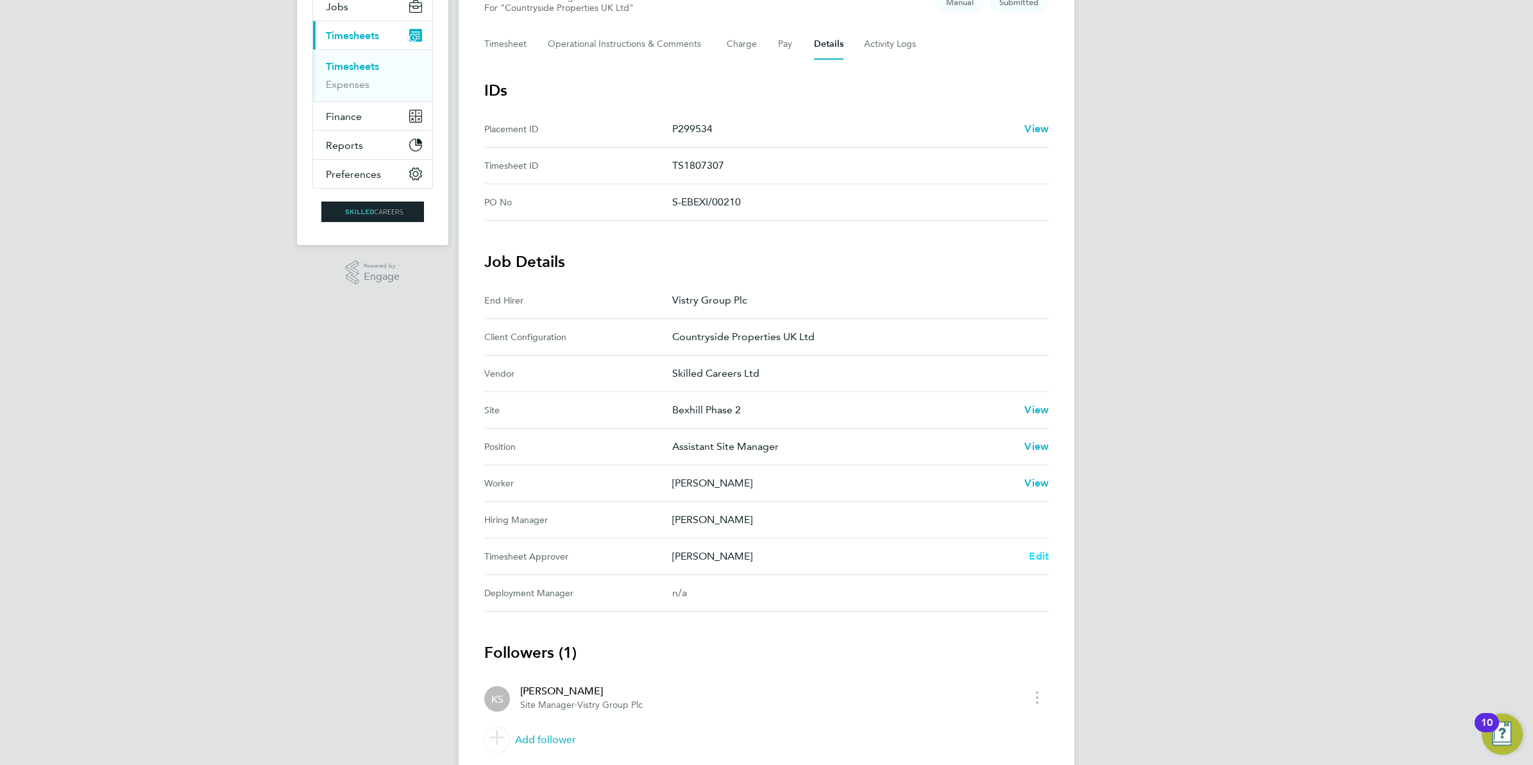
click at [1036, 560] on span "Edit" at bounding box center [1039, 556] width 20 height 12
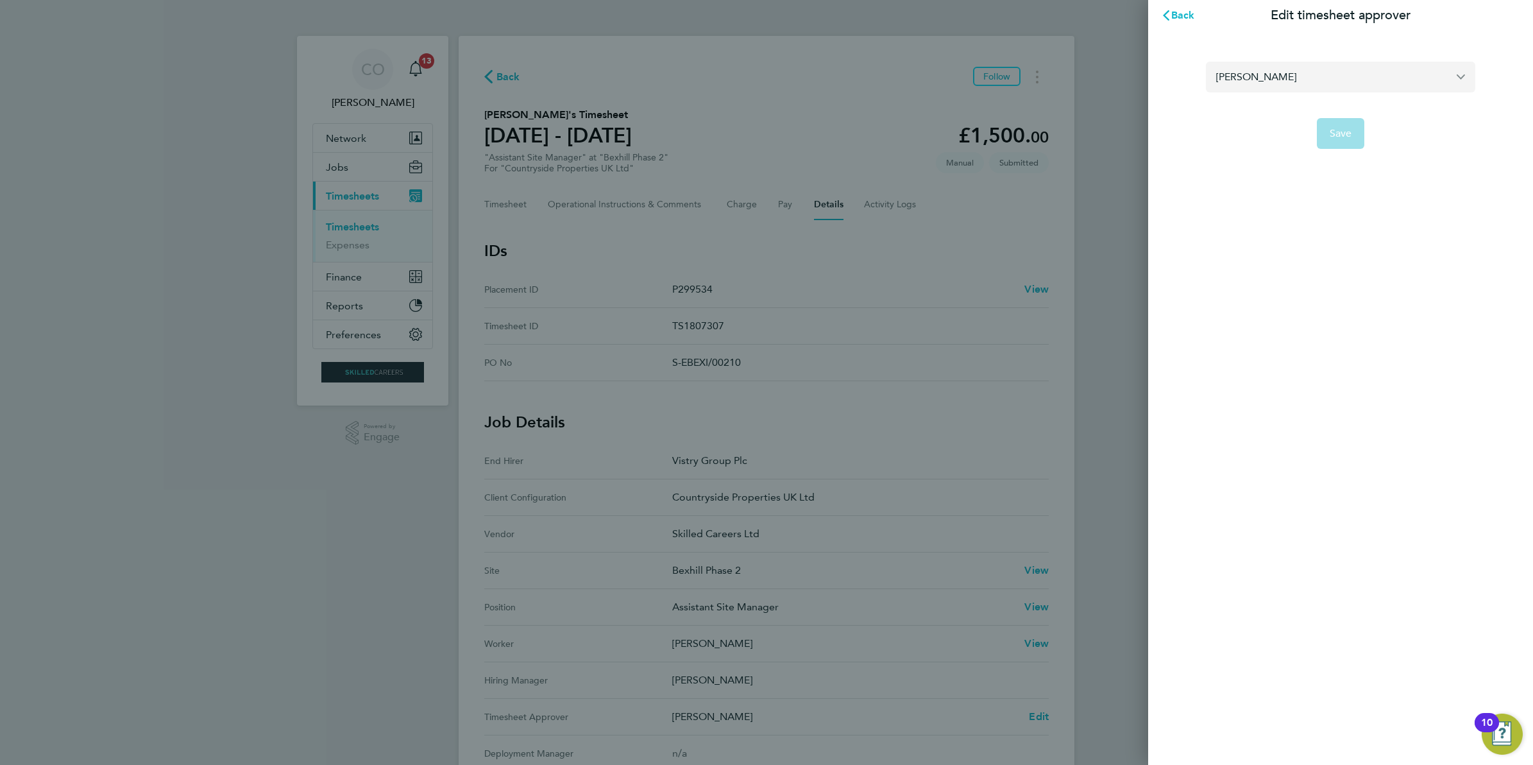
click at [1277, 74] on input "[PERSON_NAME]" at bounding box center [1340, 77] width 269 height 30
click at [1274, 107] on span "[PERSON_NAME]" at bounding box center [1258, 108] width 83 height 15
type input "[PERSON_NAME]"
click at [1336, 132] on span "Save" at bounding box center [1341, 133] width 22 height 13
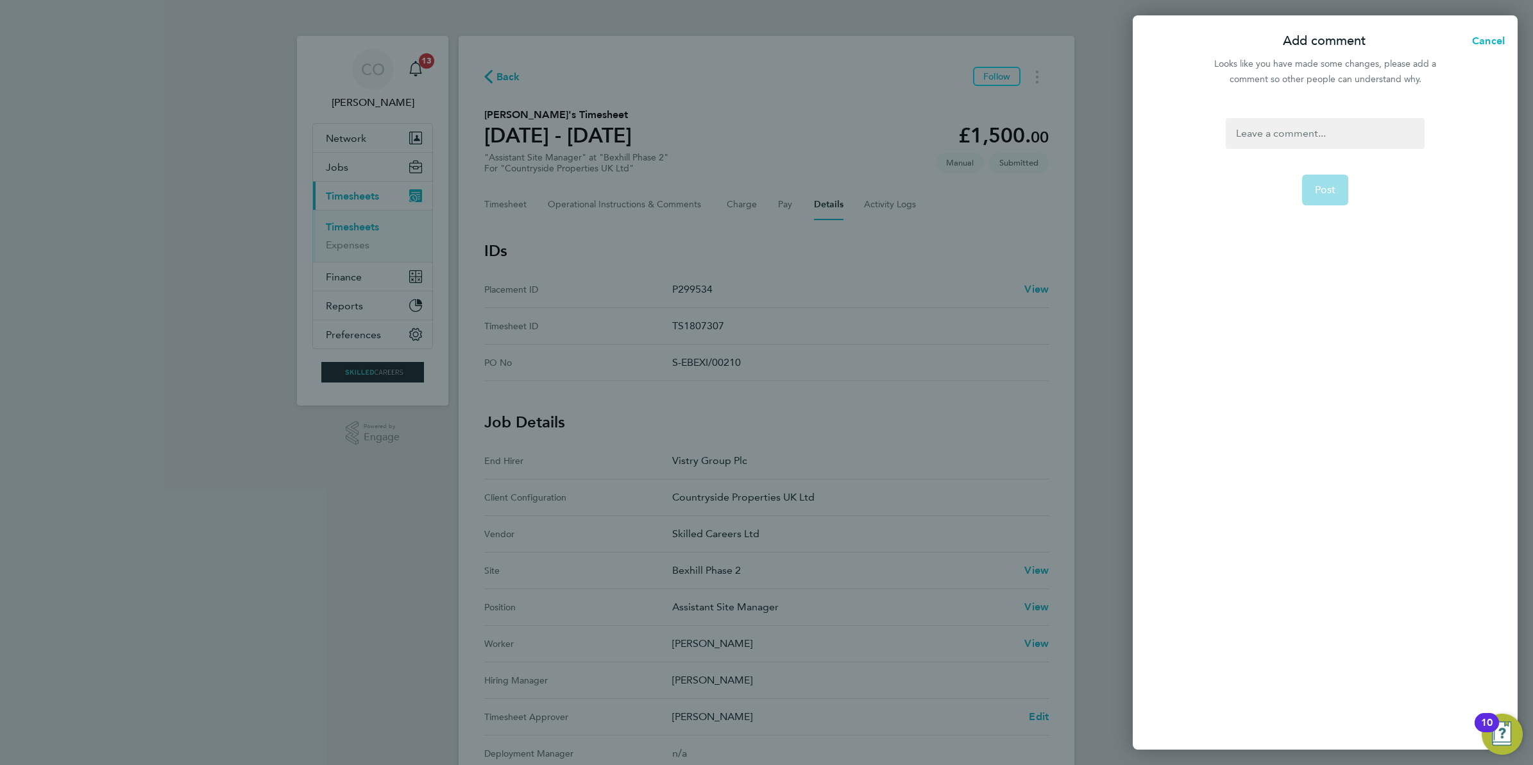
click at [1336, 132] on div at bounding box center [1325, 133] width 198 height 31
click at [1337, 132] on div at bounding box center [1325, 133] width 198 height 31
click at [1331, 189] on span "Post" at bounding box center [1325, 190] width 21 height 13
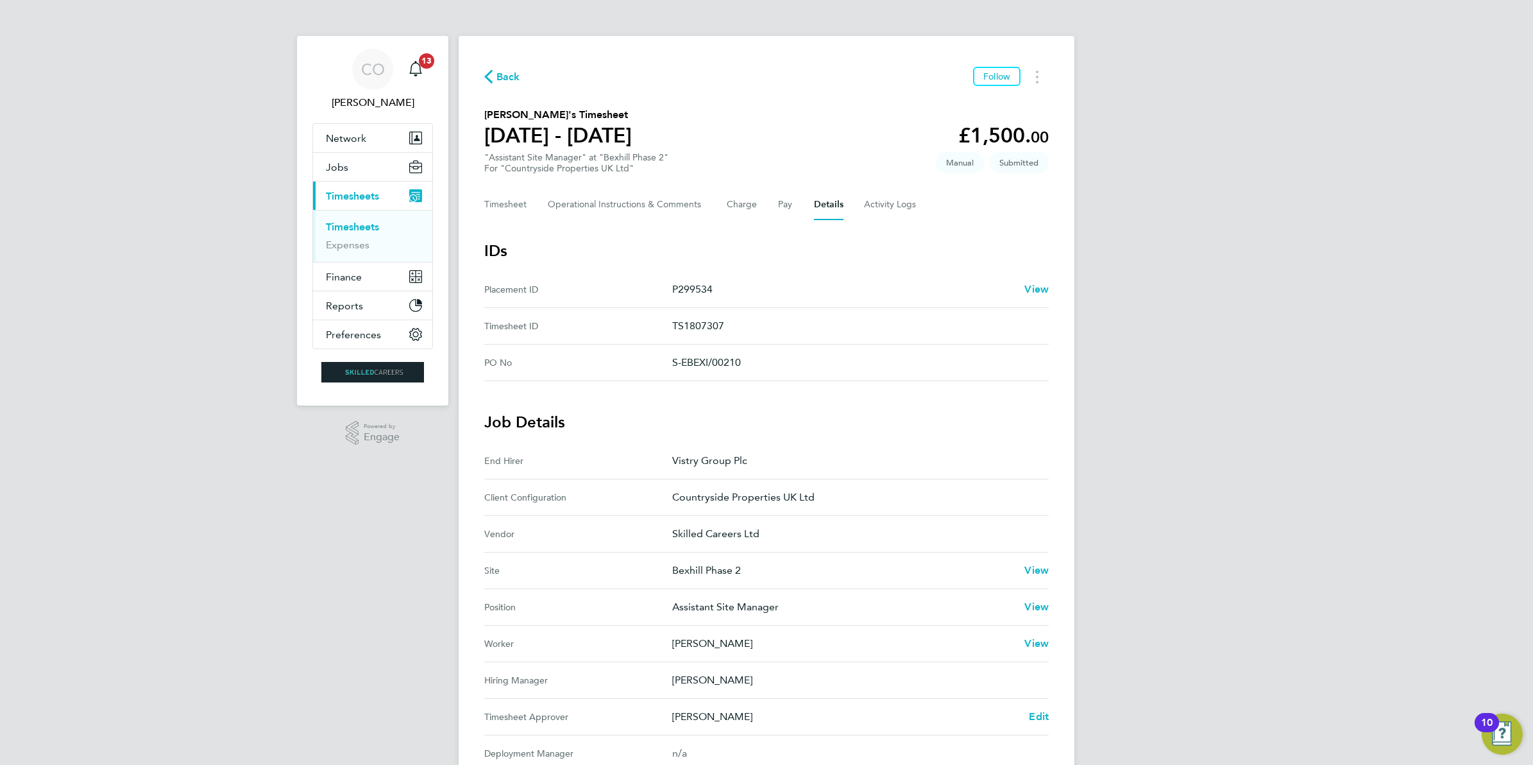
click at [508, 78] on span "Back" at bounding box center [509, 76] width 24 height 15
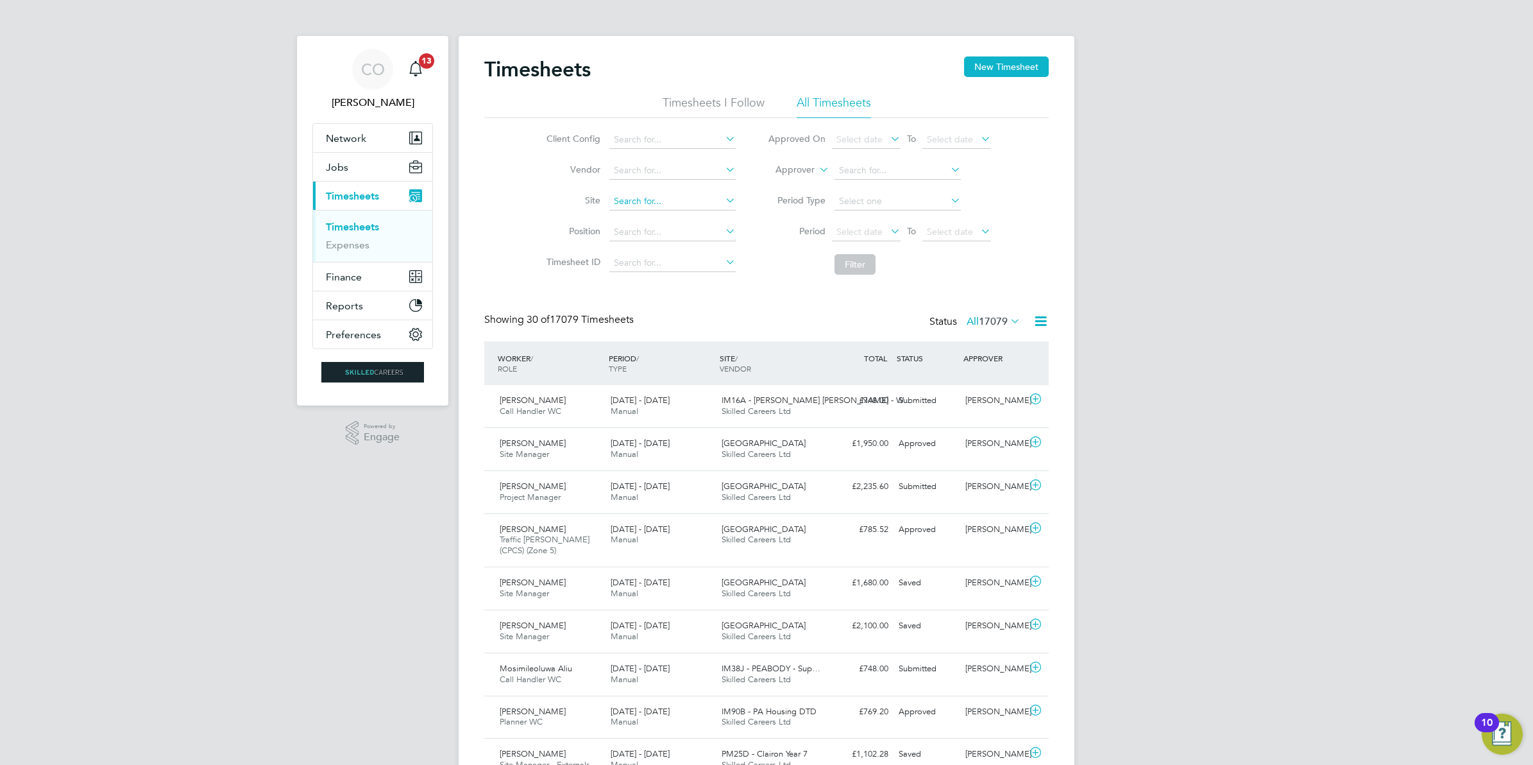
click at [654, 200] on input at bounding box center [673, 201] width 126 height 18
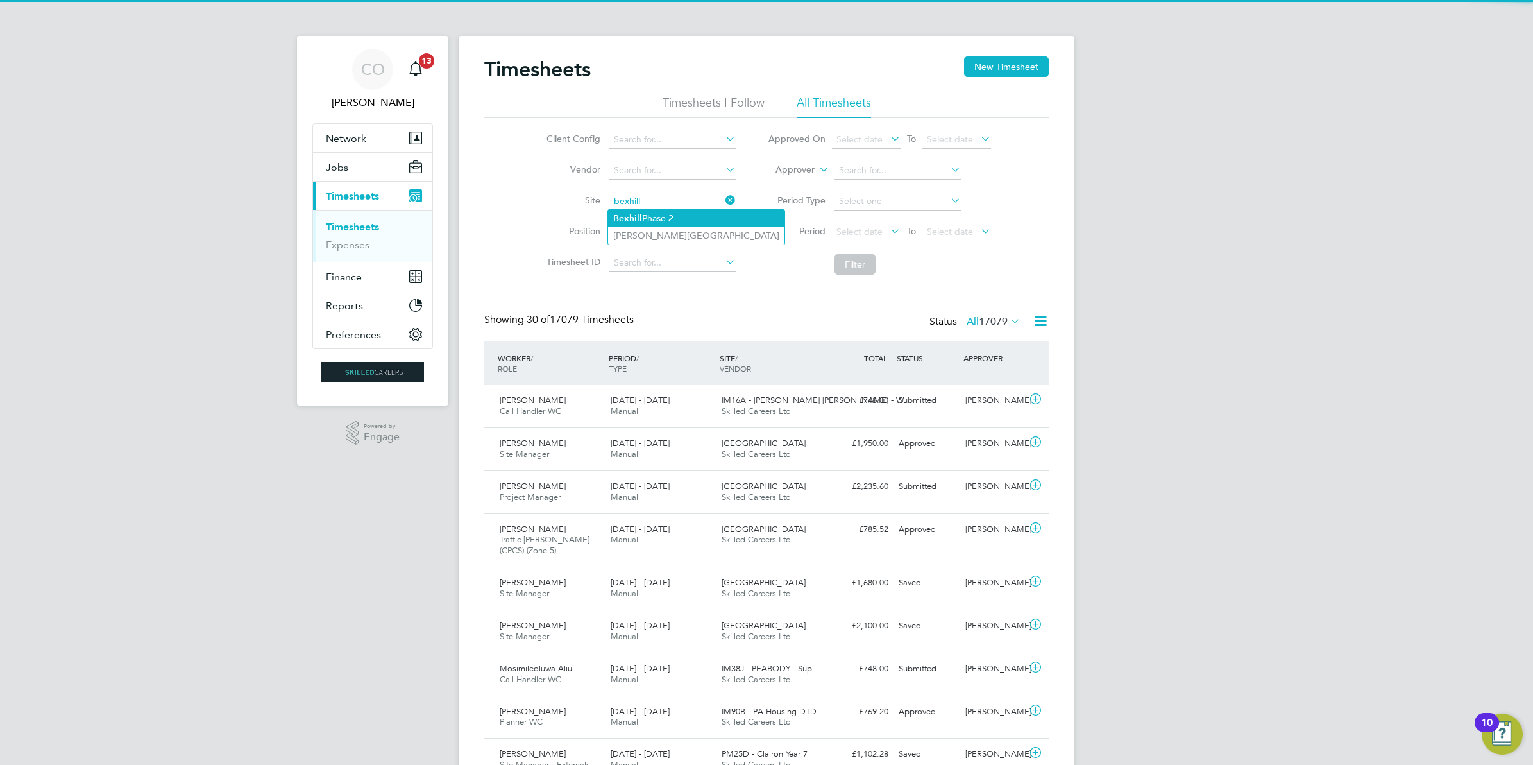
click at [656, 214] on li "Bexhill Phase 2" at bounding box center [696, 218] width 176 height 17
type input "Bexhill Phase 2"
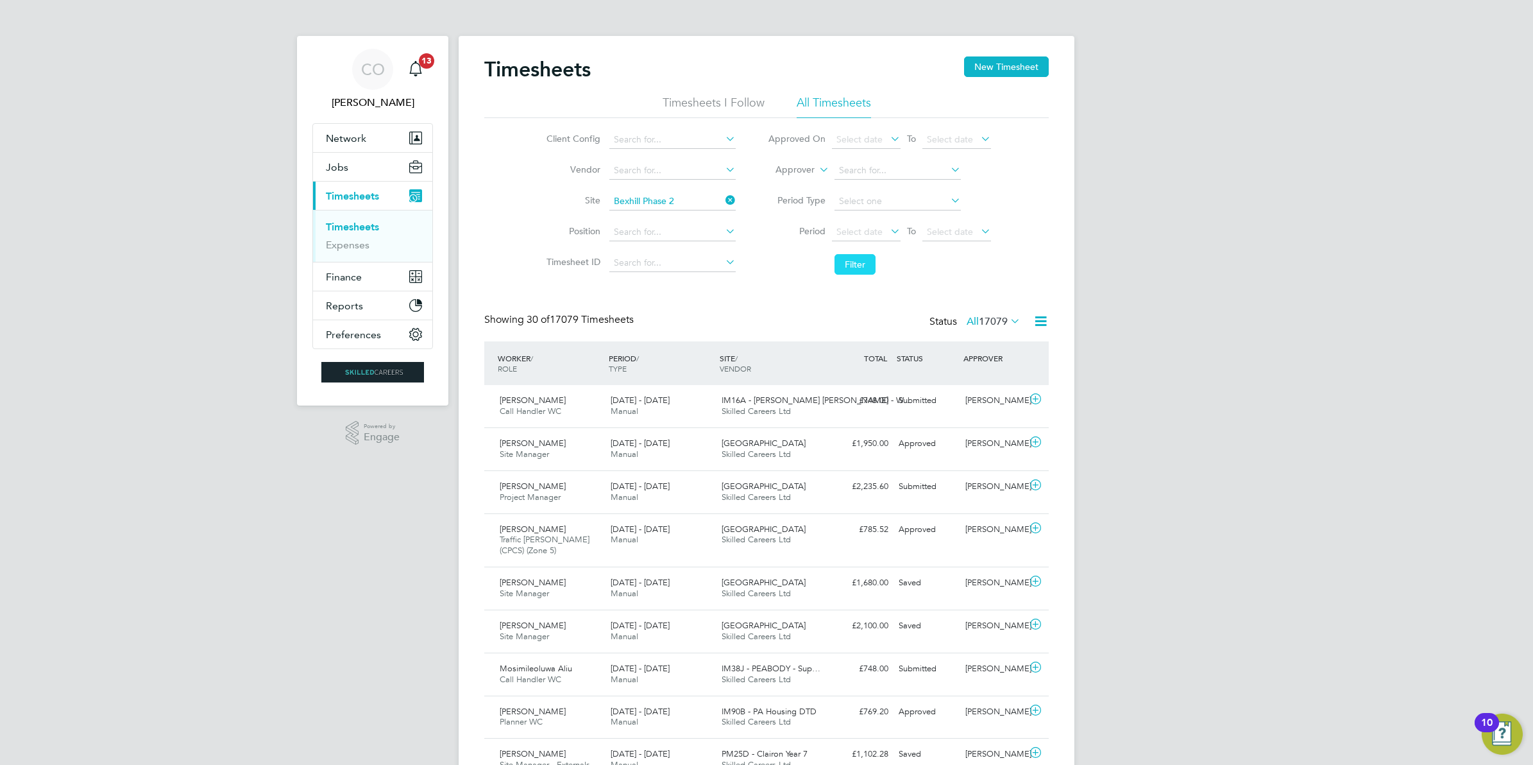
click at [853, 269] on button "Filter" at bounding box center [855, 264] width 41 height 21
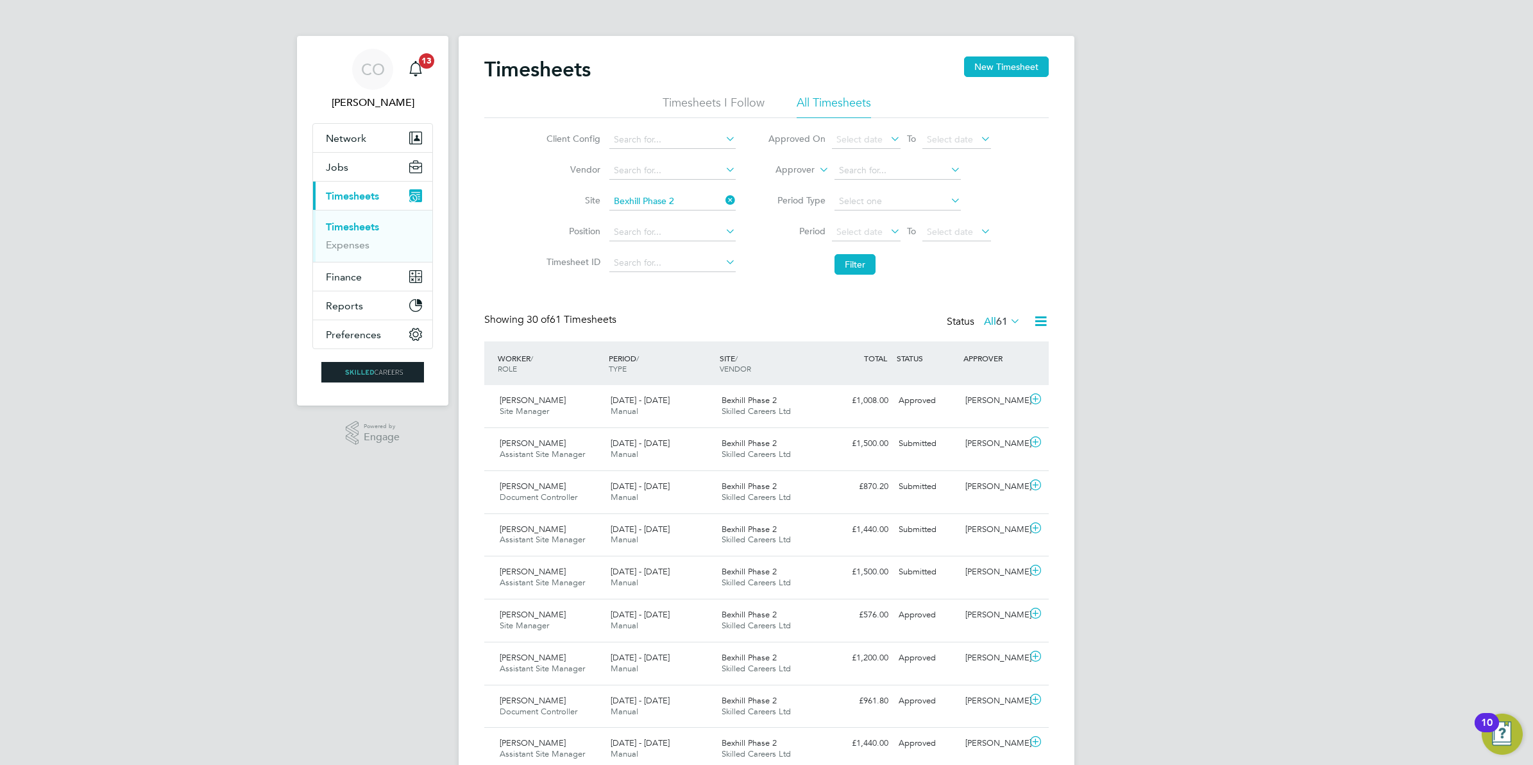
click at [1008, 321] on icon at bounding box center [1008, 321] width 0 height 18
click at [1011, 379] on li "Submitted" at bounding box center [998, 381] width 59 height 18
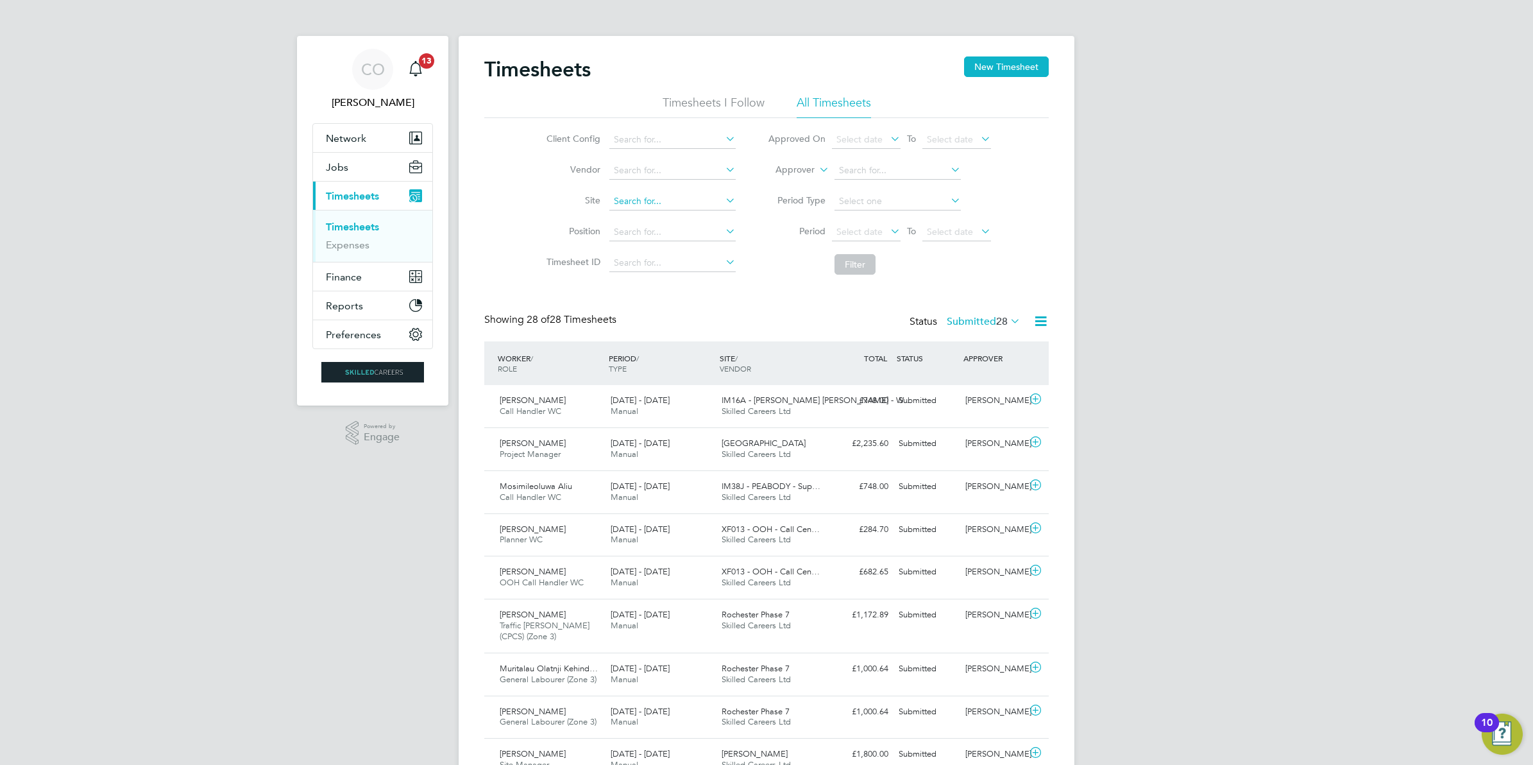
click at [615, 196] on input at bounding box center [673, 201] width 126 height 18
type input "Bexhill Phase 2"
click at [865, 262] on button "Filter" at bounding box center [855, 264] width 41 height 21
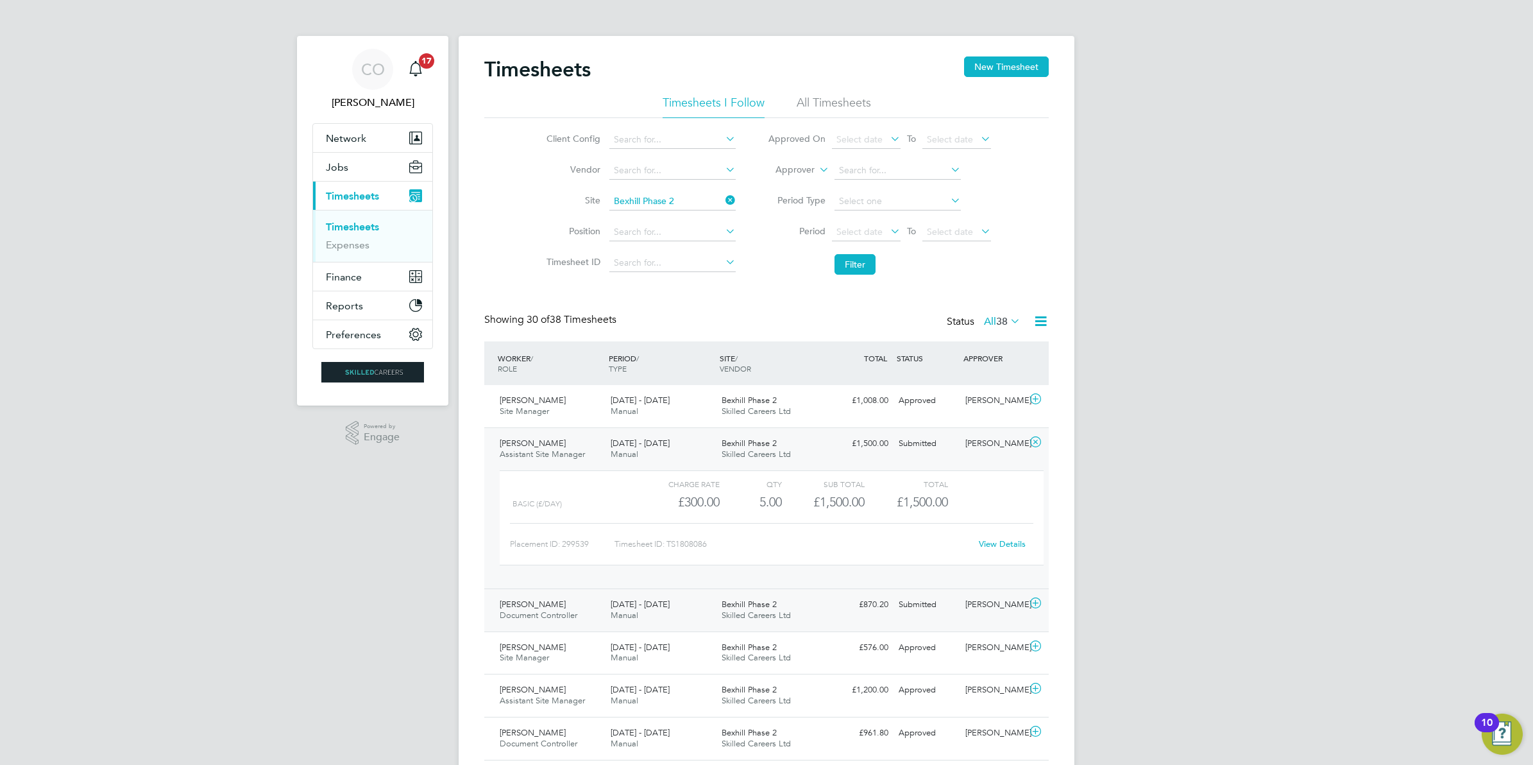
scroll to position [80, 0]
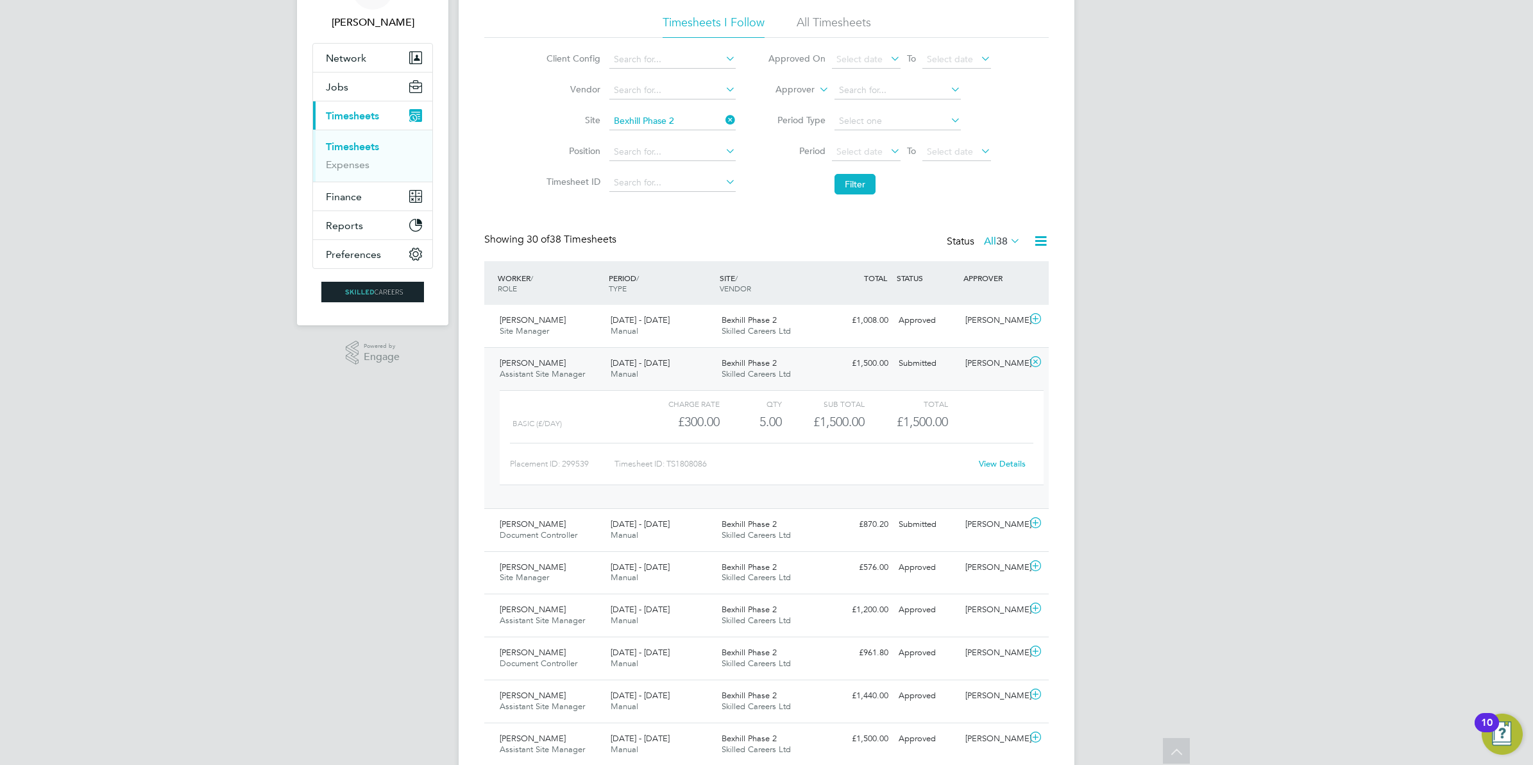
click at [350, 142] on link "Timesheets" at bounding box center [352, 147] width 53 height 12
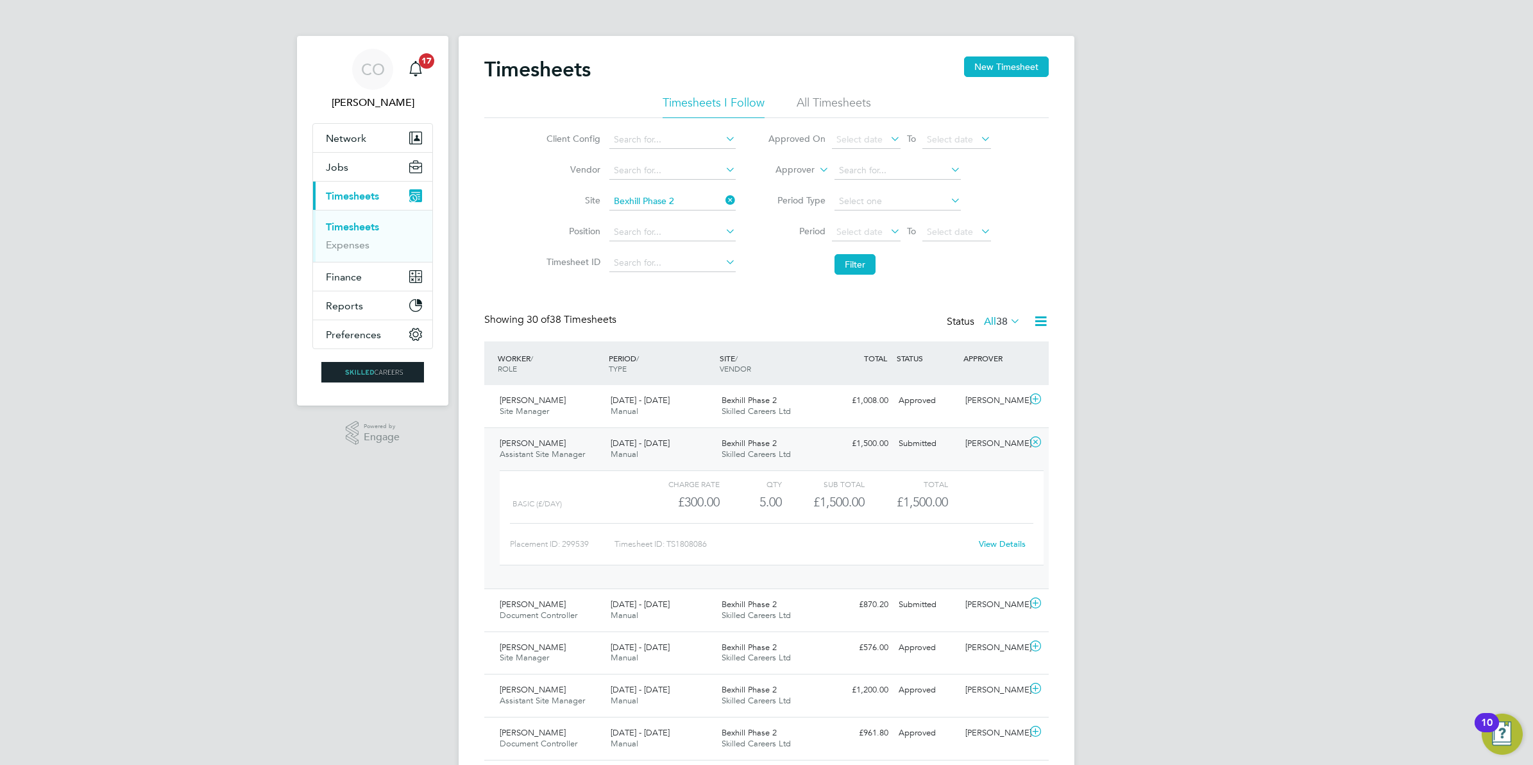
click at [353, 226] on link "Timesheets" at bounding box center [352, 227] width 53 height 12
click at [723, 200] on icon at bounding box center [723, 200] width 0 height 18
click at [670, 200] on input at bounding box center [673, 201] width 126 height 18
type input "Mill View, Pagham"
click at [839, 260] on button "Filter" at bounding box center [855, 264] width 41 height 21
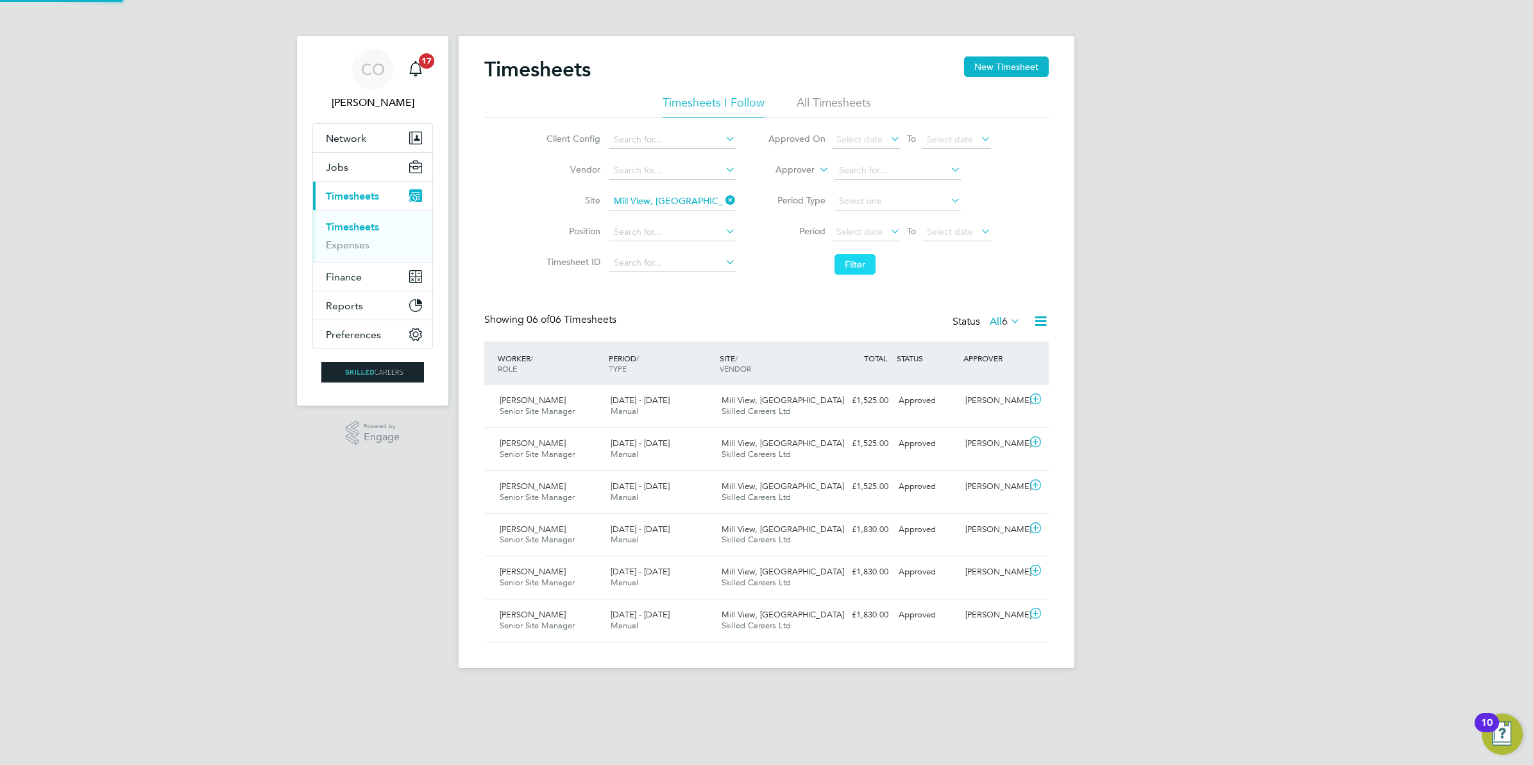
scroll to position [32, 111]
click at [1040, 401] on icon at bounding box center [1036, 399] width 16 height 10
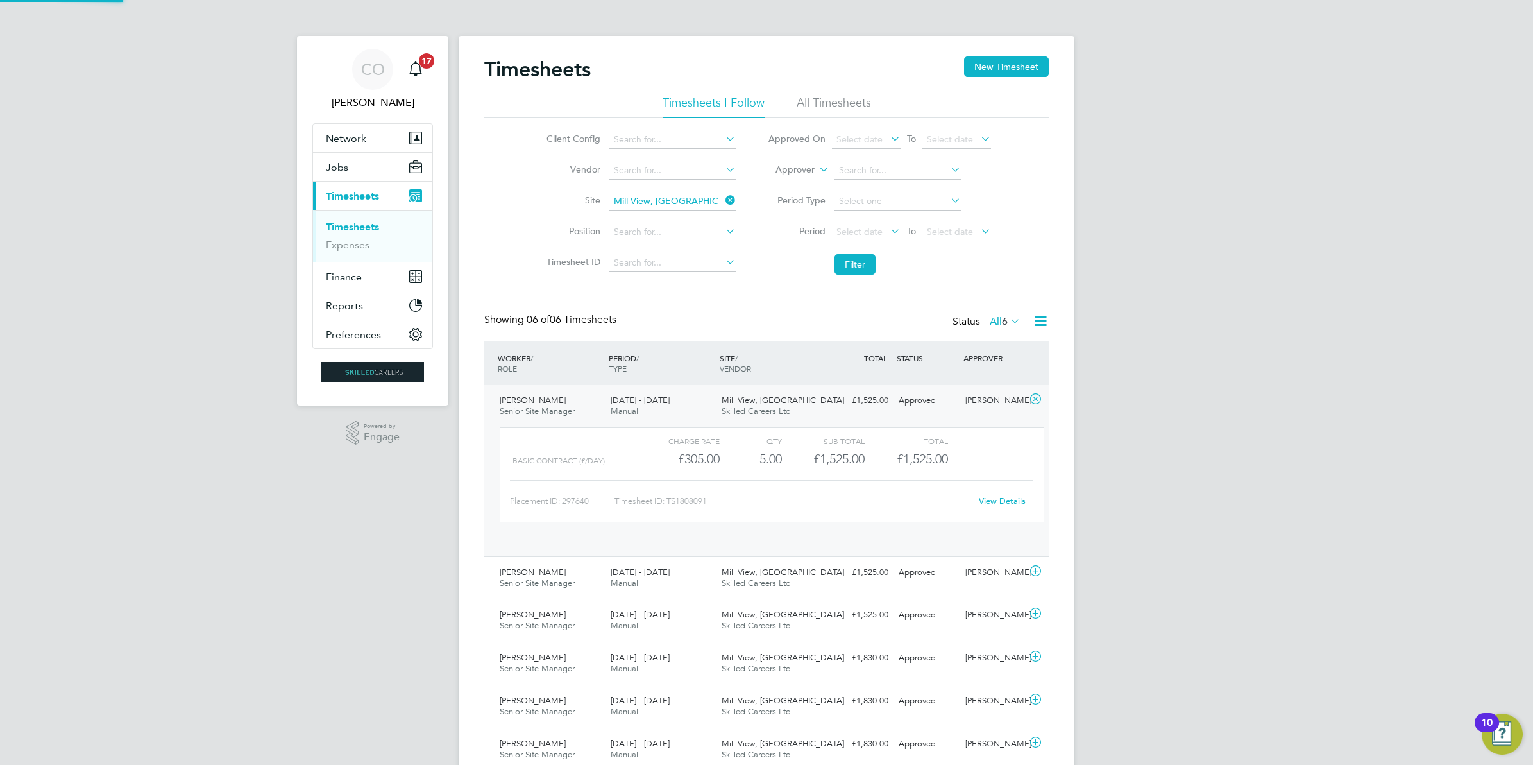
scroll to position [21, 125]
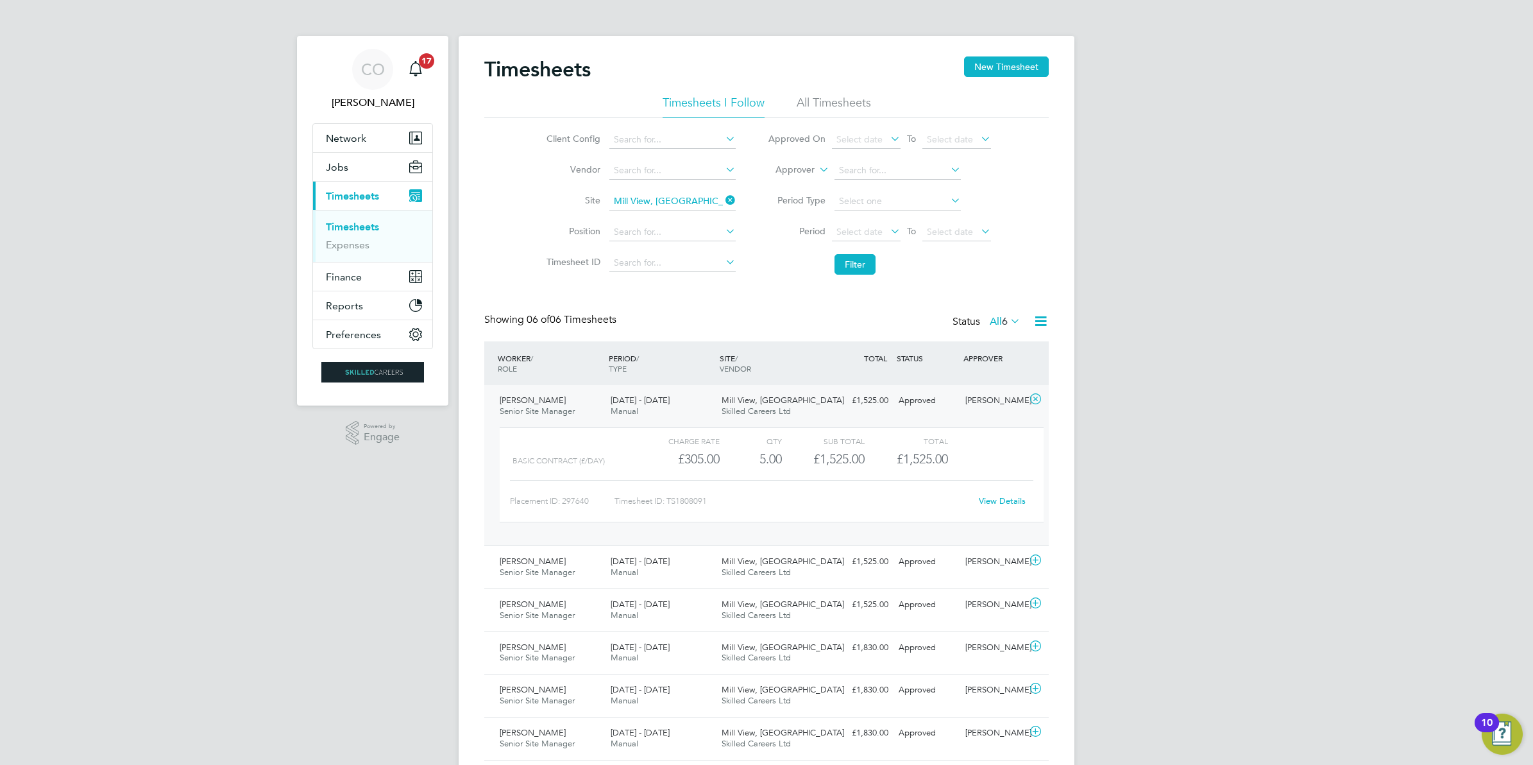
click at [1007, 502] on link "View Details" at bounding box center [1002, 500] width 47 height 11
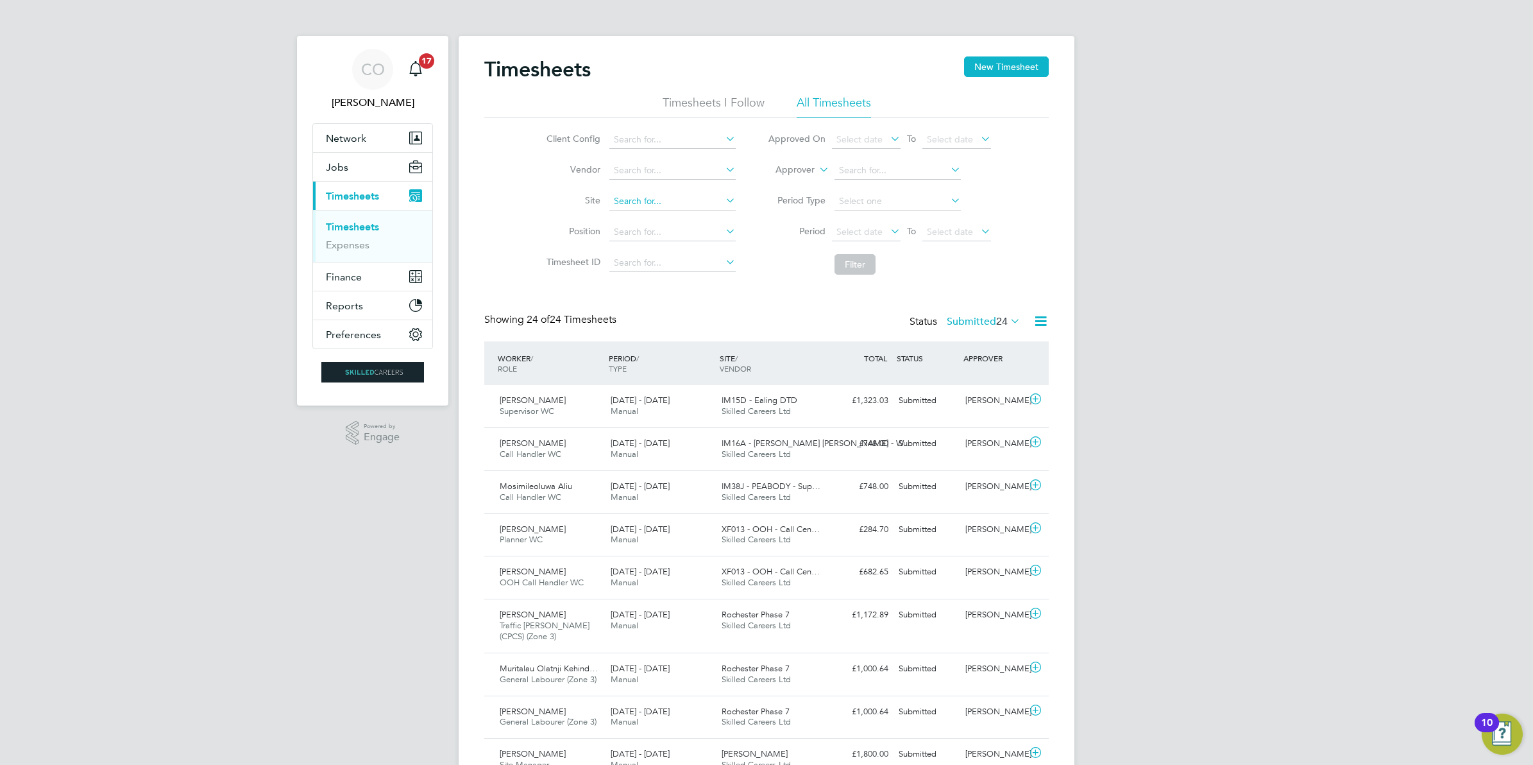
click at [636, 203] on input at bounding box center [673, 201] width 126 height 18
type input "Bexhill Phase 2"
click at [848, 261] on button "Filter" at bounding box center [855, 264] width 41 height 21
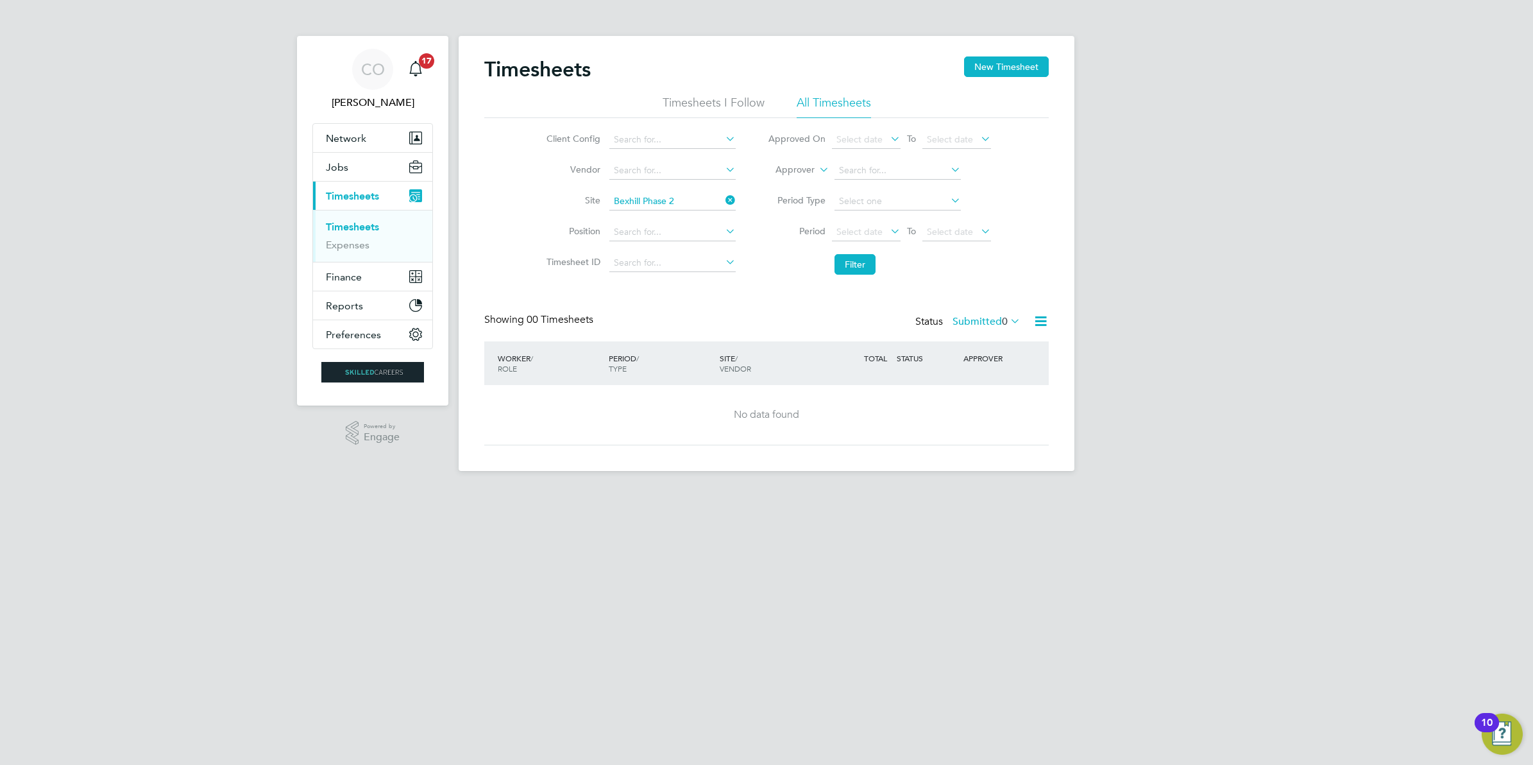
click at [998, 325] on label "Submitted 0" at bounding box center [987, 321] width 68 height 13
click at [996, 403] on li "Approved" at bounding box center [982, 399] width 59 height 18
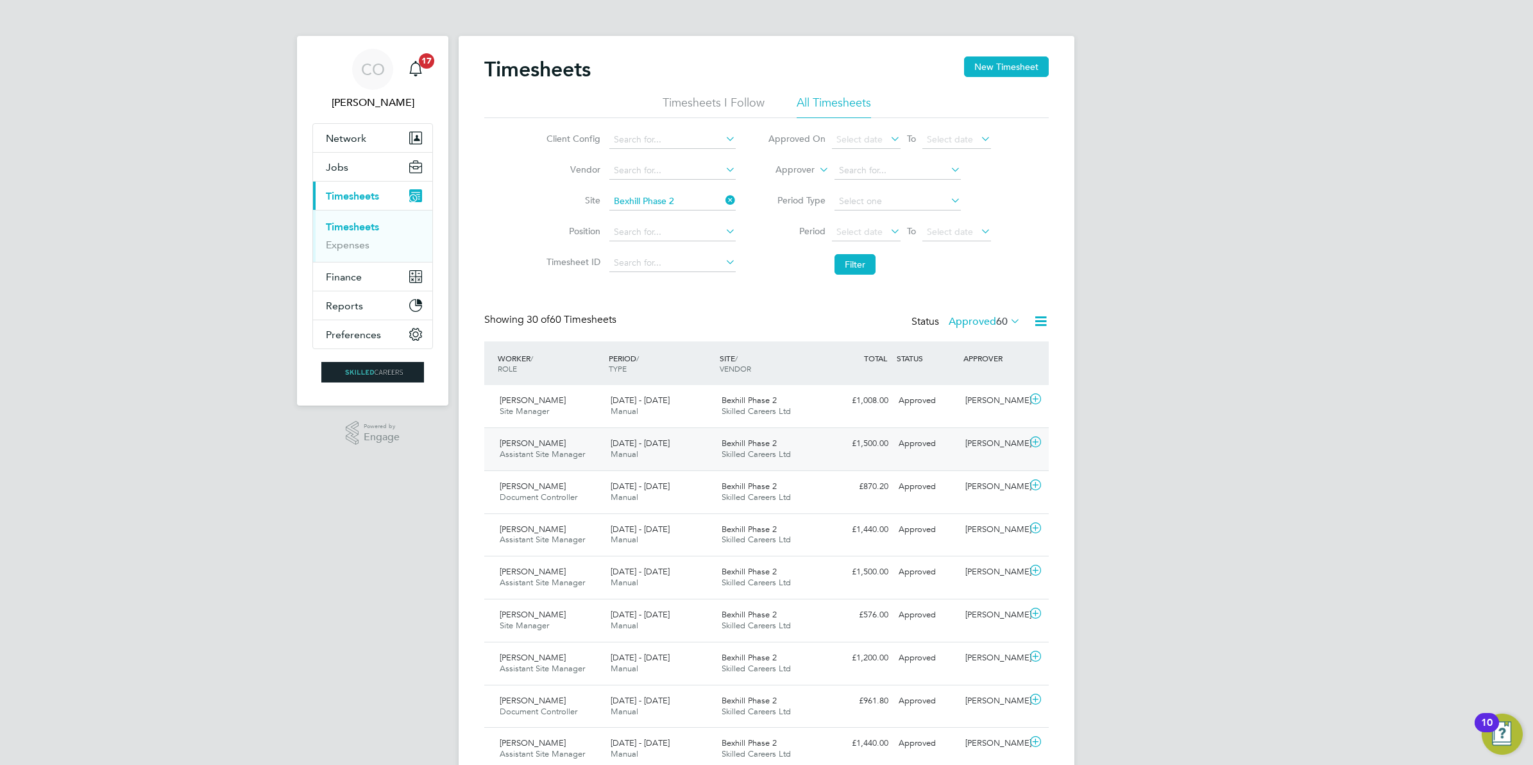
click at [1034, 447] on icon at bounding box center [1036, 442] width 16 height 10
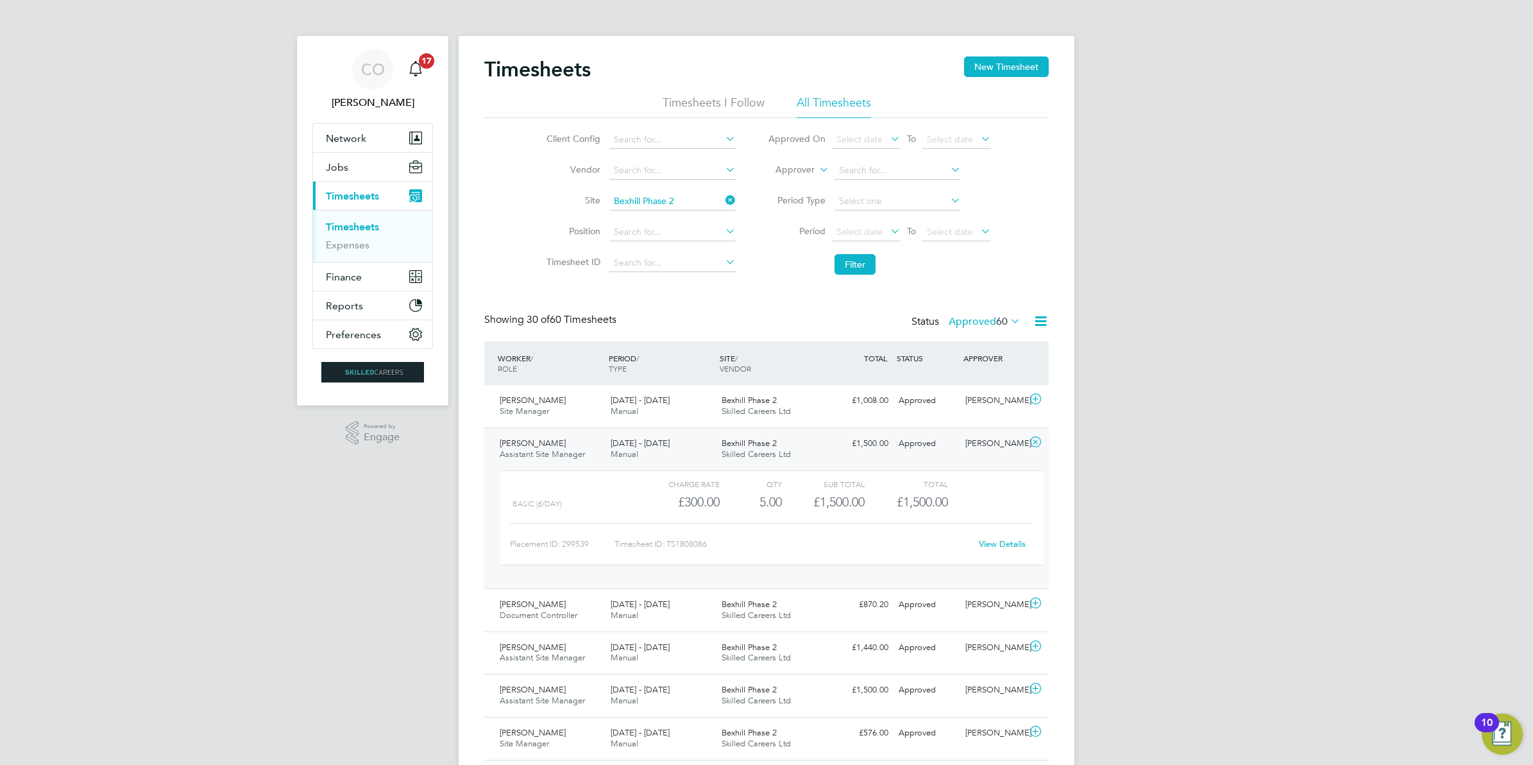
click at [1003, 549] on link "View Details" at bounding box center [1002, 543] width 47 height 11
click at [1039, 608] on icon at bounding box center [1036, 603] width 16 height 10
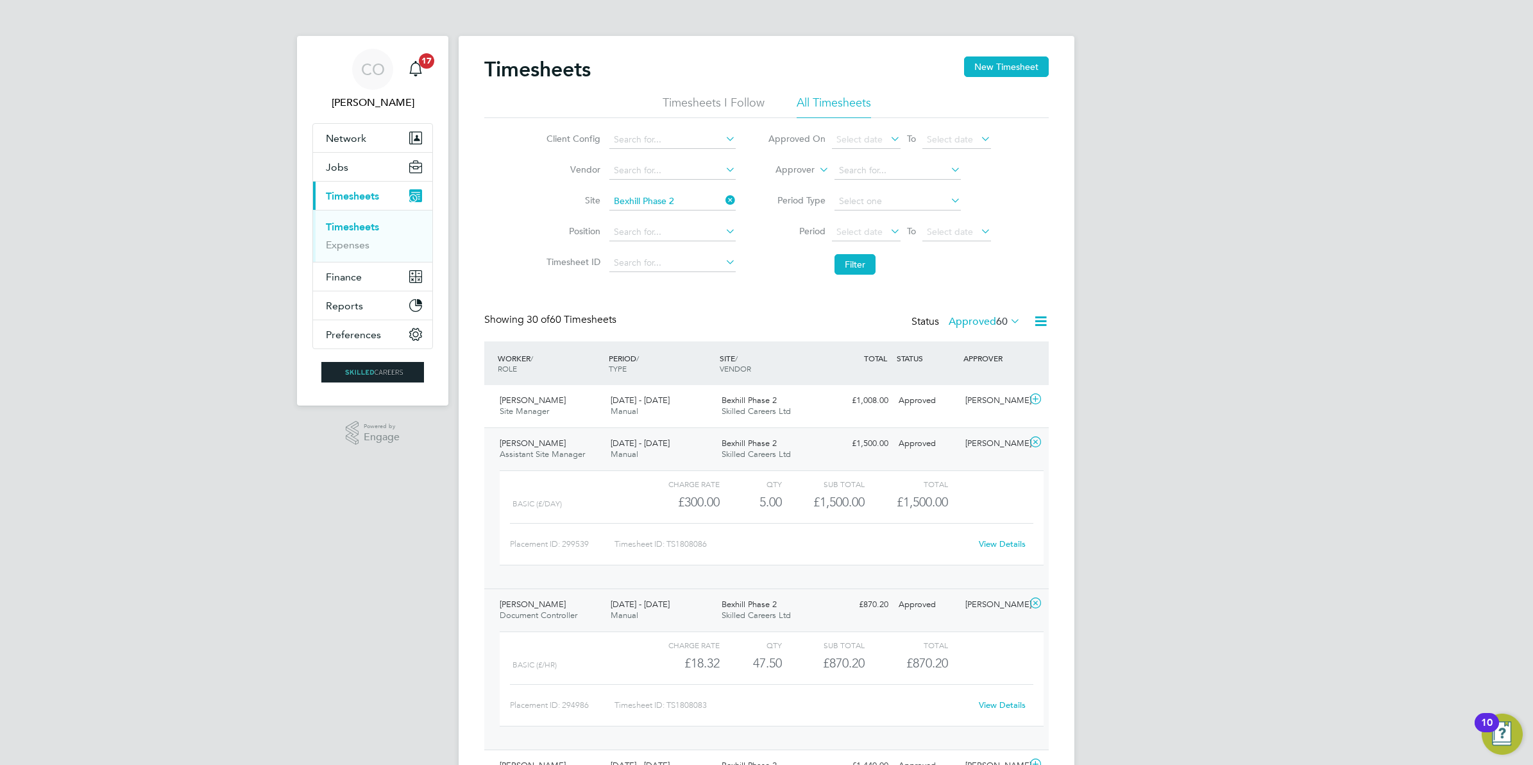
click at [999, 710] on link "View Details" at bounding box center [1002, 704] width 47 height 11
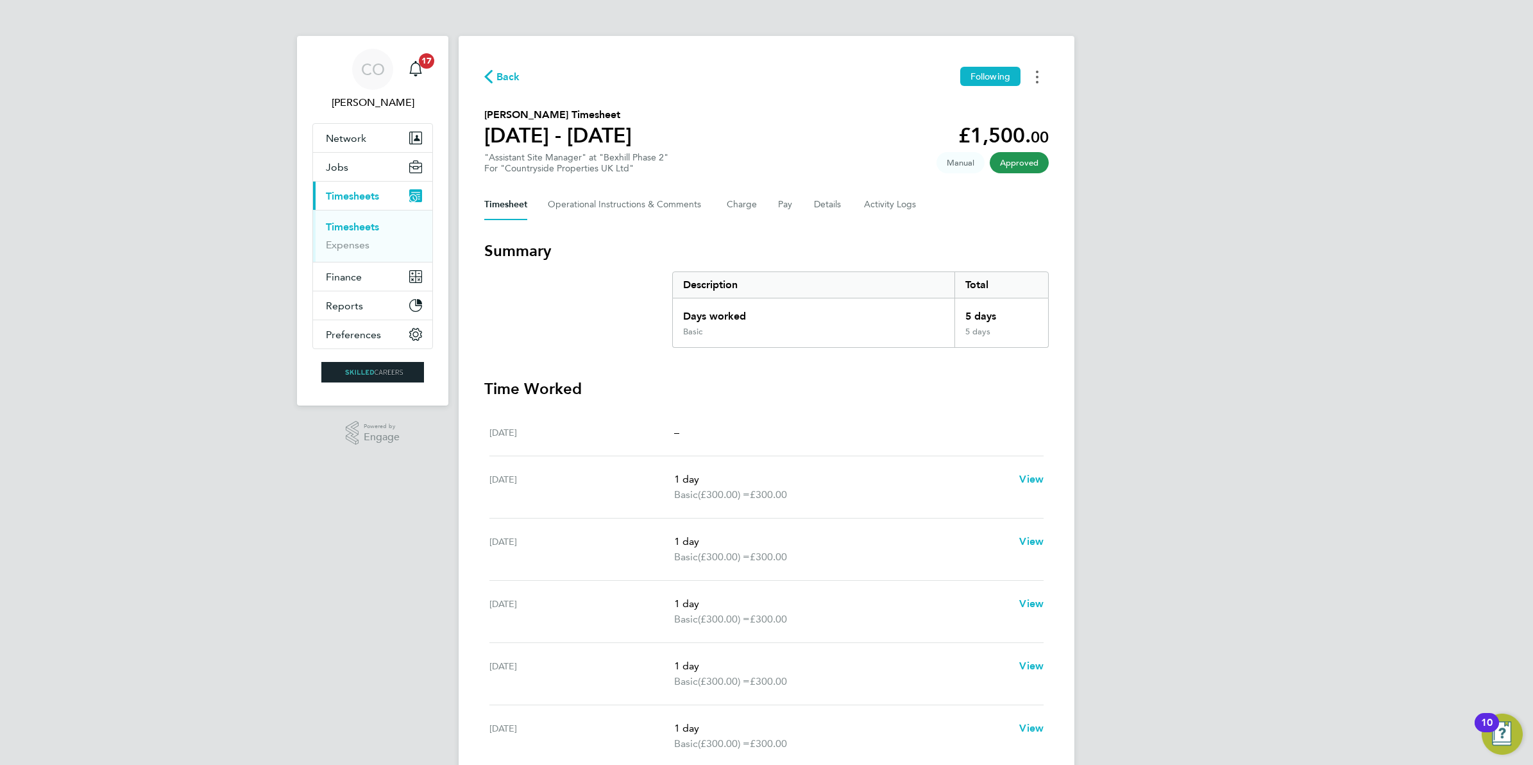
click at [1039, 81] on button "Timesheets Menu" at bounding box center [1037, 77] width 23 height 20
click at [988, 108] on link "Download timesheet" at bounding box center [972, 105] width 154 height 26
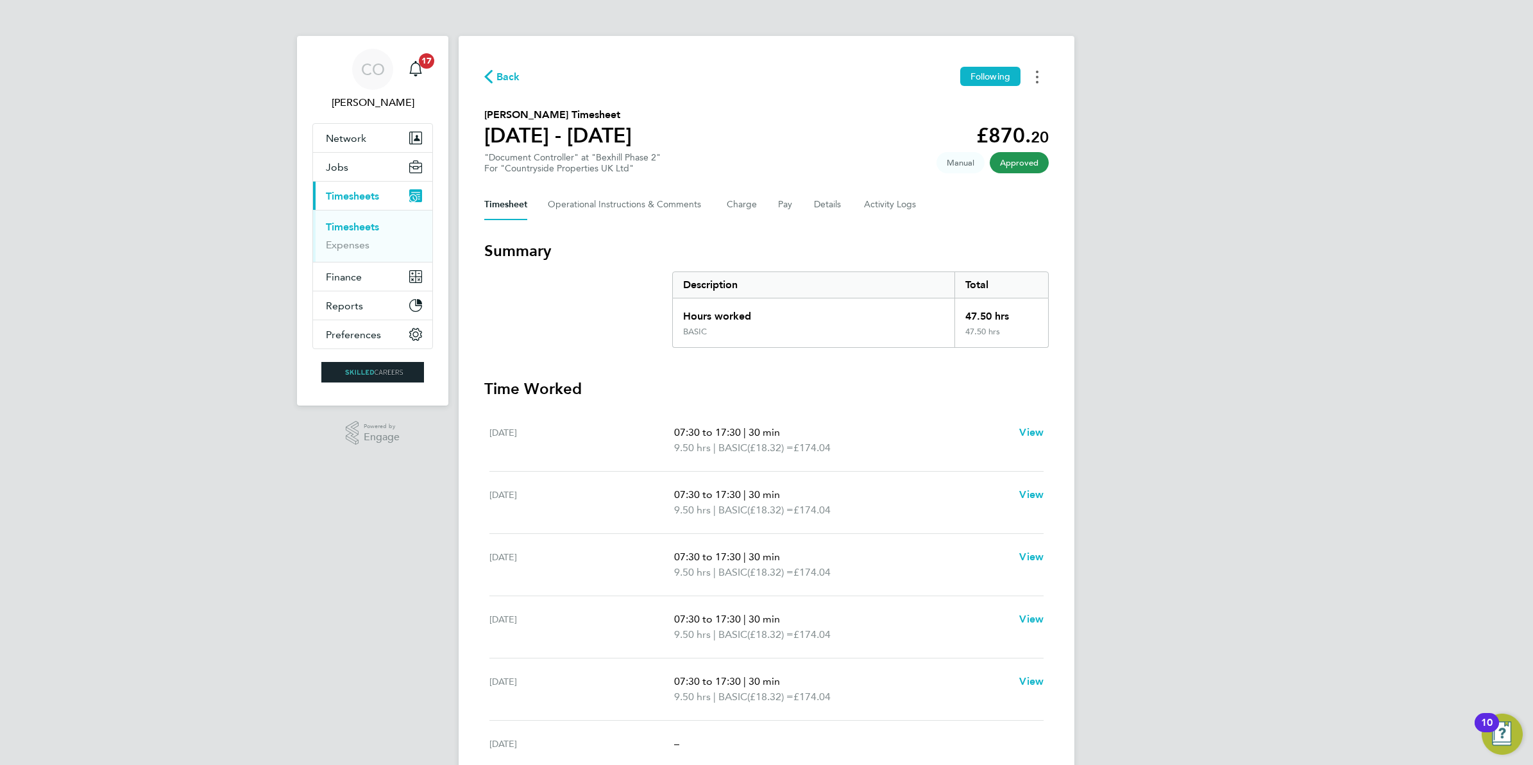
click at [1030, 75] on button "Timesheets Menu" at bounding box center [1037, 77] width 23 height 20
click at [989, 107] on link "Download timesheet" at bounding box center [972, 105] width 154 height 26
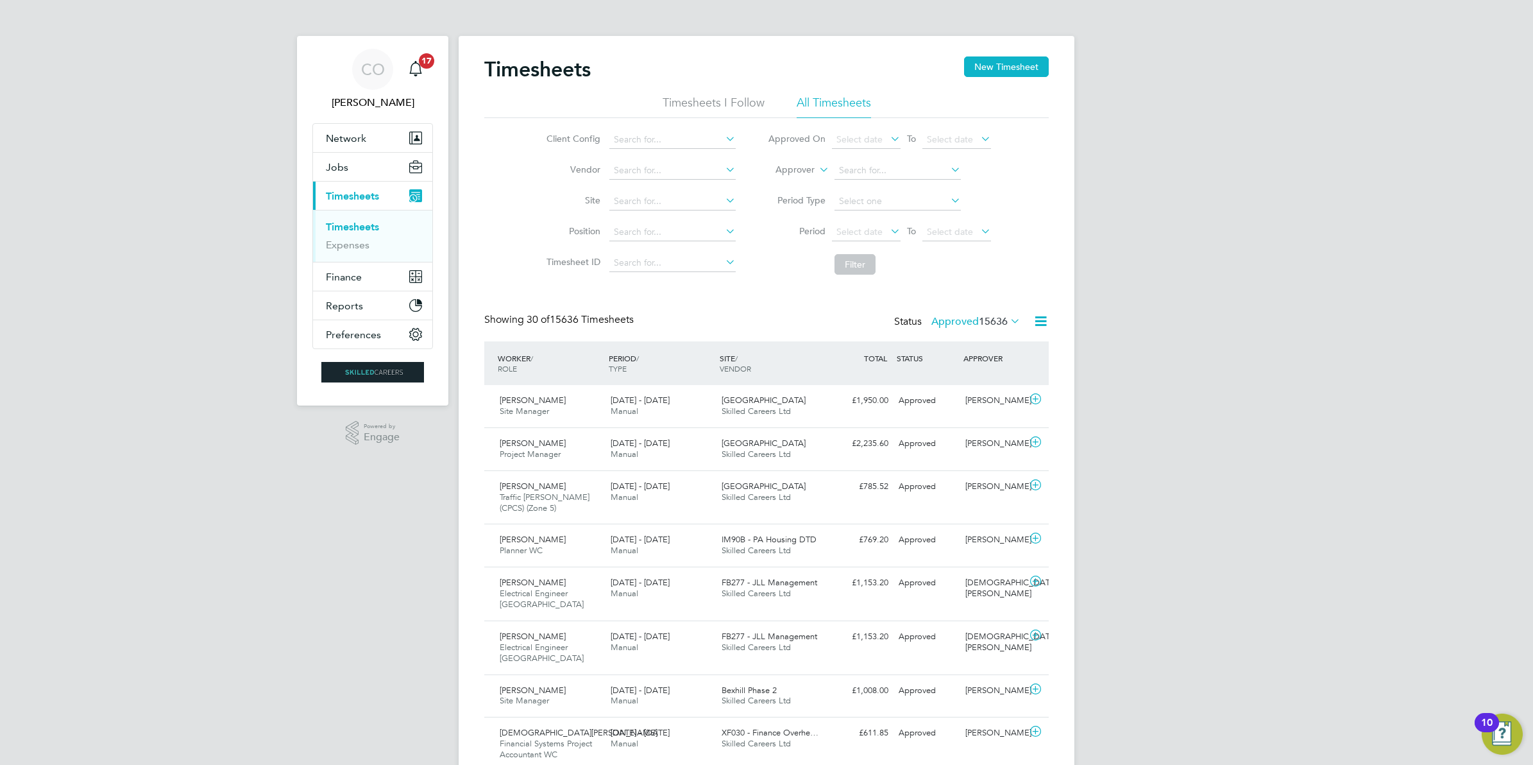
click at [690, 210] on li "Site" at bounding box center [639, 201] width 225 height 31
click at [681, 194] on input at bounding box center [673, 201] width 126 height 18
type input "Bexhill Phase 2"
click at [851, 257] on button "Filter" at bounding box center [855, 264] width 41 height 21
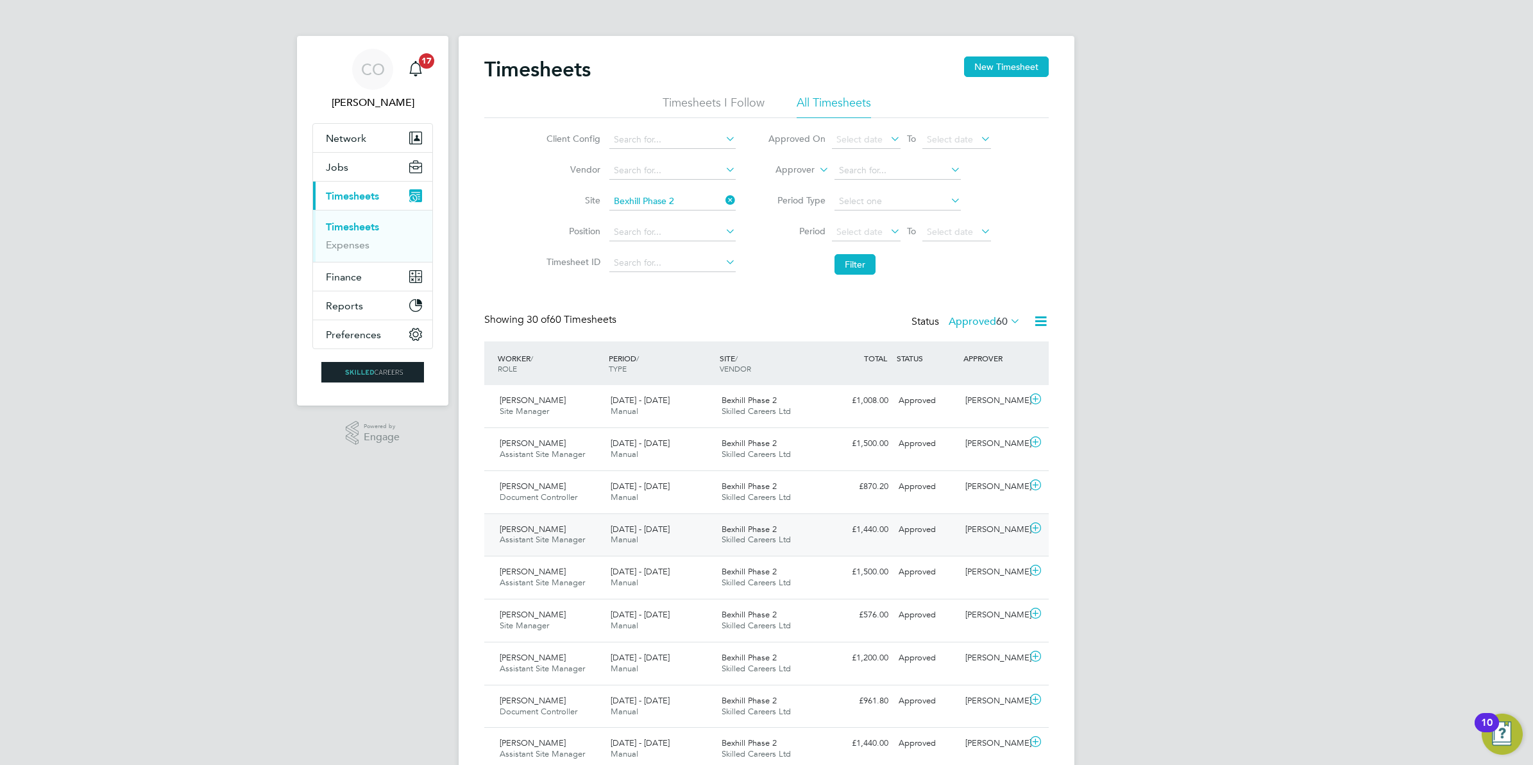
click at [1037, 529] on icon at bounding box center [1036, 528] width 16 height 10
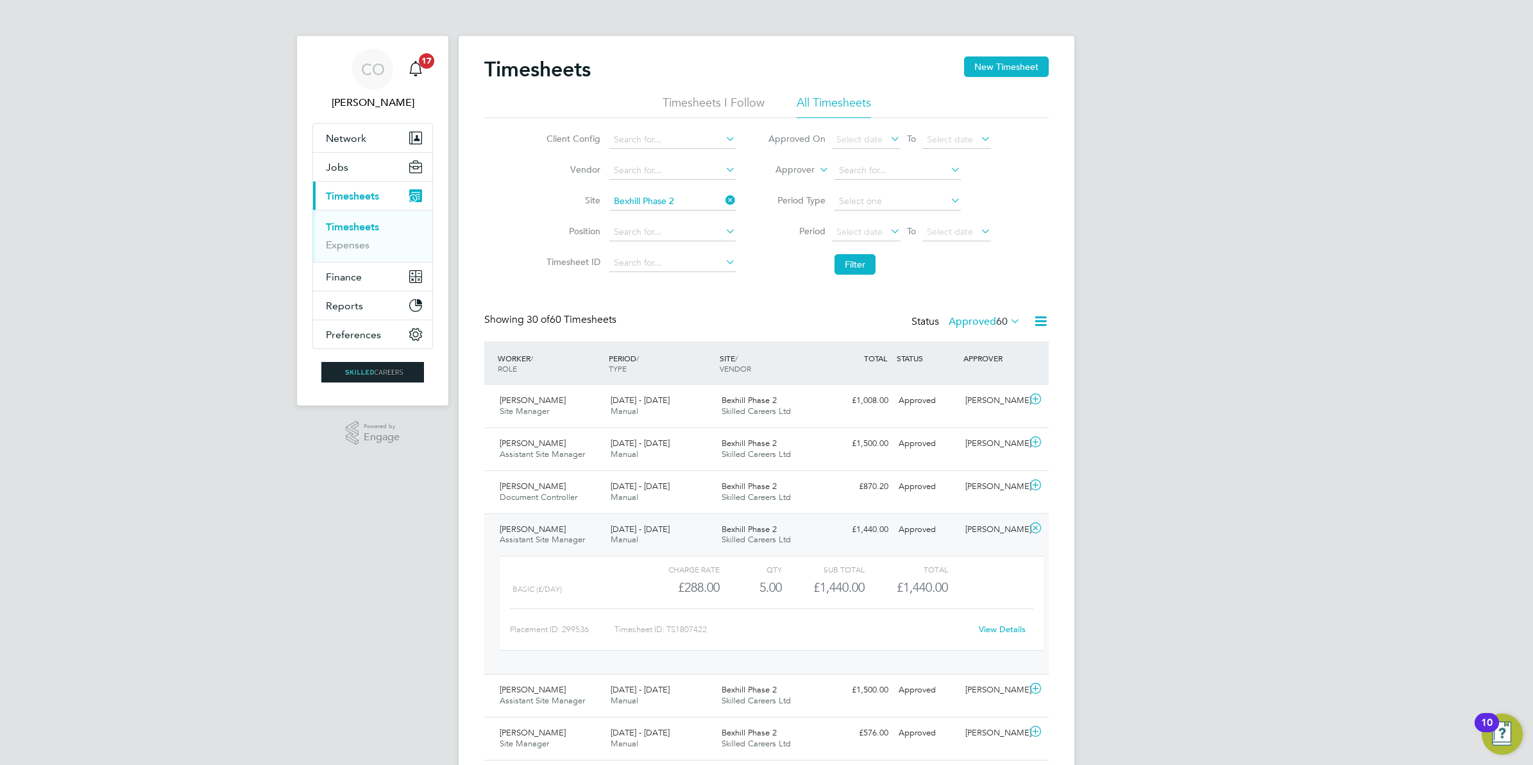
click at [996, 635] on link "View Details" at bounding box center [1002, 629] width 47 height 11
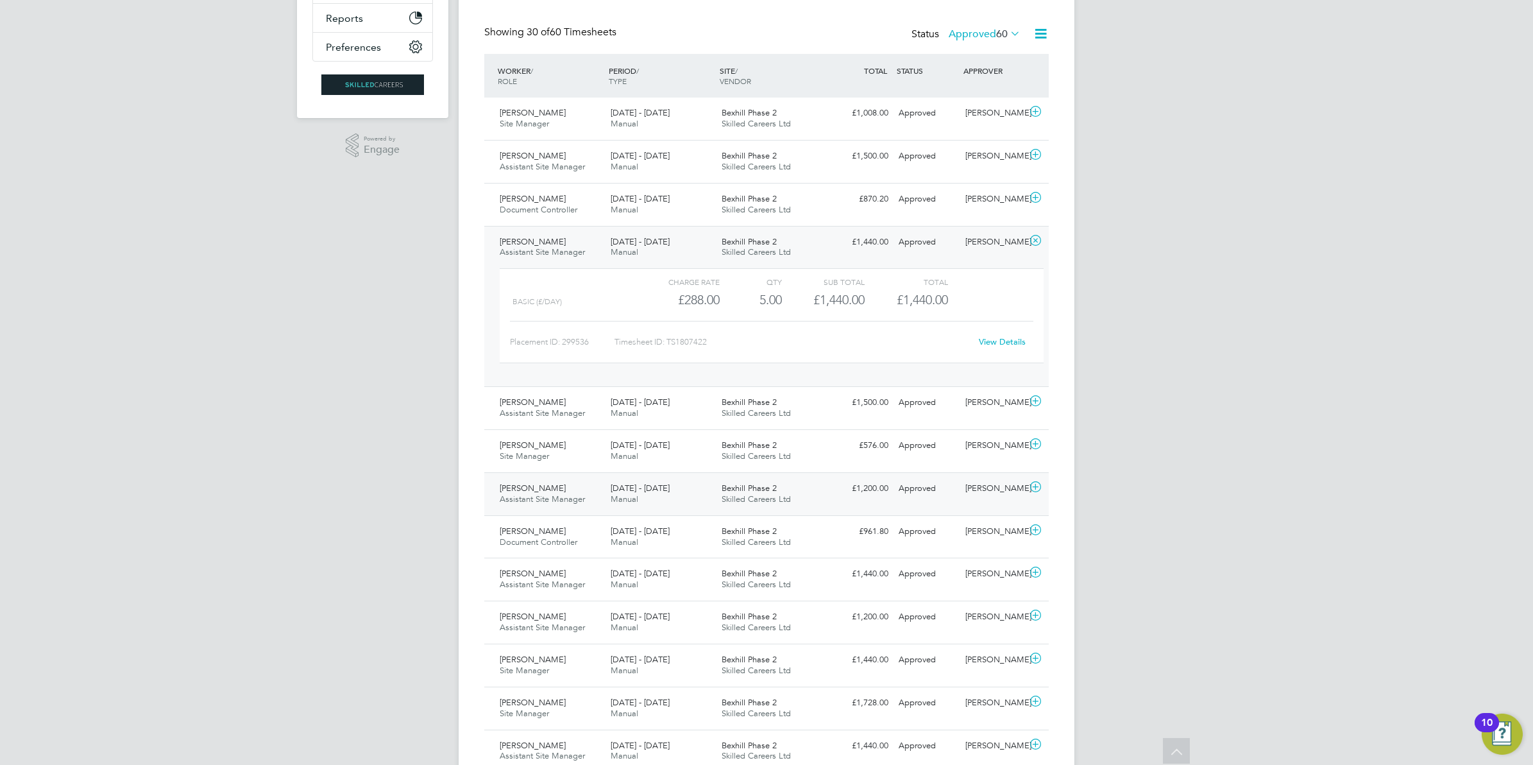
scroll to position [321, 0]
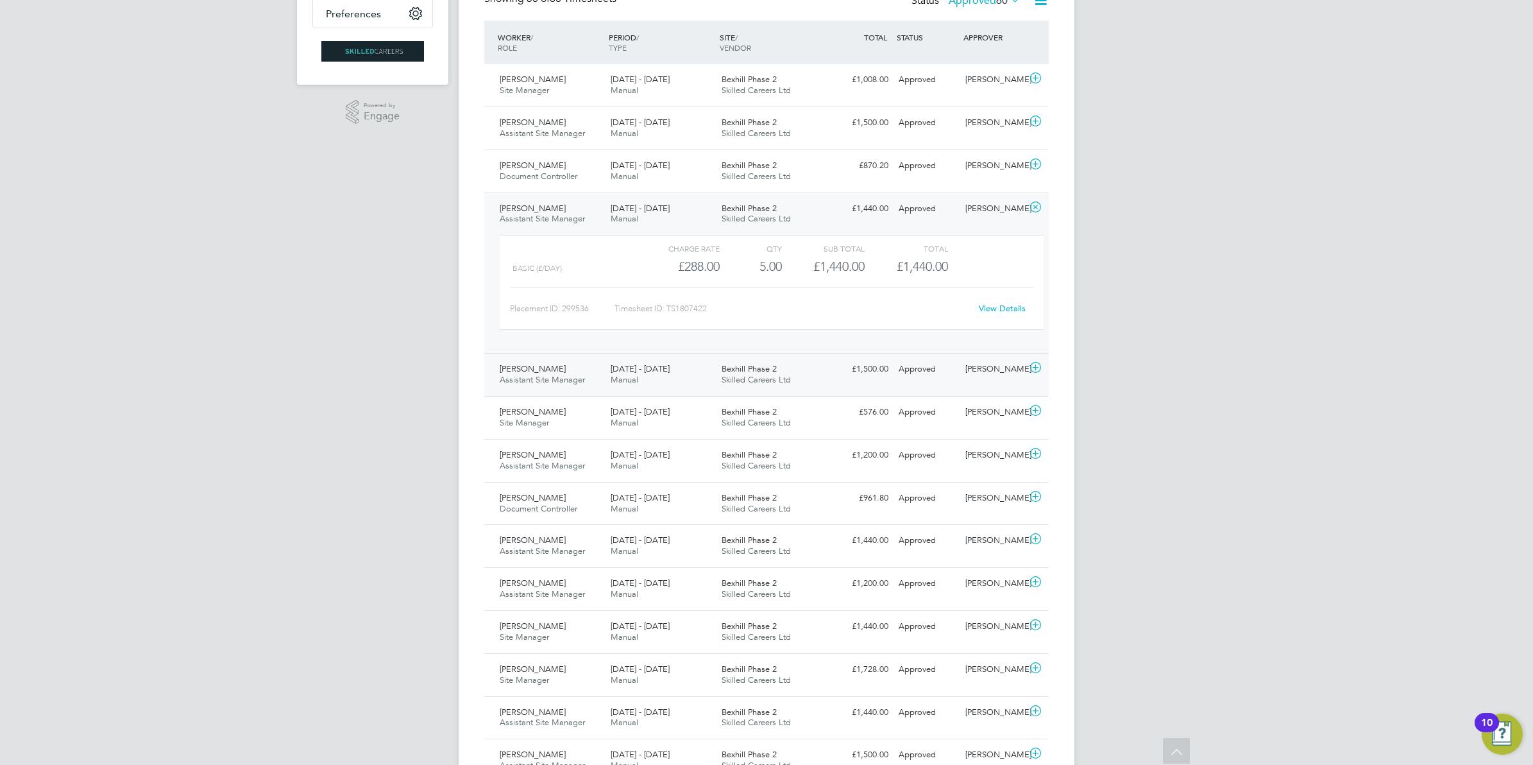
click at [1028, 367] on icon at bounding box center [1036, 368] width 16 height 10
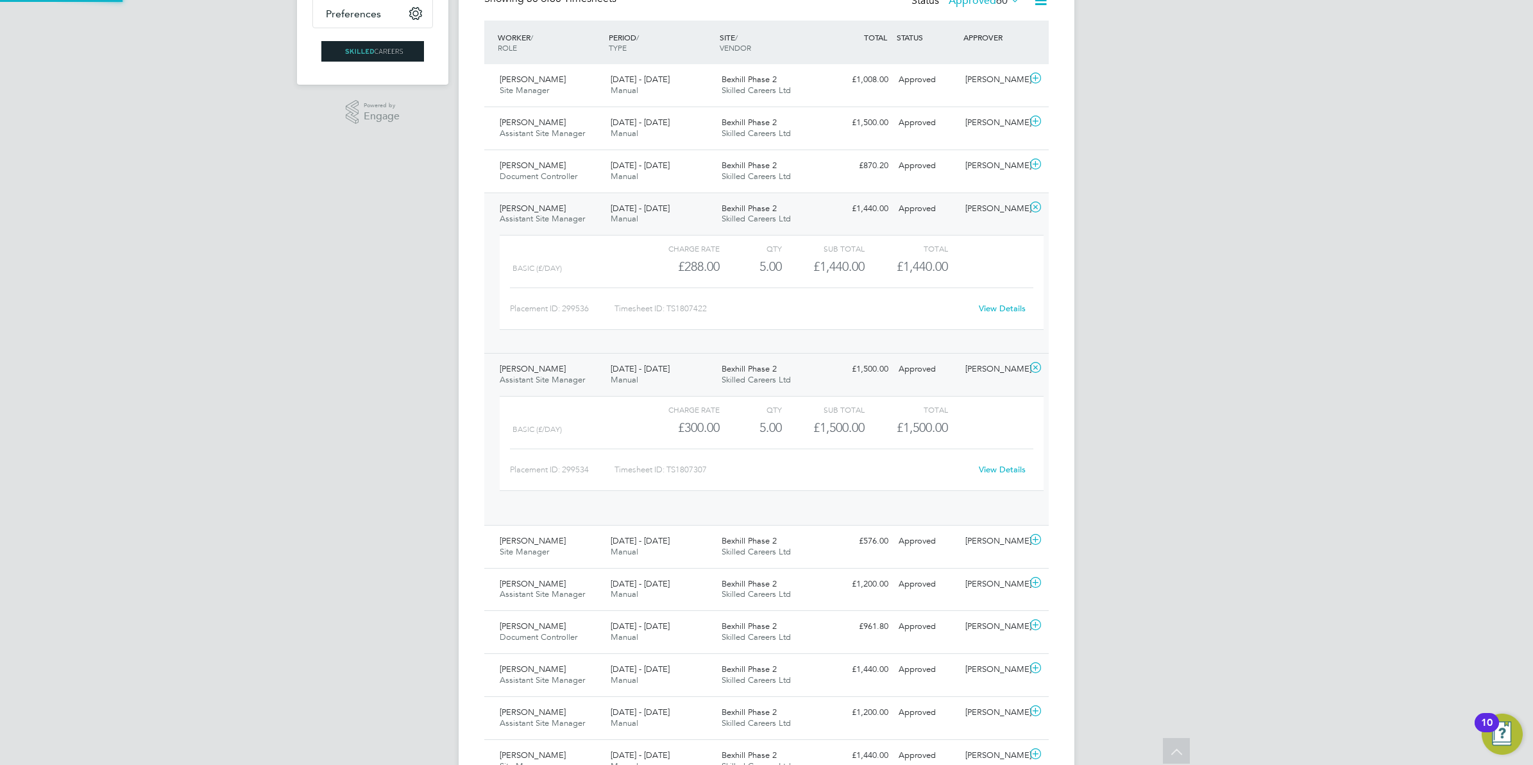
scroll to position [21, 125]
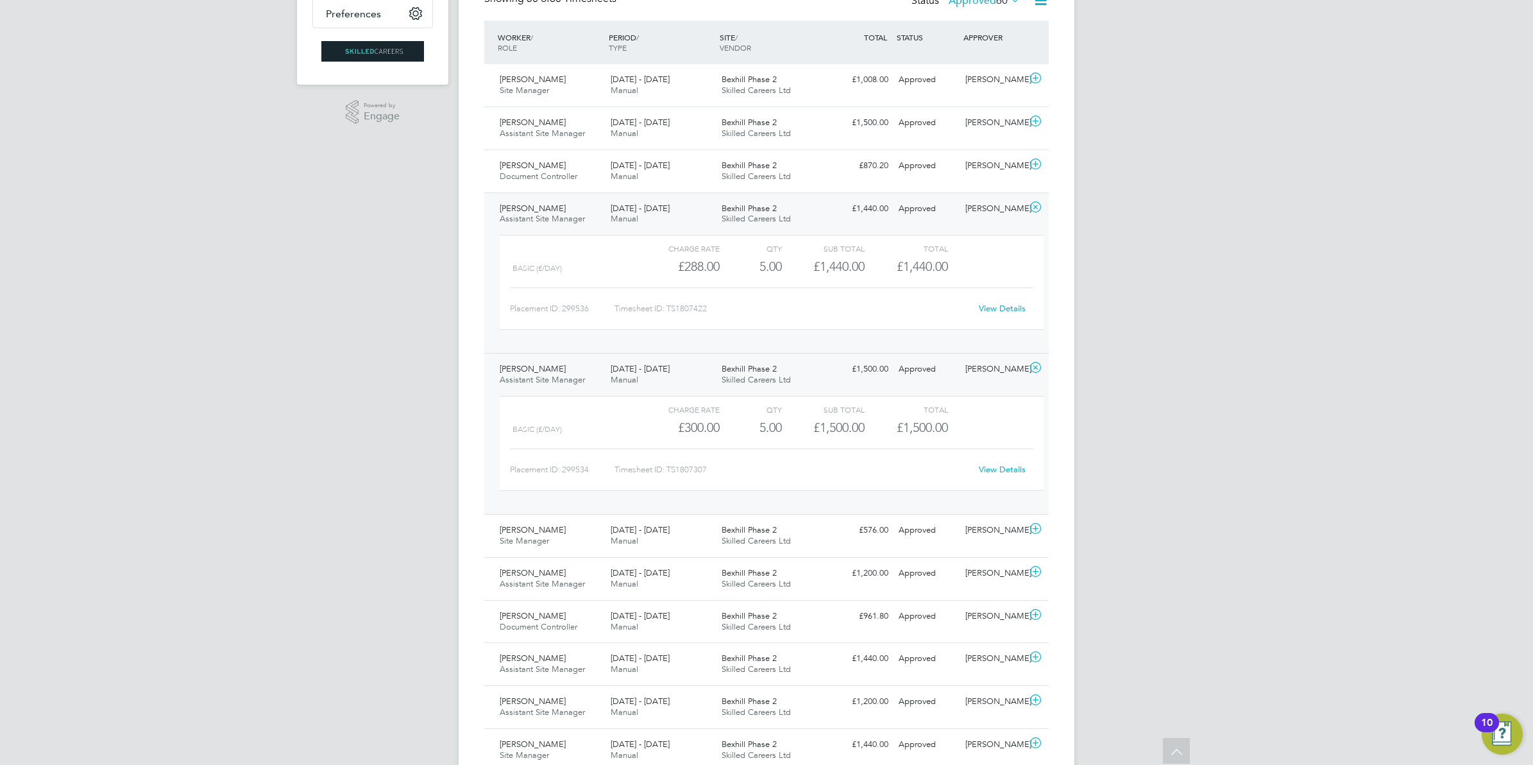
click at [1043, 203] on icon at bounding box center [1036, 207] width 16 height 10
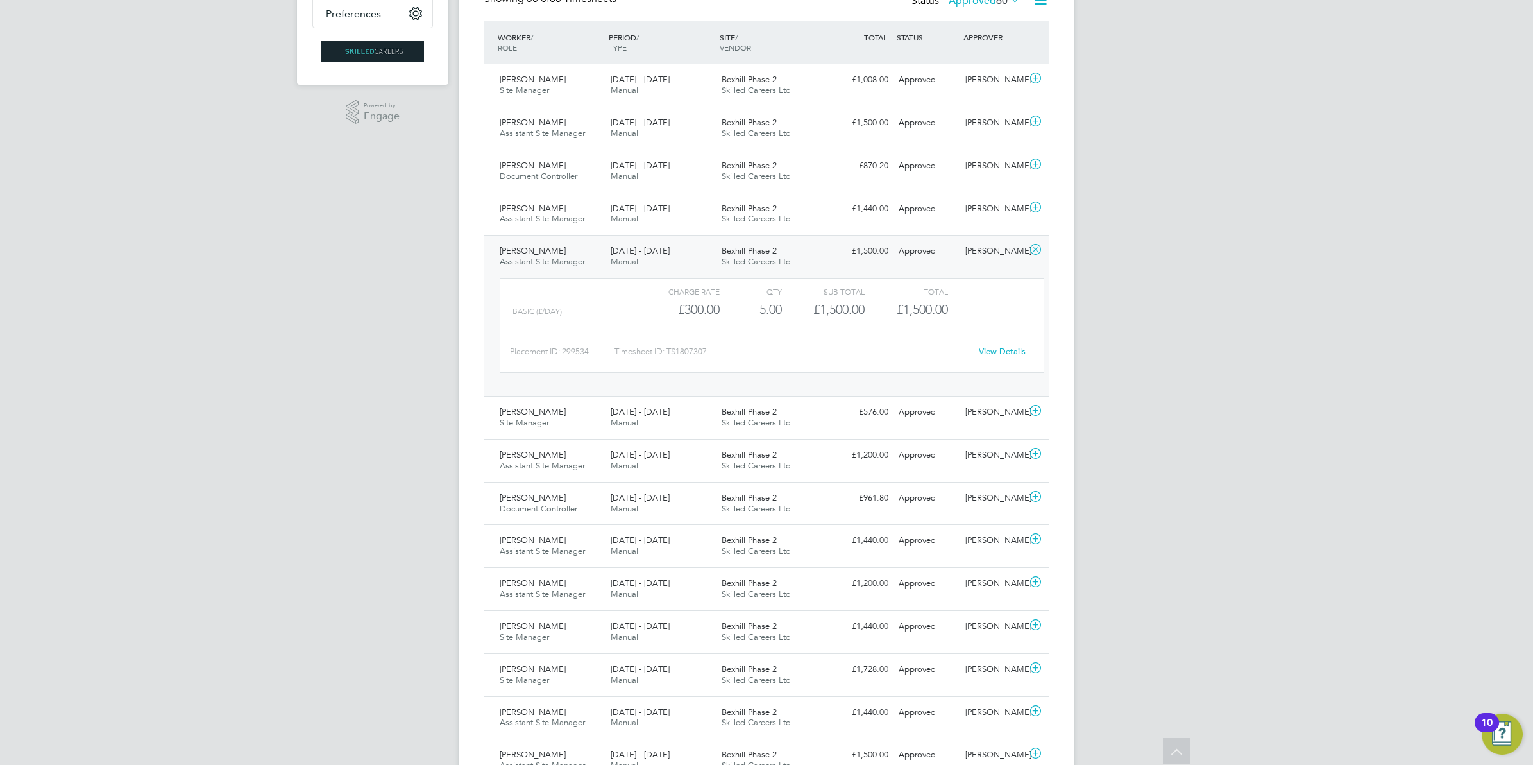
click at [1009, 353] on link "View Details" at bounding box center [1002, 351] width 47 height 11
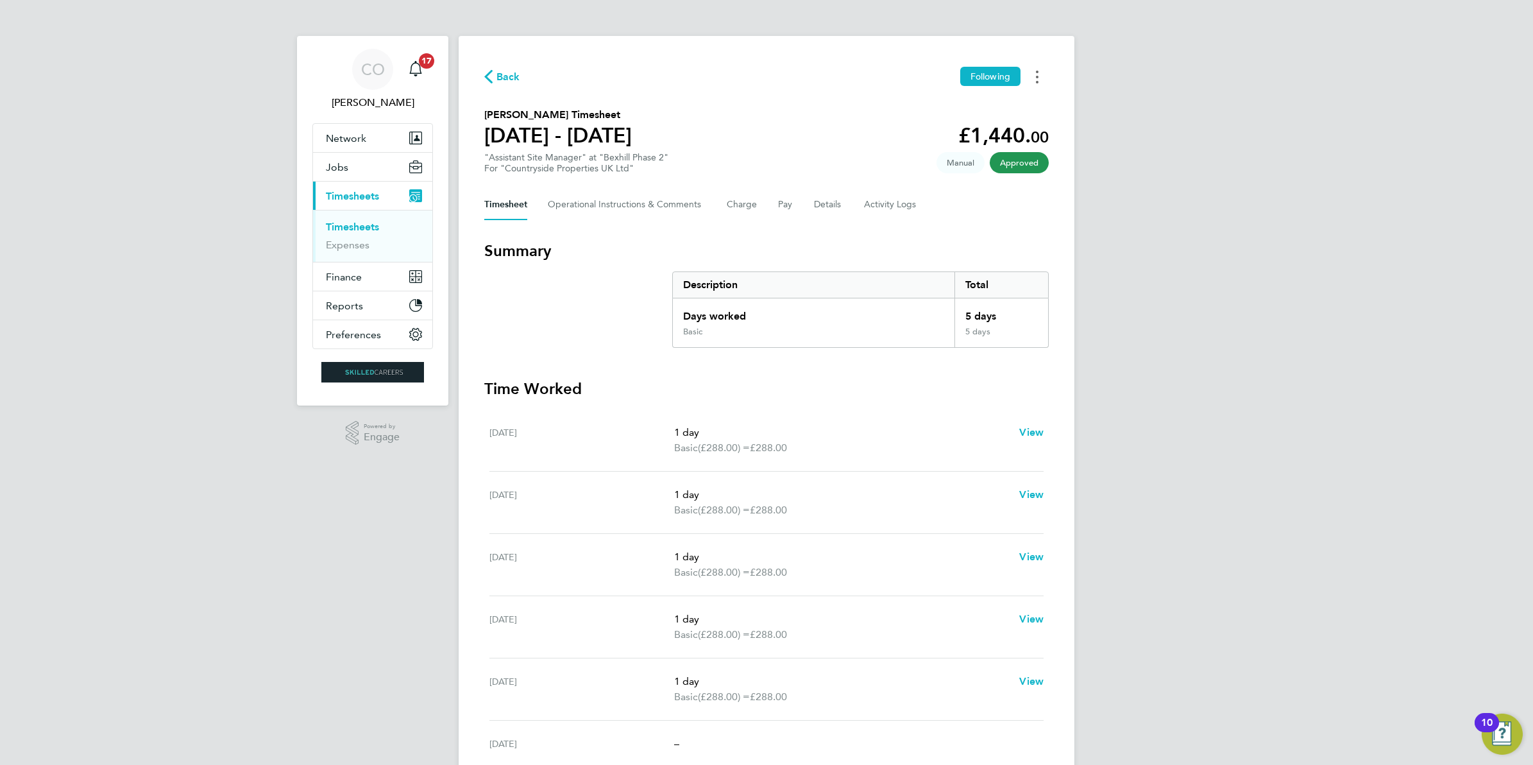
click at [1034, 74] on button "Timesheets Menu" at bounding box center [1037, 77] width 23 height 20
click at [987, 106] on link "Download timesheet" at bounding box center [972, 105] width 154 height 26
click at [1036, 69] on button "Timesheets Menu" at bounding box center [1037, 77] width 23 height 20
click at [977, 104] on link "Download timesheet" at bounding box center [972, 105] width 154 height 26
click at [1039, 67] on button "Timesheets Menu" at bounding box center [1037, 77] width 23 height 20
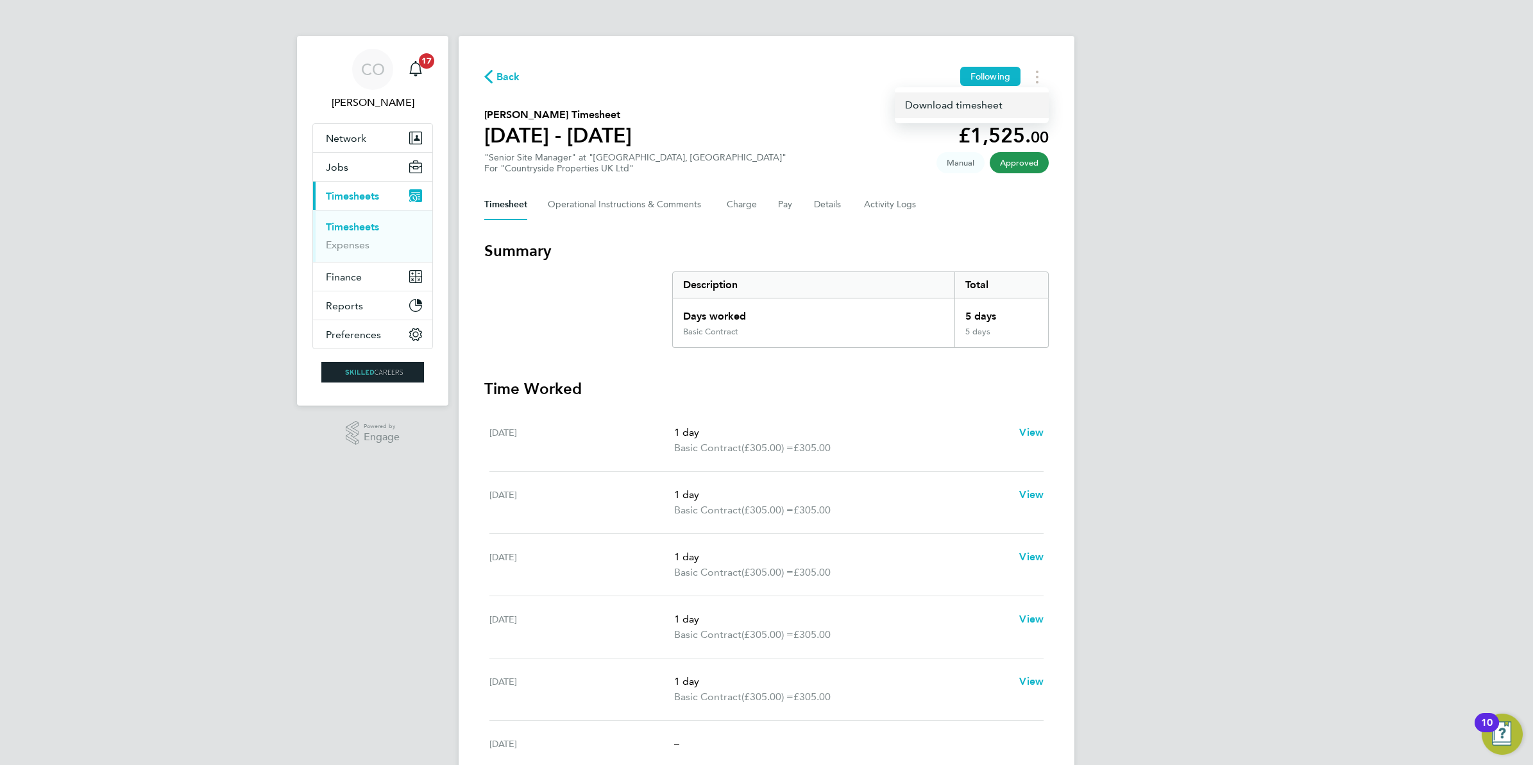
click at [982, 105] on link "Download timesheet" at bounding box center [972, 105] width 154 height 26
click at [379, 194] on span "Timesheets" at bounding box center [352, 196] width 53 height 12
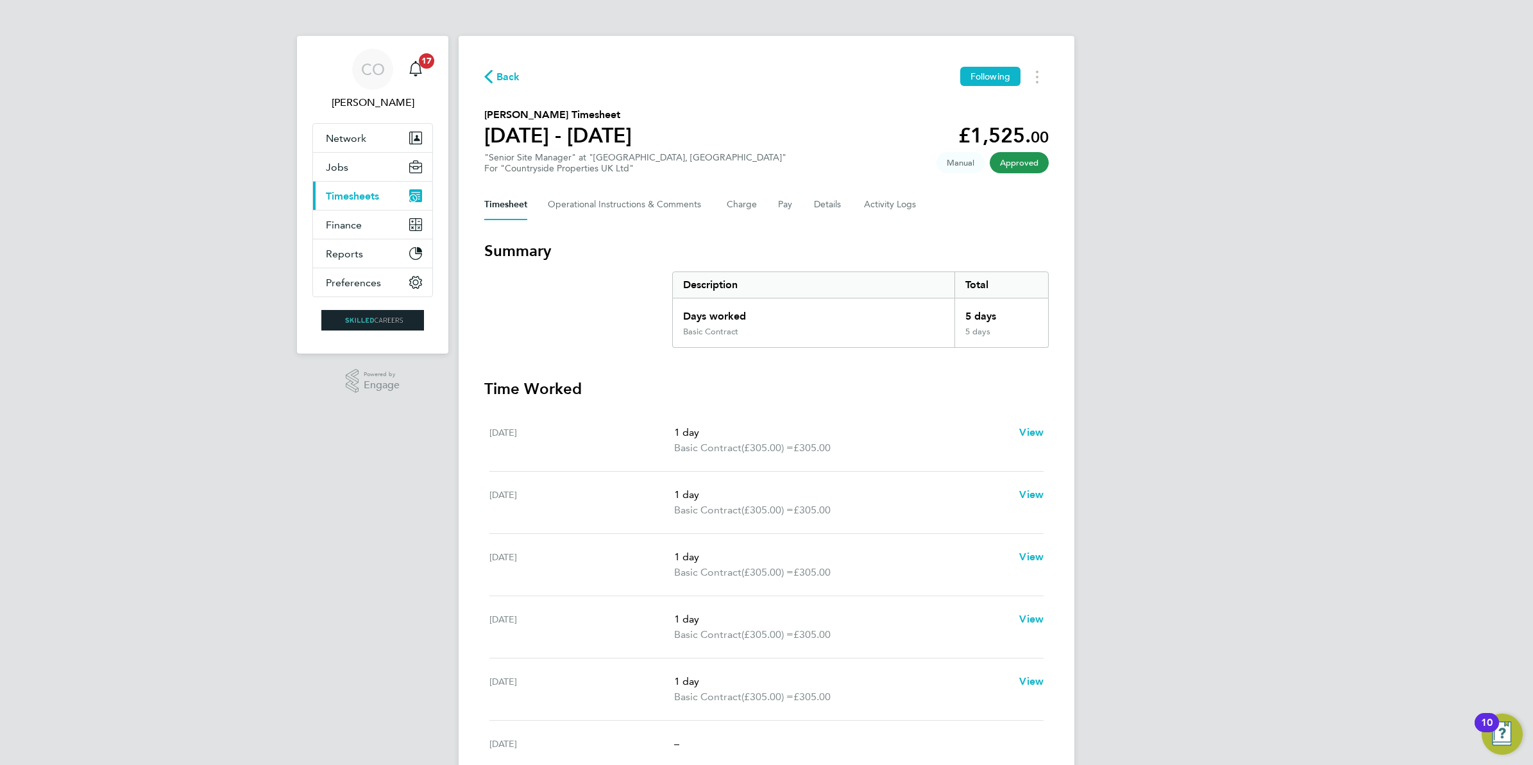
click at [379, 194] on span "Timesheets" at bounding box center [352, 196] width 53 height 12
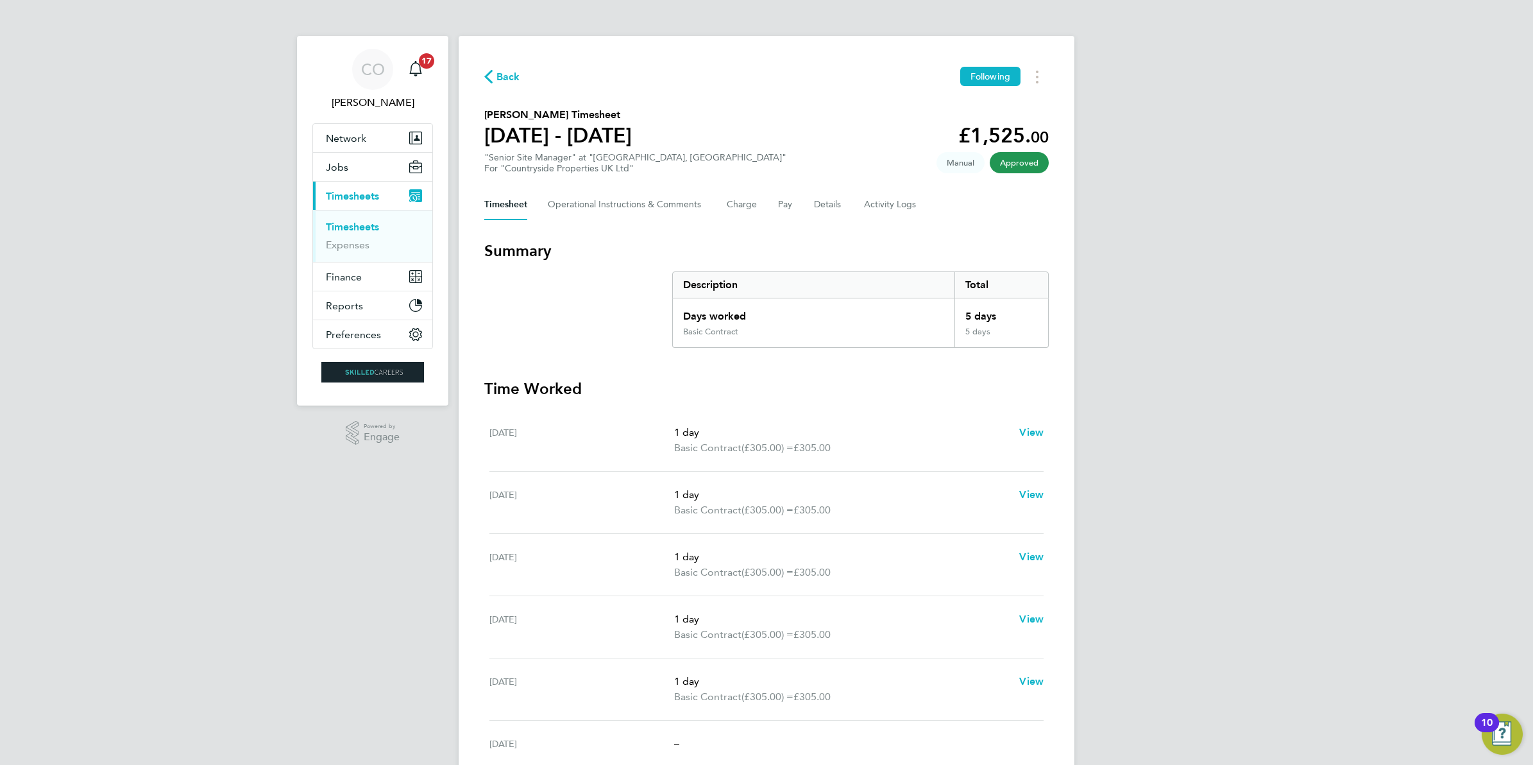
click at [361, 221] on link "Timesheets" at bounding box center [352, 227] width 53 height 12
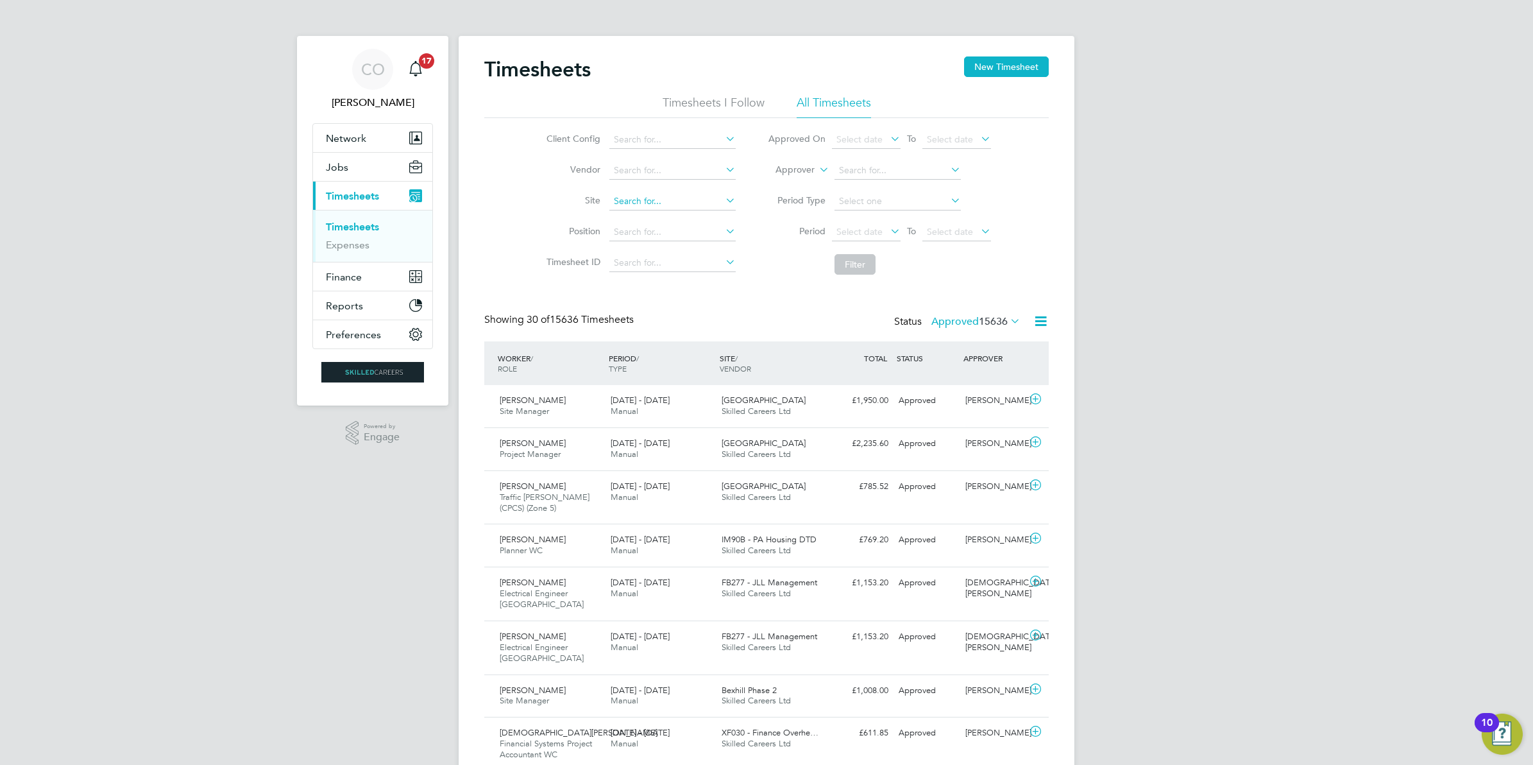
click at [634, 200] on input at bounding box center [673, 201] width 126 height 18
click at [645, 212] on li "Sum merhill Gardens, Polegate" at bounding box center [724, 218] width 232 height 17
type input "Summerhill Gardens, Polegate"
click at [841, 263] on button "Filter" at bounding box center [855, 264] width 41 height 21
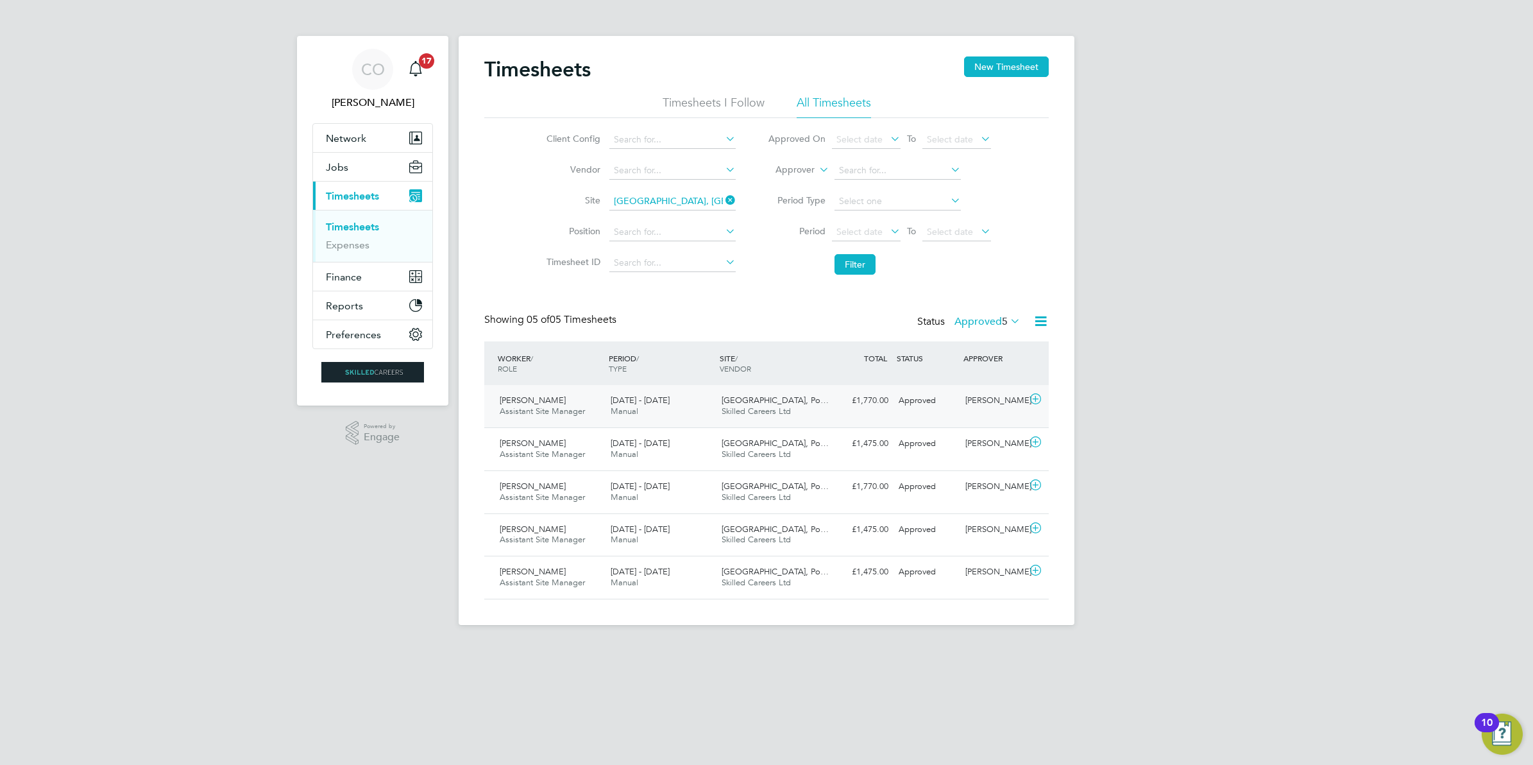
click at [1034, 398] on icon at bounding box center [1036, 399] width 16 height 10
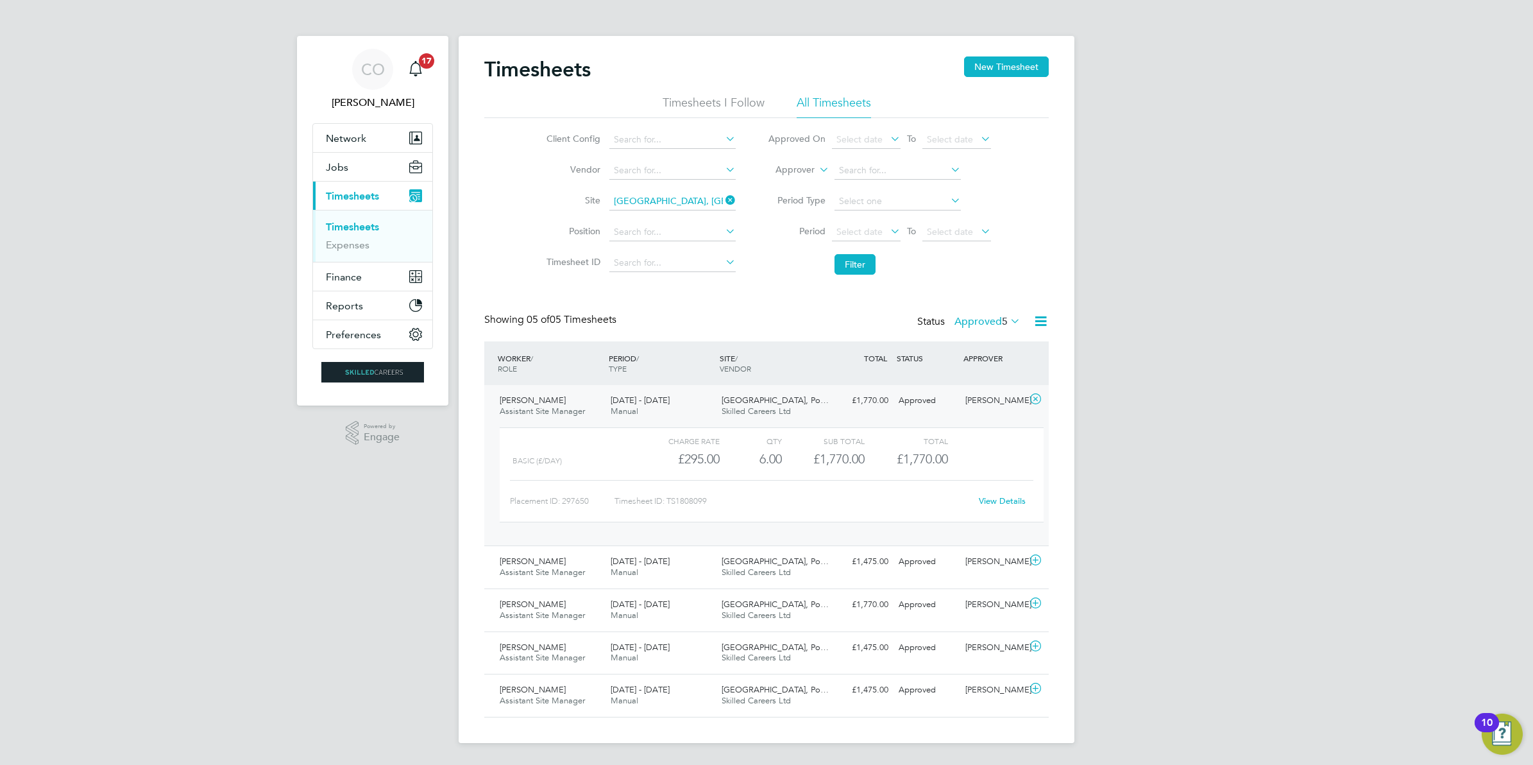
click at [995, 500] on link "View Details" at bounding box center [1002, 500] width 47 height 11
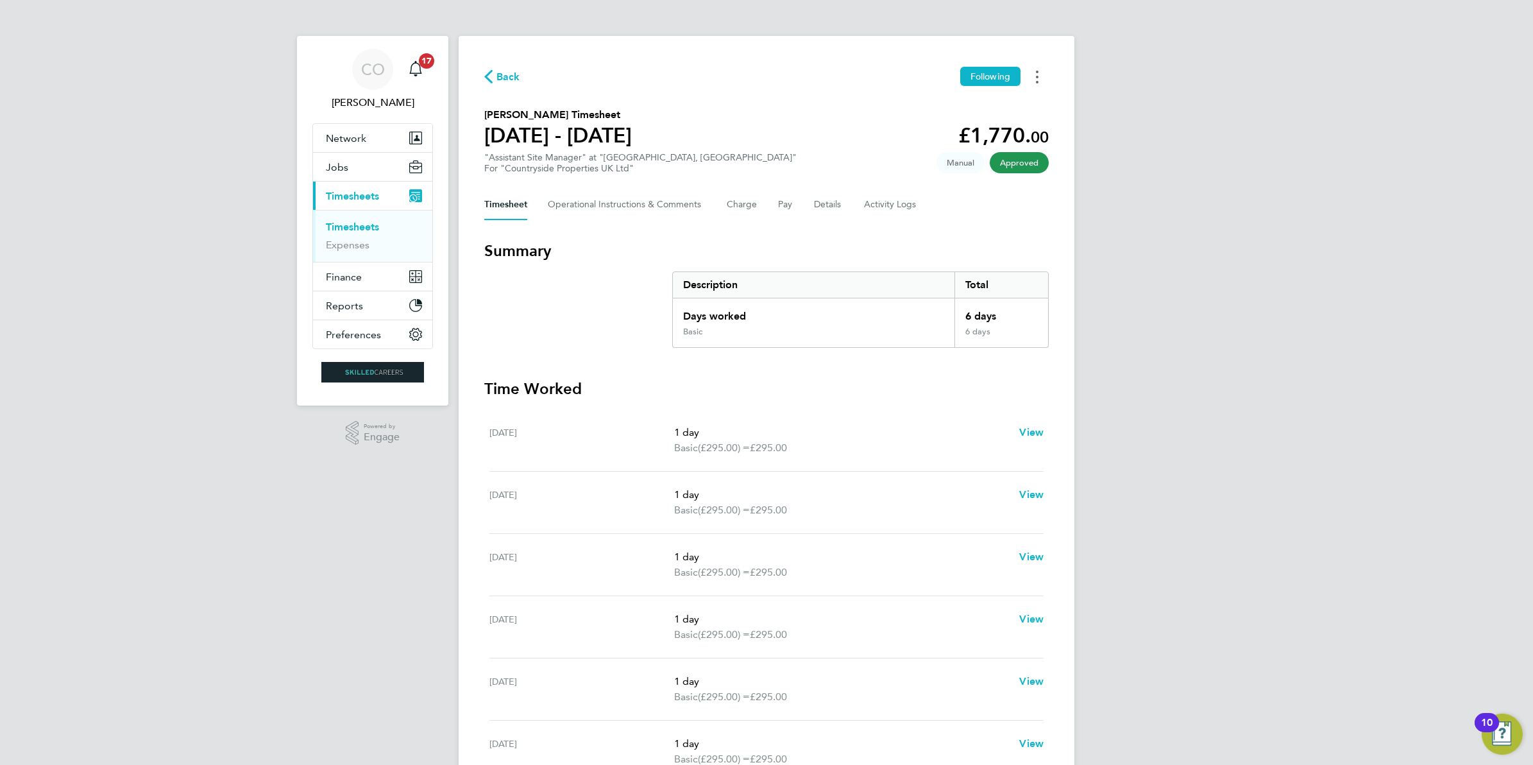
click at [1037, 78] on icon "Timesheets Menu" at bounding box center [1037, 77] width 3 height 13
click at [985, 97] on link "Download timesheet" at bounding box center [972, 105] width 154 height 26
